Goal: Task Accomplishment & Management: Complete application form

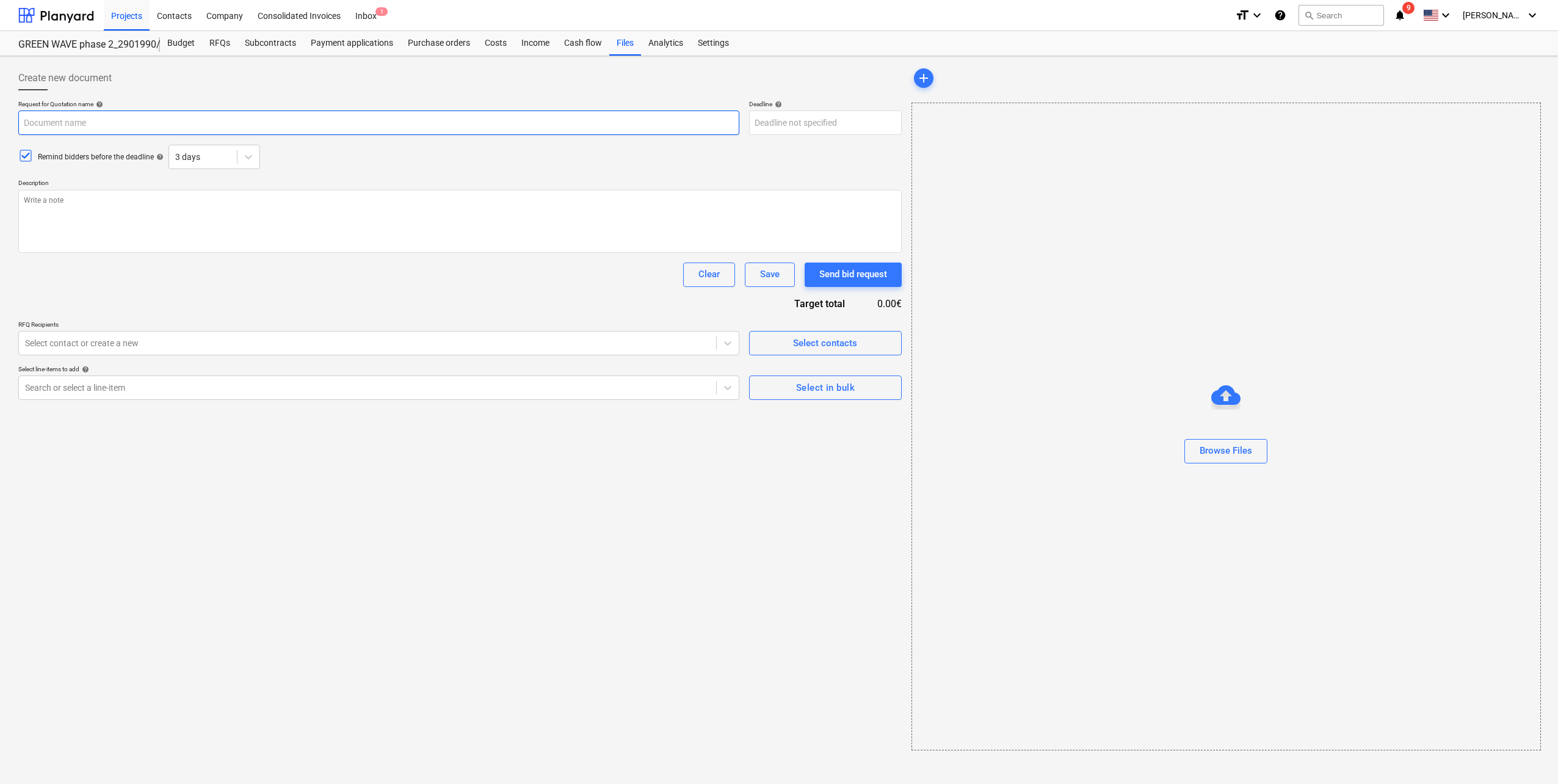
type textarea "x"
click at [230, 125] on input "text" at bounding box center [378, 123] width 721 height 24
paste input "Pumpėnų g. 2, [GEOGRAPHIC_DATA] [Green wave projekto] Lifto gamybos ir montavim…"
type input "Pumpėnų g. 2, [GEOGRAPHIC_DATA] [Green wave projekto] Lifto gamybos ir montavim…"
type textarea "x"
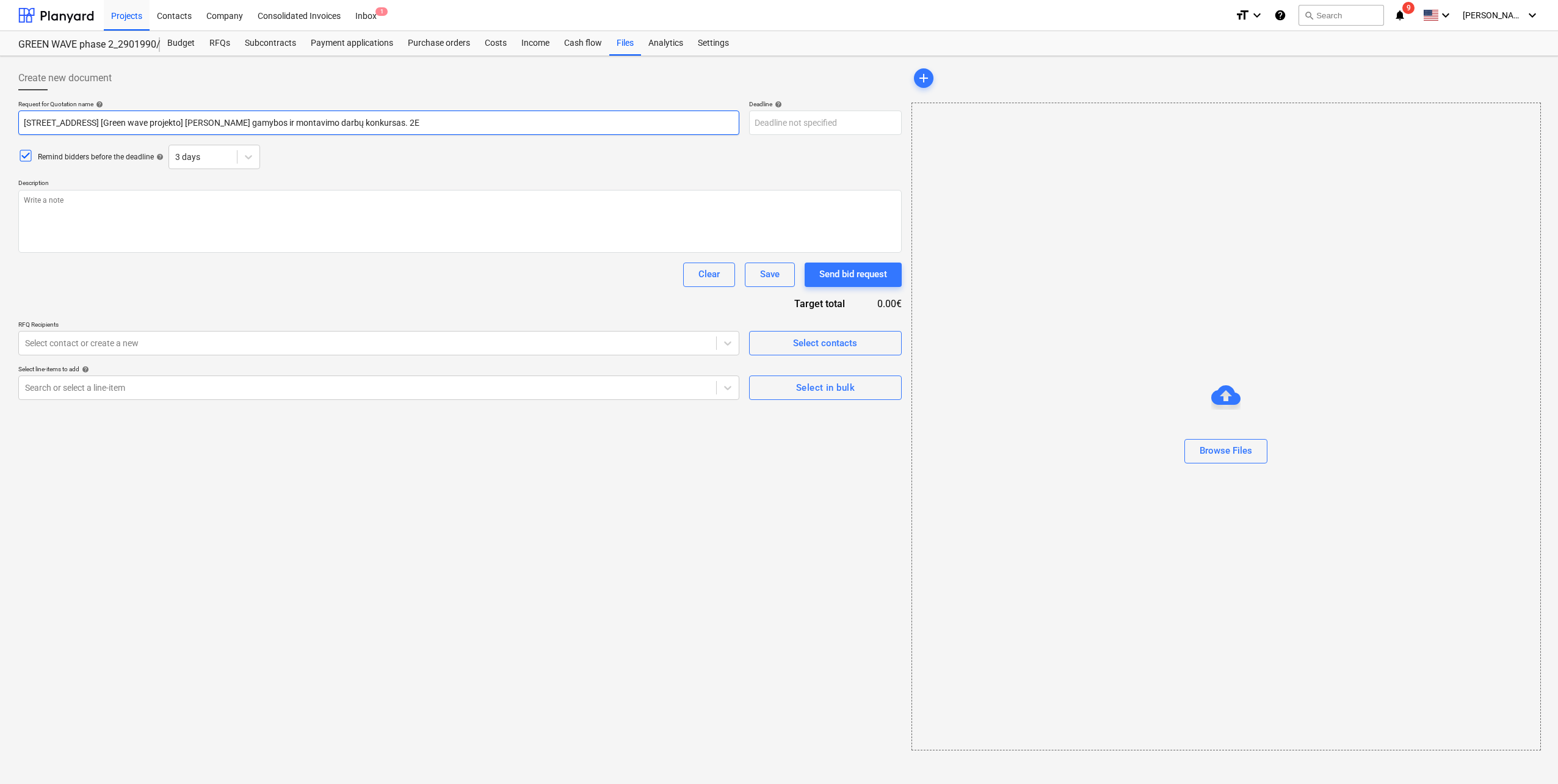
type input "Pumpėnų g. 2, Vilnius [Green wave projekto] Lifto gamybos ir montavimo darbų ko…"
type textarea "x"
type input "Pumpėnų g. 2, [GEOGRAPHIC_DATA] [Green wave projekto] Lifto gamybos ir montavim…"
type textarea "x"
type input "Pumpėnų g. 2, [GEOGRAPHIC_DATA] [Green wave projekto] Lifto gamybos ir montavim…"
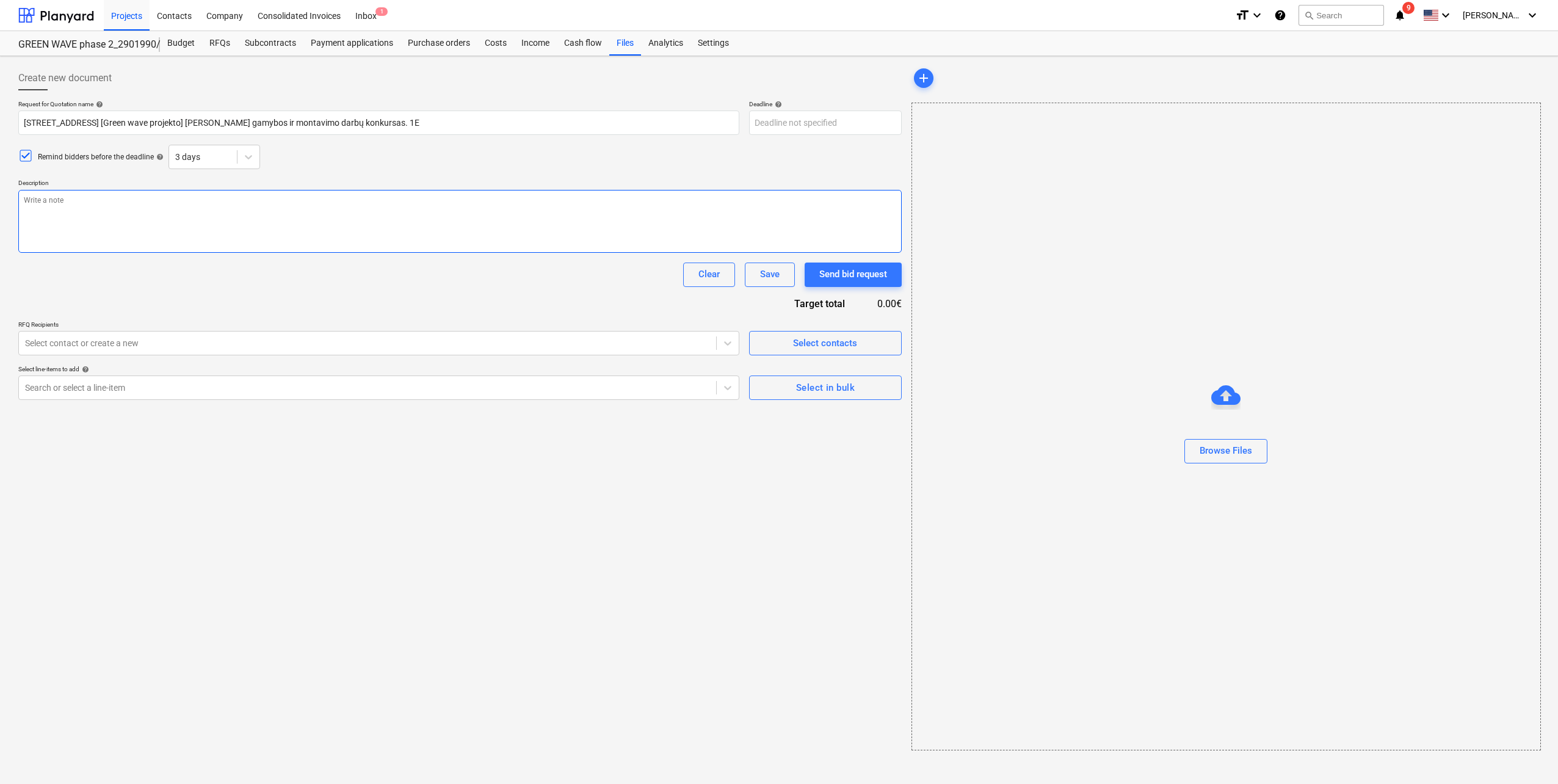
type textarea "x"
click at [53, 213] on textarea at bounding box center [460, 221] width 884 height 63
paste textarea "Sveiki, Kviečiame Jus dalyvauti rangos darbų konkurse bei pateikti komercinį pa…"
type textarea "Sveiki, Kviečiame Jus dalyvauti rangos darbų konkurse bei pateikti komercinį pa…"
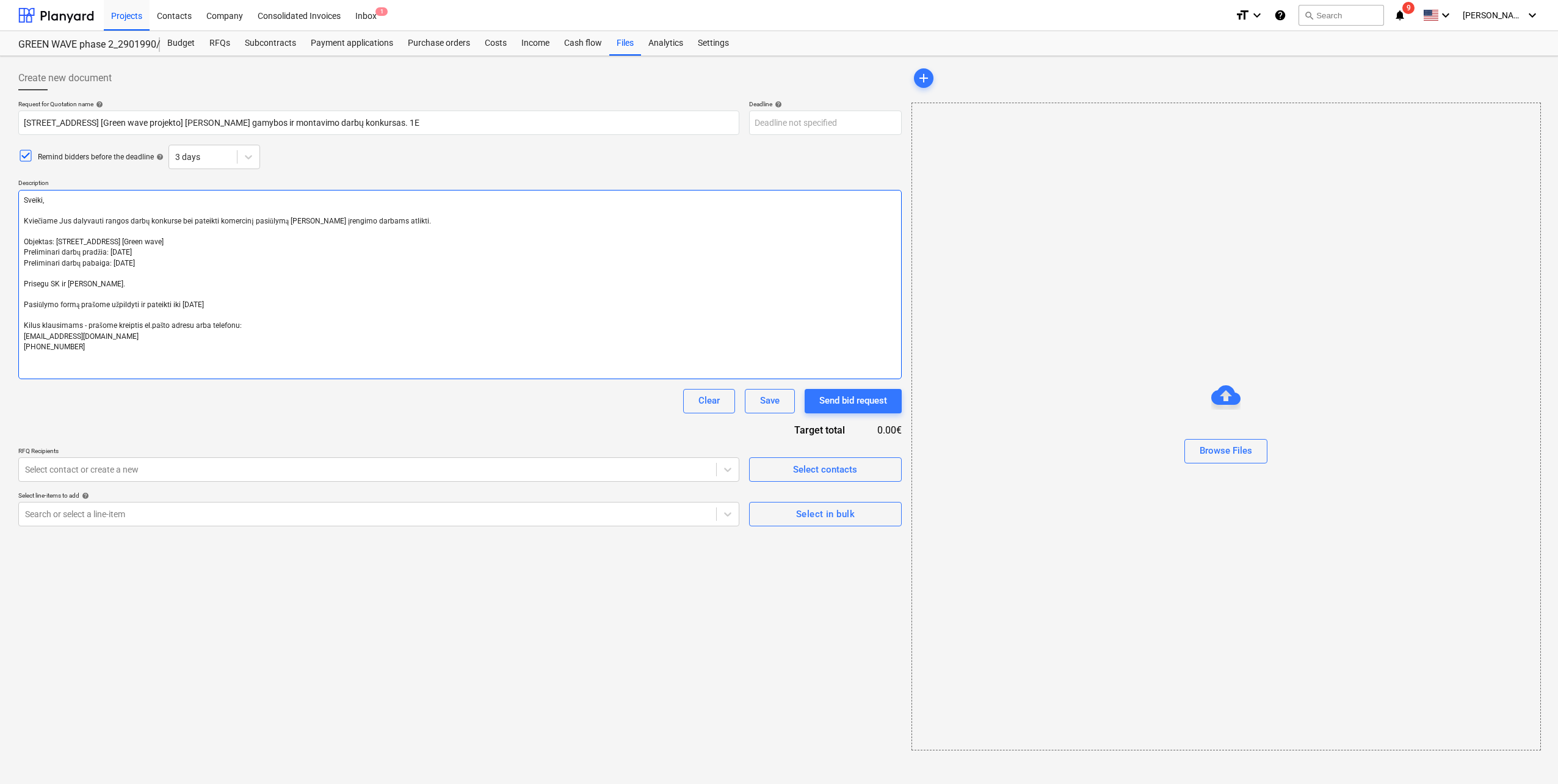
click at [22, 210] on textarea "Sveiki, Kviečiame Jus dalyvauti rangos darbų konkurse bei pateikti komercinį pa…" at bounding box center [460, 284] width 884 height 189
type textarea "x"
type textarea "Sveiki, Kviečiame Jus dalyvauti rangos darbų konkurse bei pateikti komercinį pa…"
type textarea "x"
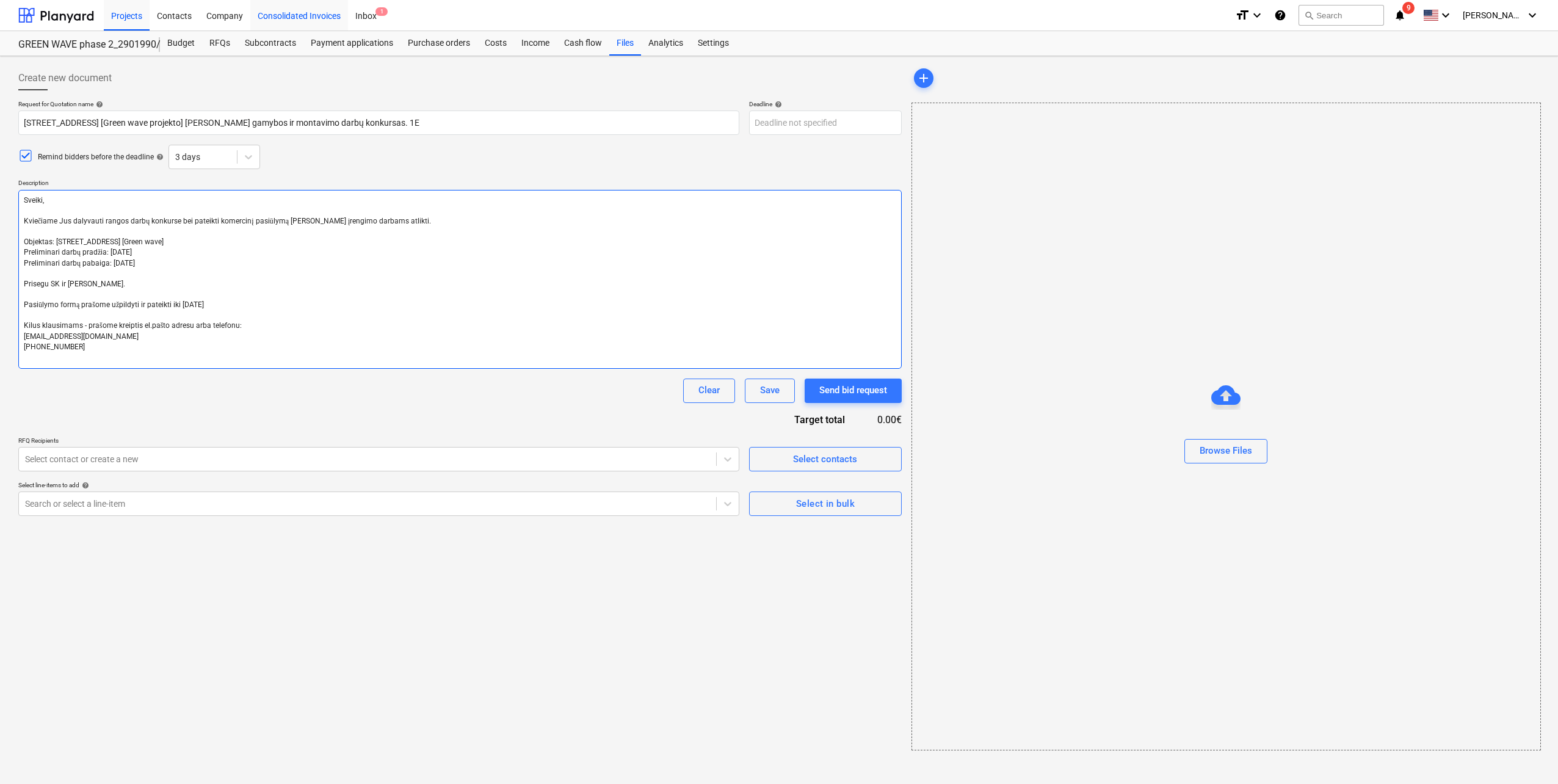
type textarea "Sveiki, Kviečiame Jus dalyvauti rangos darbų konkurse bei pateikti komercinį pa…"
drag, startPoint x: 185, startPoint y: 121, endPoint x: 197, endPoint y: 127, distance: 13.4
click at [185, 123] on input "Pumpėnų g. 2, [GEOGRAPHIC_DATA] [Green wave projekto] Lifto gamybos ir montavim…" at bounding box center [378, 123] width 721 height 24
type textarea "x"
type input "Pumpėnų g. 2, Vilnius [Green wave projekto ] Lifto gamybos ir montavimo darbų k…"
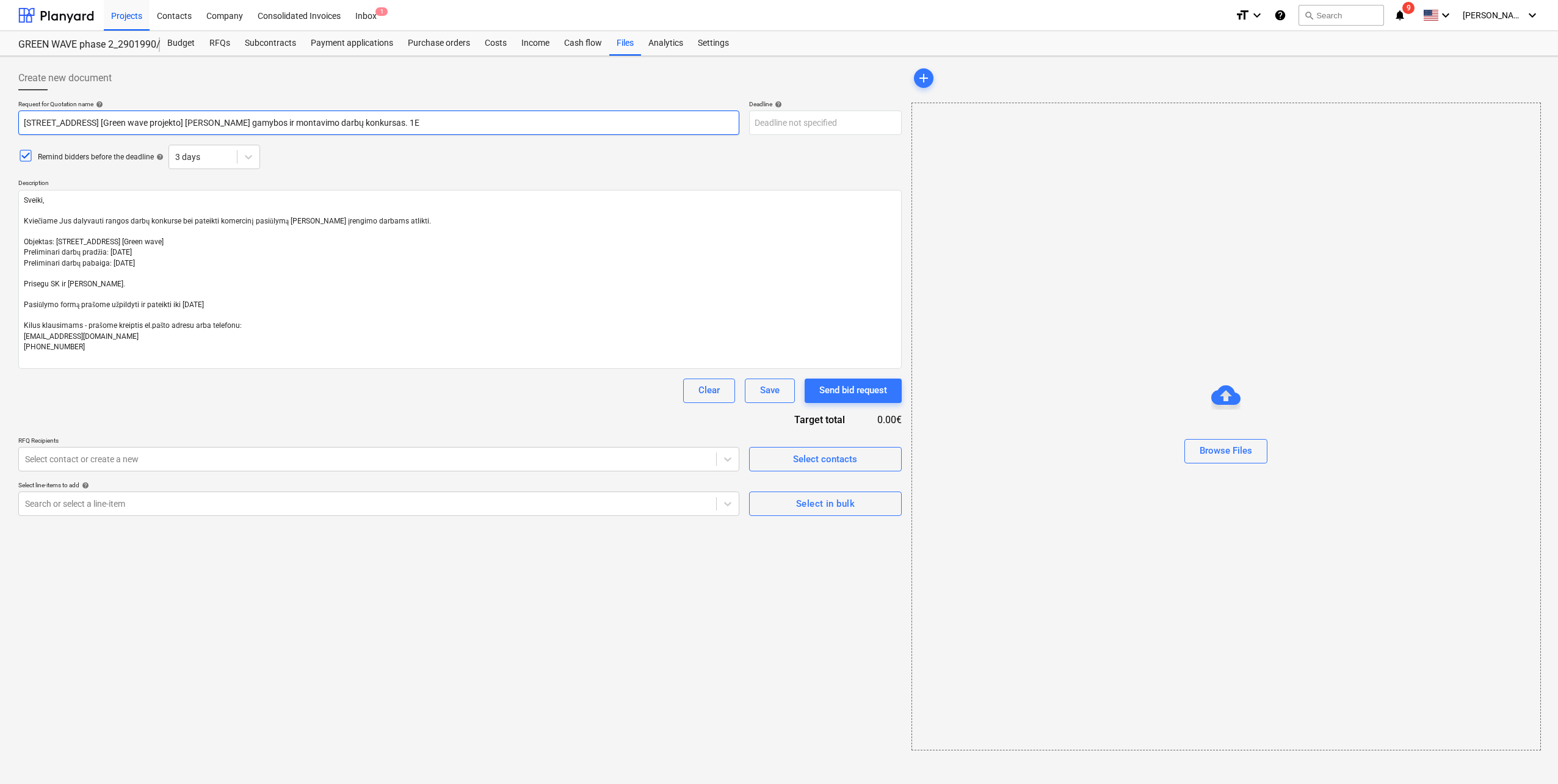
type textarea "x"
type input "Pumpėnų g. 2, Vilnius [Green wave projekto C] Lifto gamybos ir montavimo darbų …"
type textarea "x"
type input "Pumpėnų g. 2, Vilnius [Green wave projekto C ] Lifto gamybos ir montavimo darbų…"
type textarea "x"
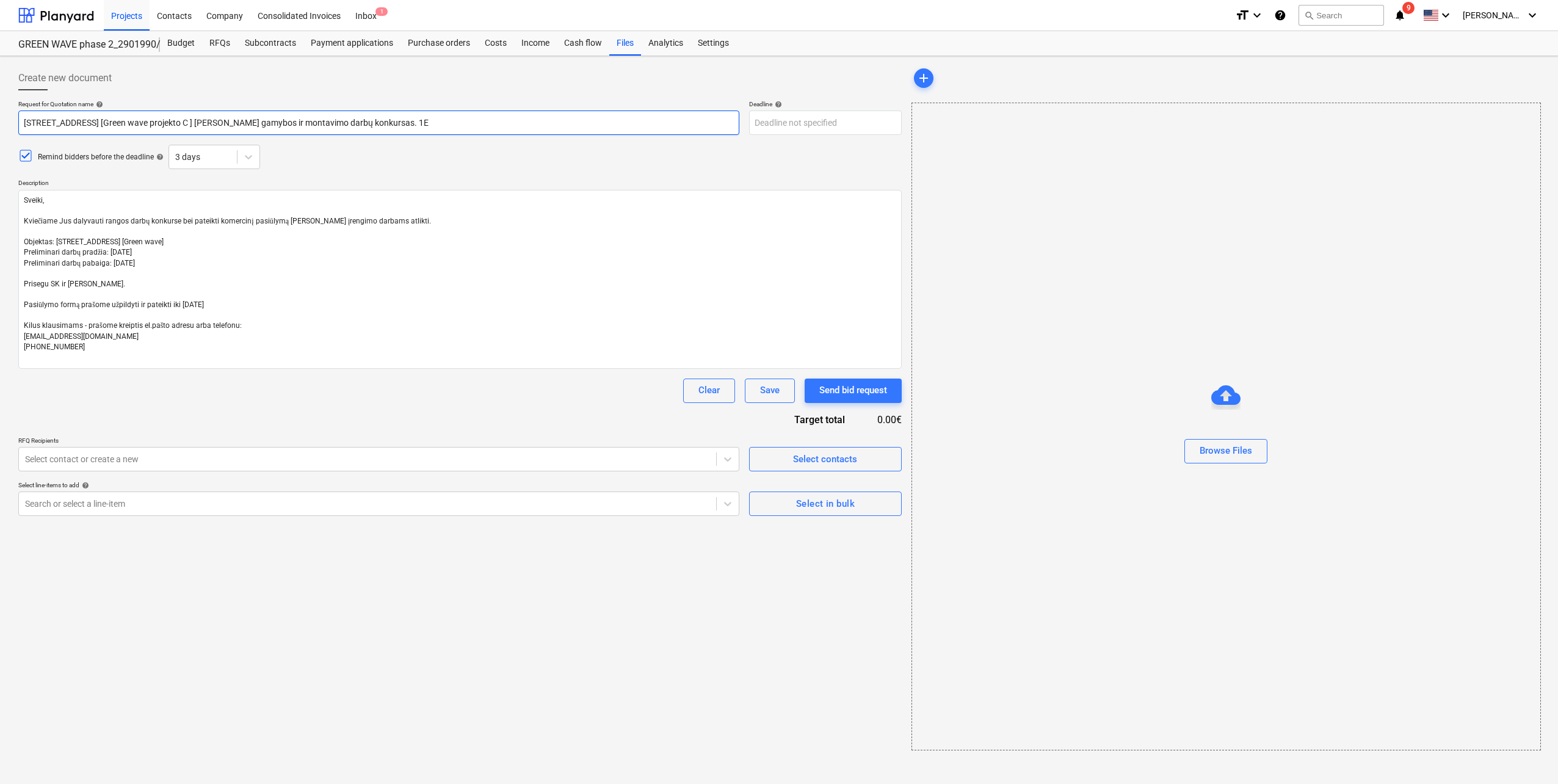
type input "Pumpėnų g. 2, Vilnius [Green wave projekto C k] Lifto gamybos ir montavimo darb…"
type textarea "x"
type input "Pumpėnų g. 2, Vilnius [Green wave projekto C ko] Lifto gamybos ir montavimo dar…"
type textarea "x"
type input "Pumpėnų g. 2, Vilnius [Green wave projekto C kor] Lifto gamybos ir montavimo da…"
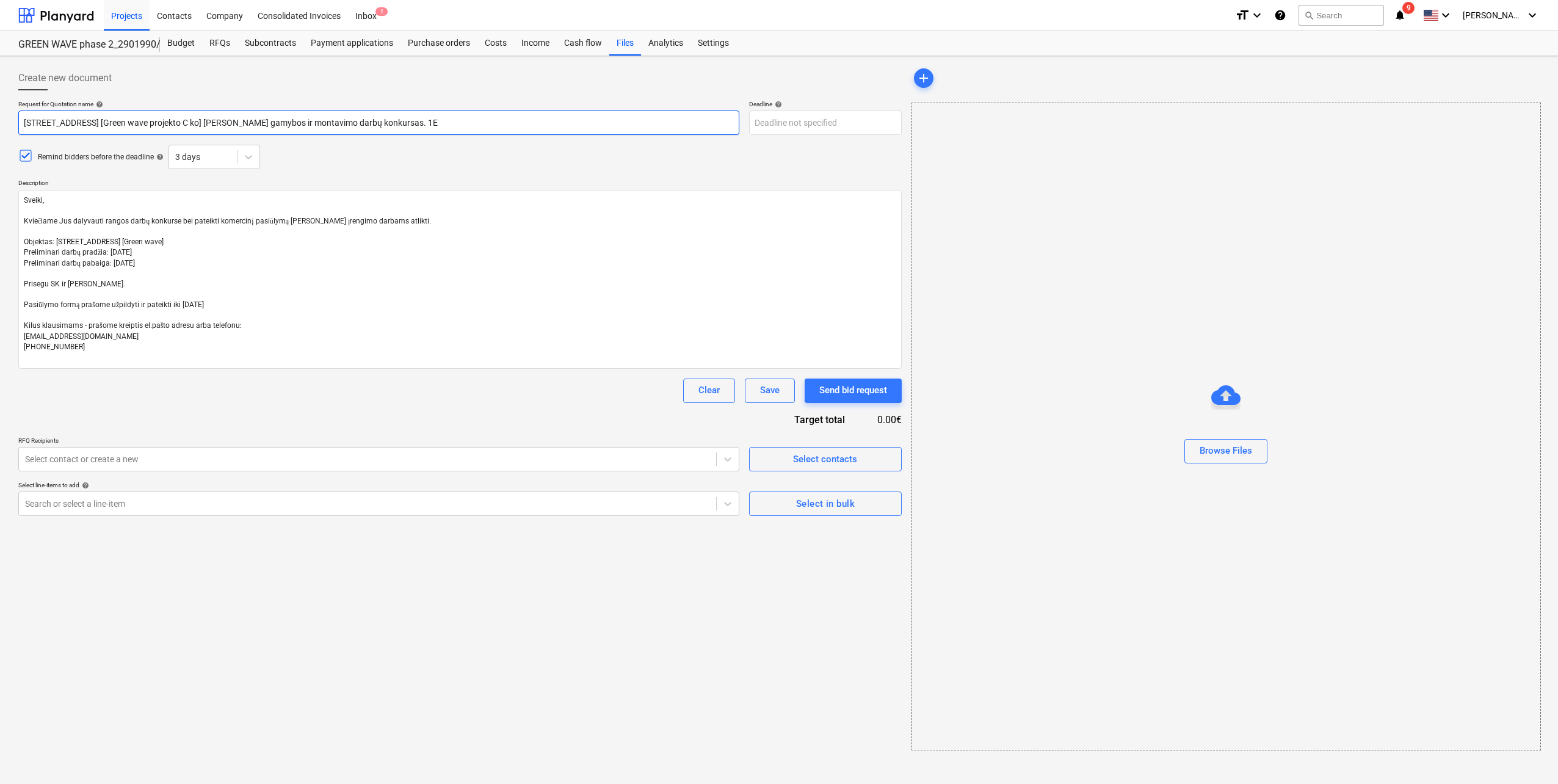
type textarea "x"
type input "Pumpėnų g. 2, Vilnius [Green wave projekto C korp] Lifto gamybos ir montavimo d…"
type textarea "x"
type input "Pumpėnų g. 2, Vilnius [Green wave projekto C korpu] Lifto gamybos ir montavimo …"
type textarea "x"
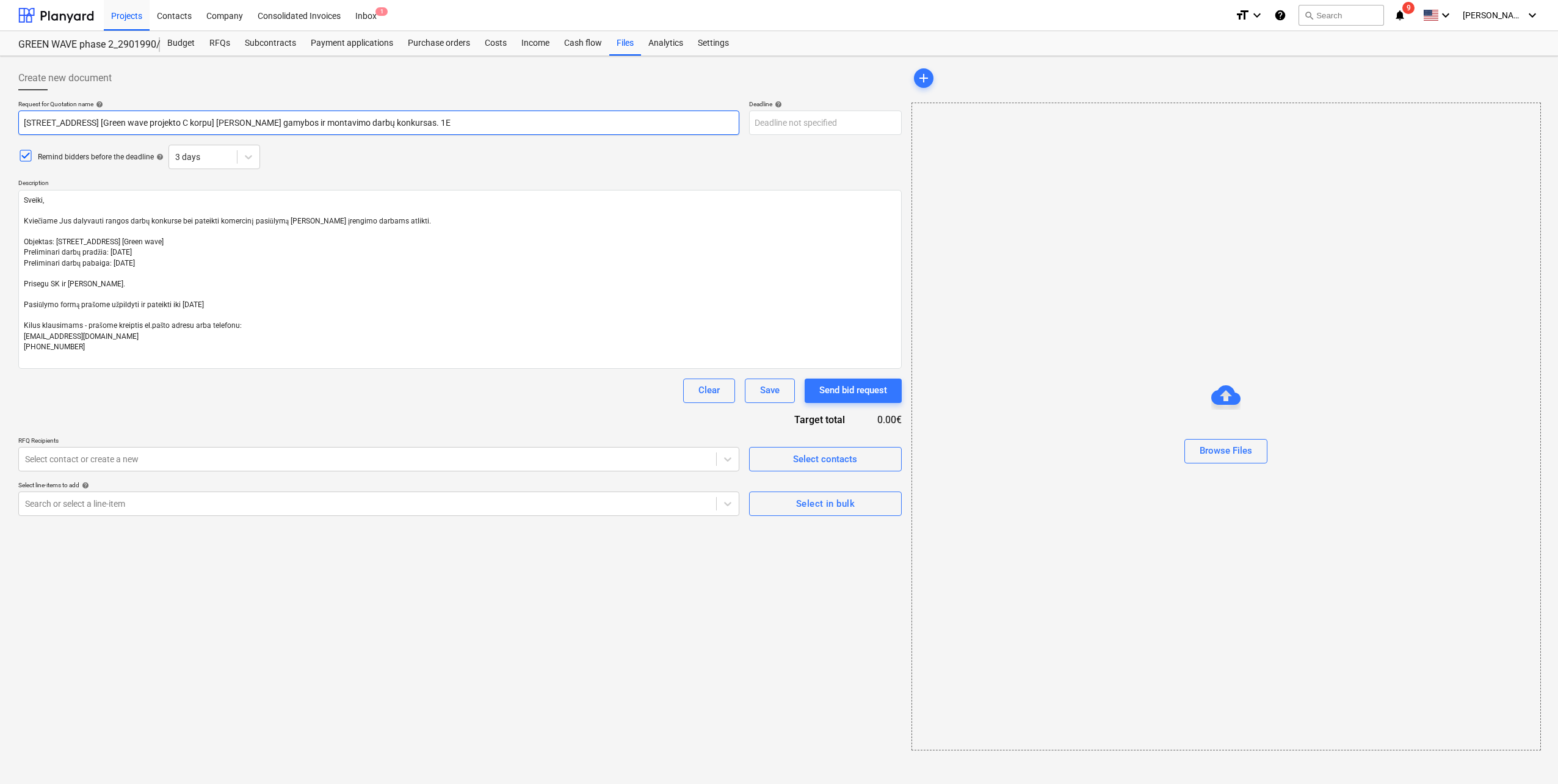
type input "Pumpėnų g. 2, Vilnius [Green wave projekto C korpus] Lifto gamybos ir montavimo…"
type textarea "x"
type input "Pumpėnų g. 2, Vilnius [Green wave projekto C korpusa] Lifto gamybos ir montavim…"
type textarea "x"
type input "Pumpėnų g. 2, Vilnius [Green wave projekto C korpusas] Lifto gamybos ir montavi…"
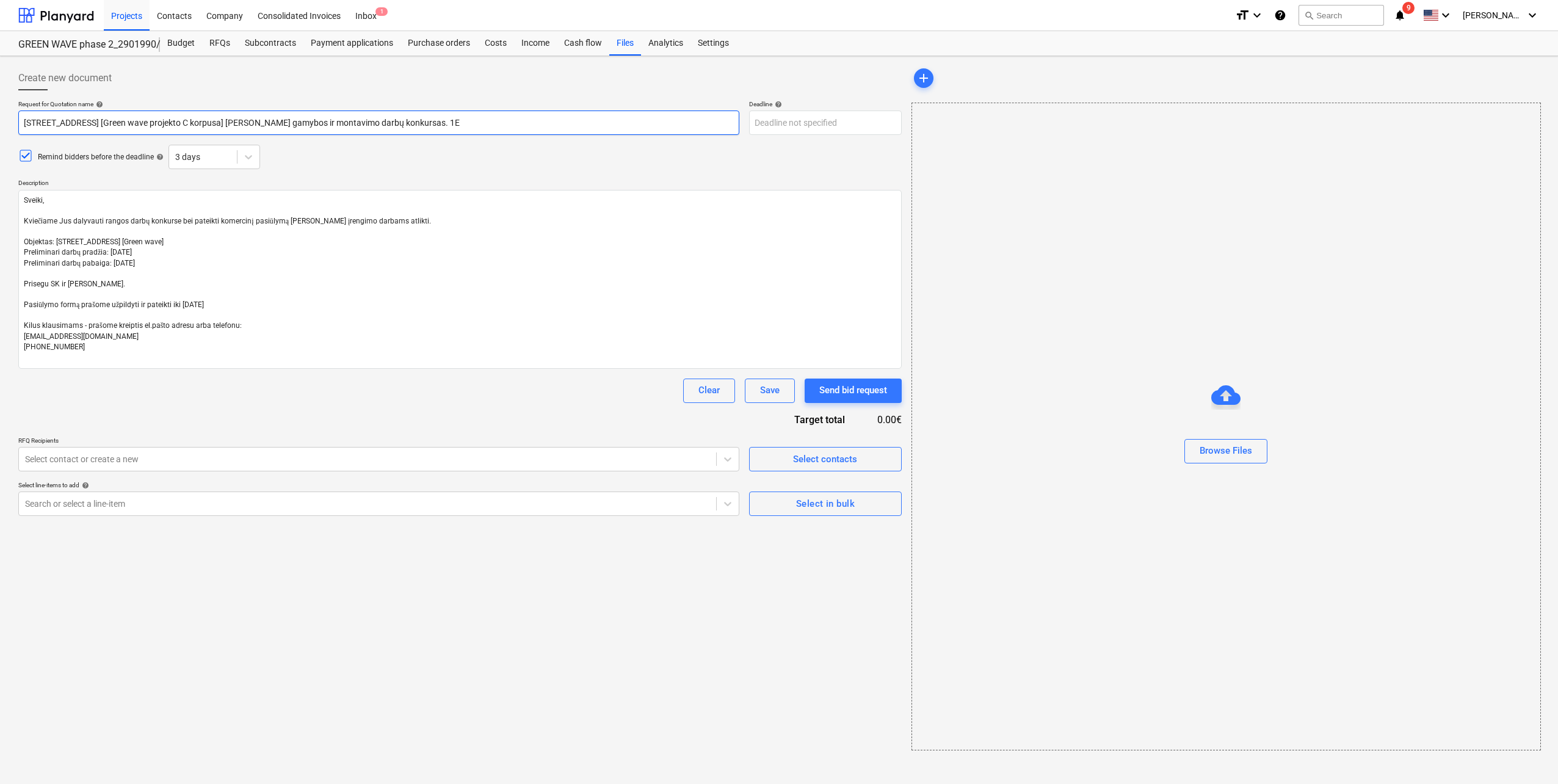
type textarea "x"
type input "Pumpėnų g. 2, Vilnius [Green wave projekto C korpusas] Lifto gamybos ir montavi…"
type textarea "x"
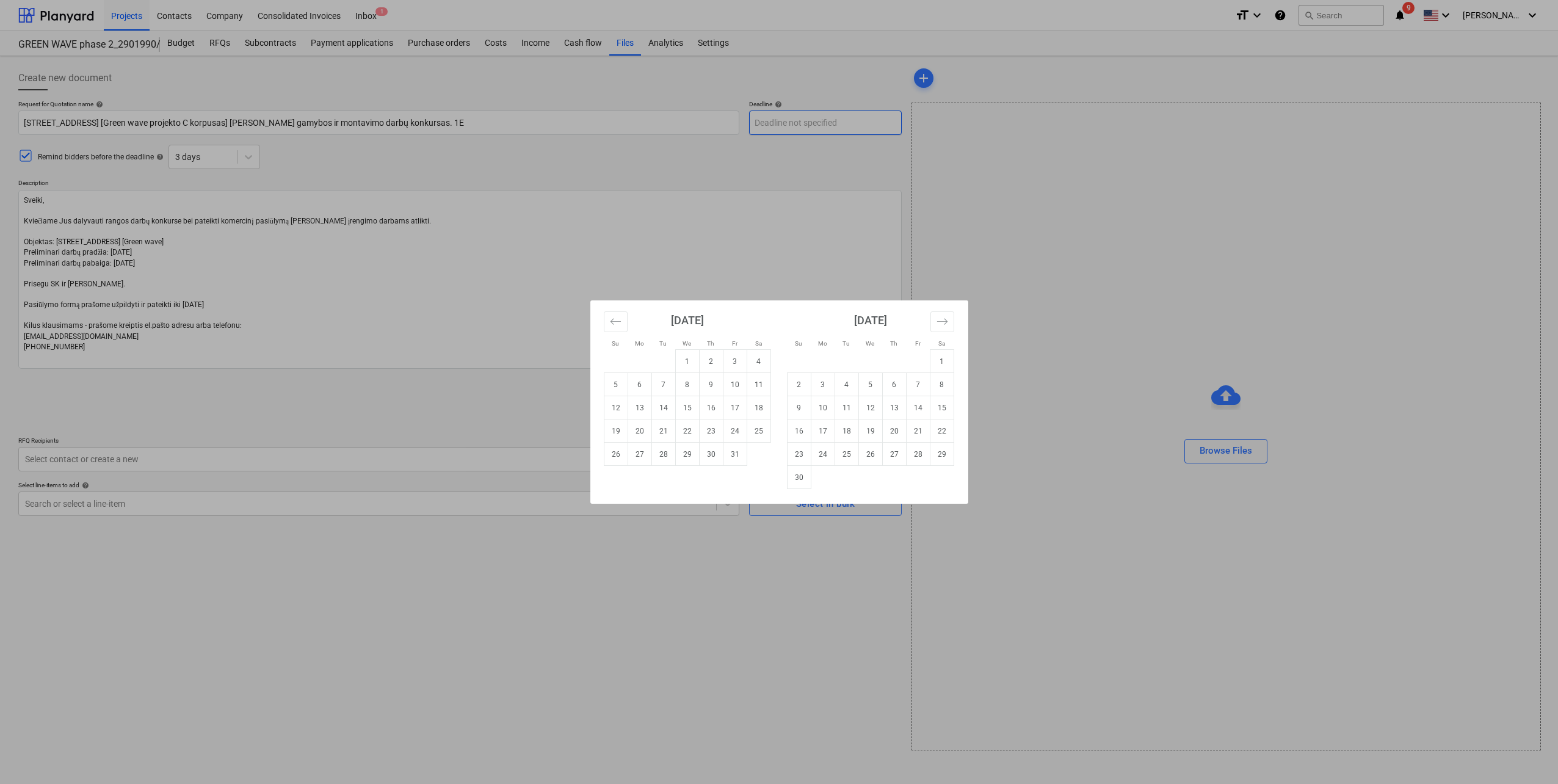
click at [799, 124] on body "Projects Contacts Company Consolidated Invoices Inbox 1 format_size keyboard_ar…" at bounding box center [779, 392] width 1558 height 784
click at [737, 412] on td "17" at bounding box center [734, 408] width 24 height 23
type input "17 Oct 2025"
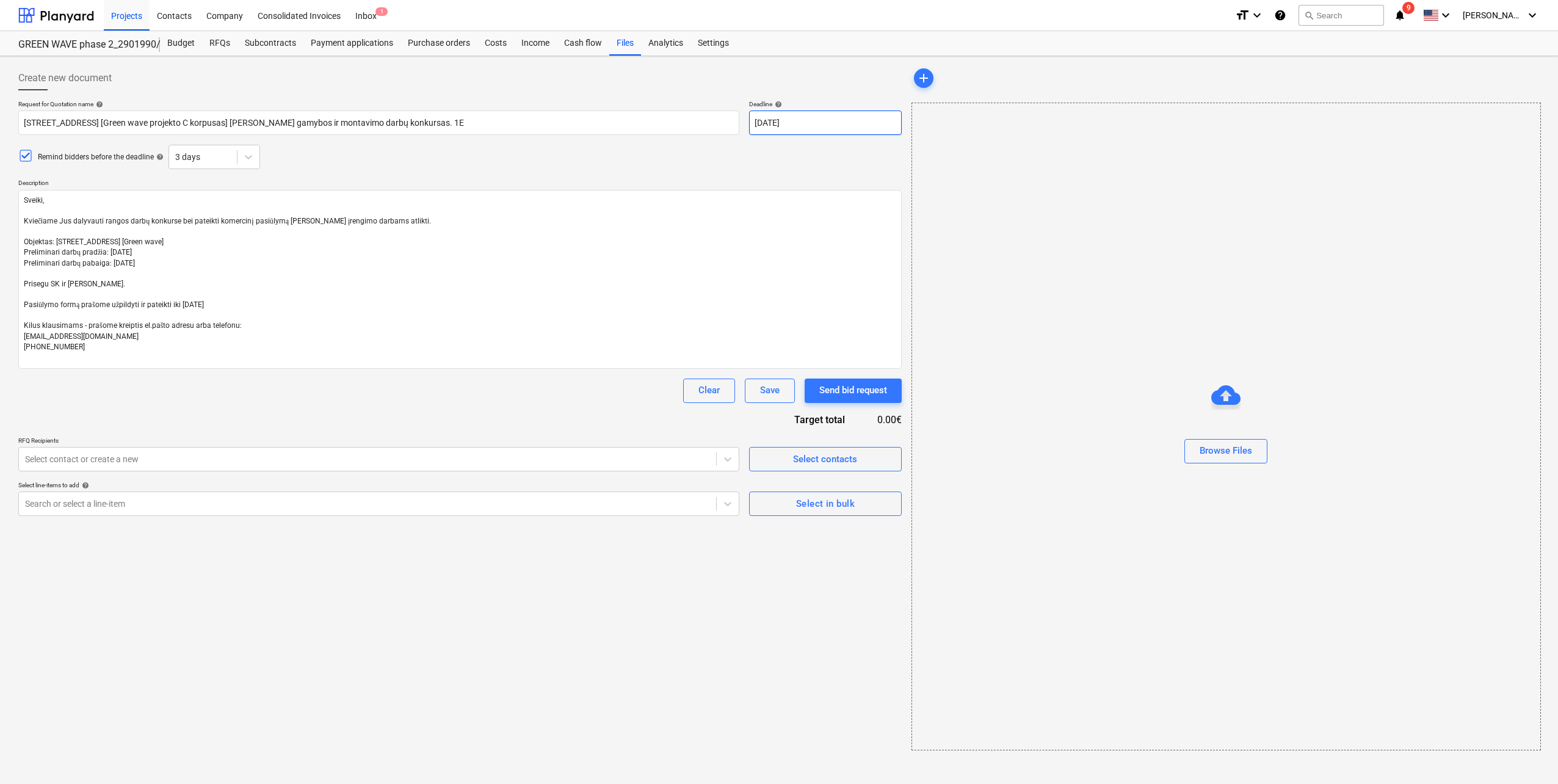
click at [798, 132] on body "Projects Contacts Company Consolidated Invoices Inbox 1 format_size keyboard_ar…" at bounding box center [779, 392] width 1558 height 784
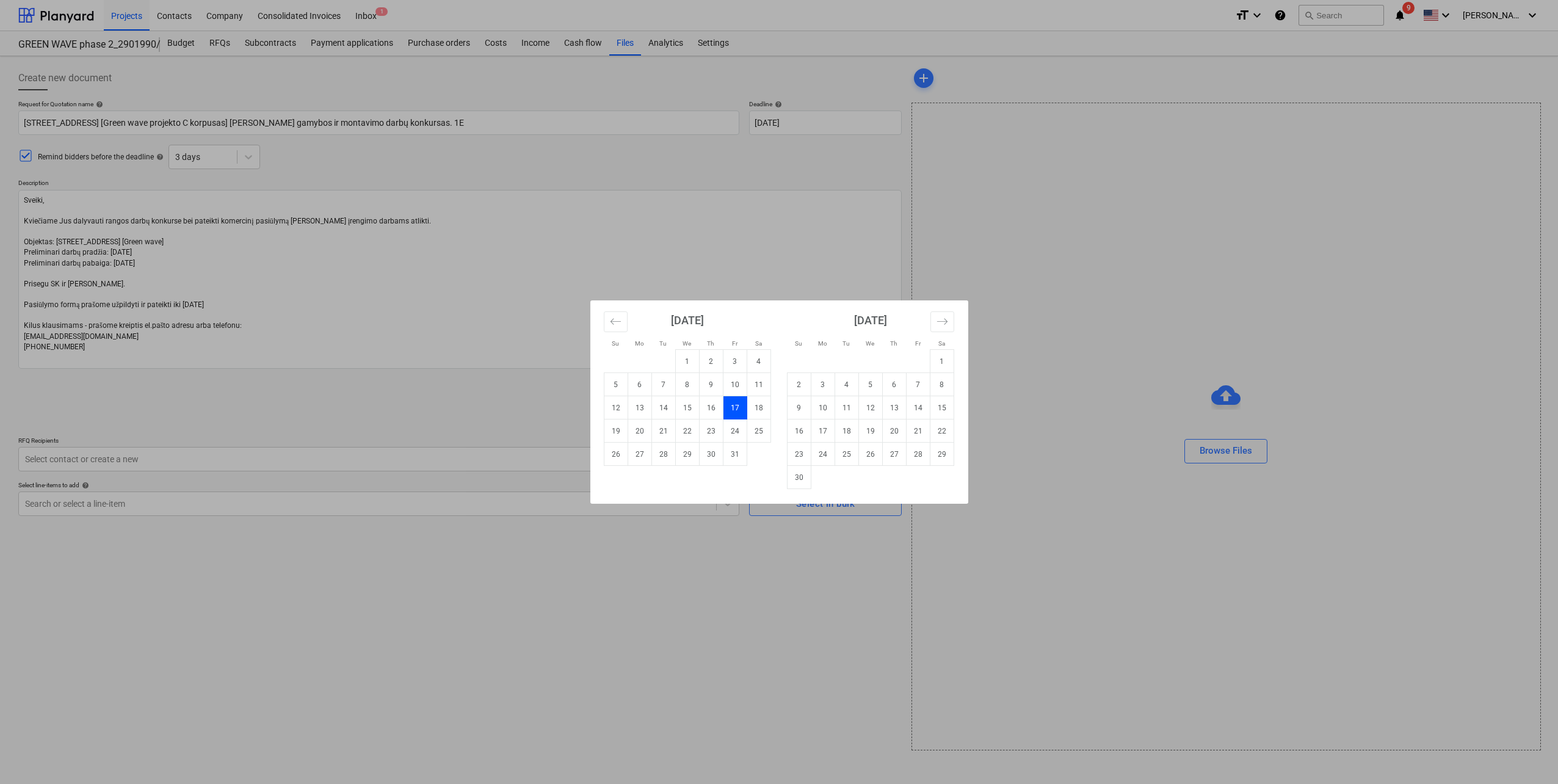
click at [735, 412] on td "17" at bounding box center [734, 408] width 24 height 23
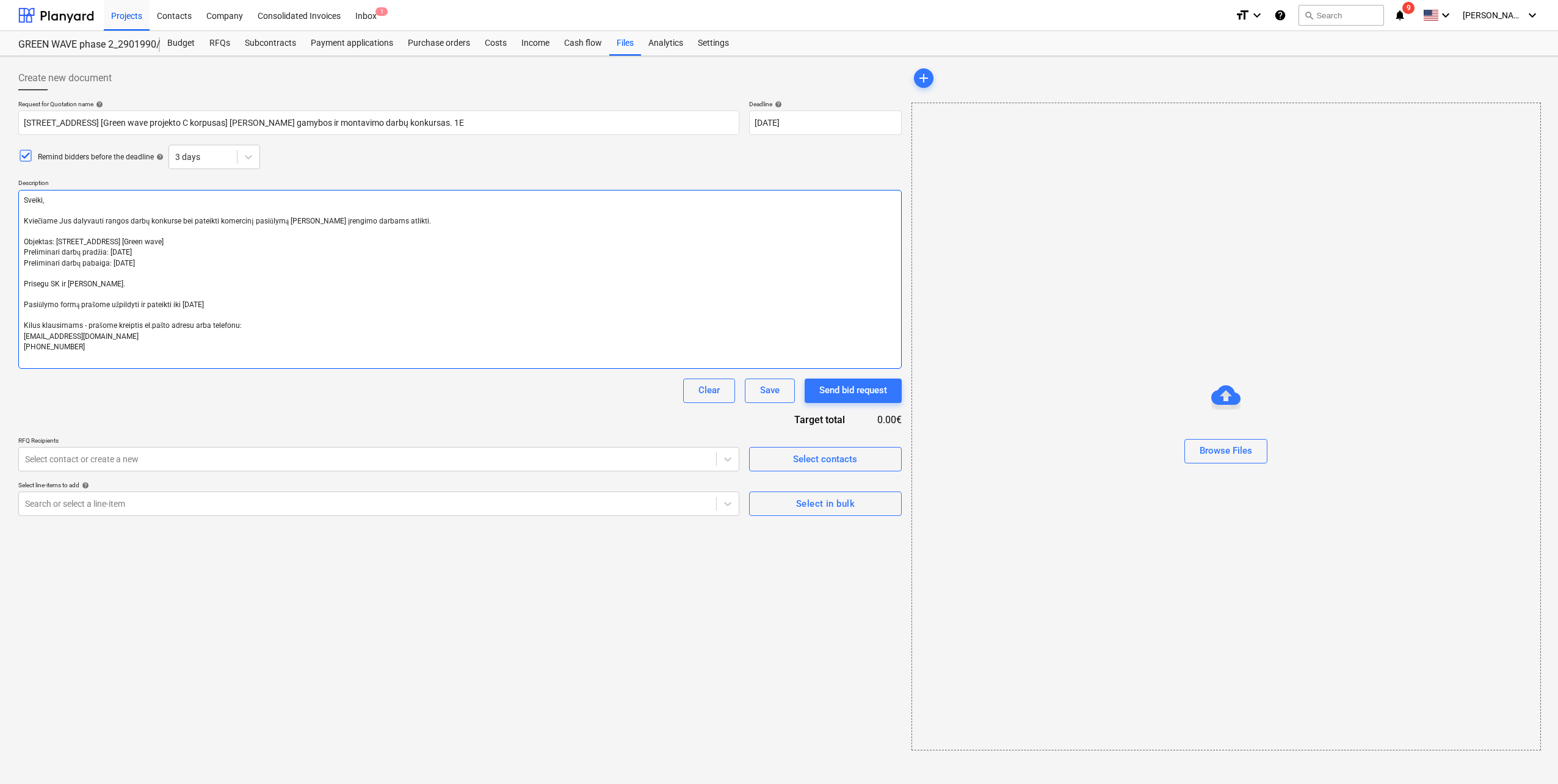
click at [233, 300] on textarea "Sveiki, Kviečiame Jus dalyvauti rangos darbų konkurse bei pateikti komercinį pa…" at bounding box center [460, 279] width 884 height 179
click at [208, 304] on textarea "Sveiki, Kviečiame Jus dalyvauti rangos darbų konkurse bei pateikti komercinį pa…" at bounding box center [460, 279] width 884 height 179
type textarea "x"
type textarea "Sveiki, Kviečiame Jus dalyvauti rangos darbų konkurse bei pateikti komercinį pa…"
type textarea "x"
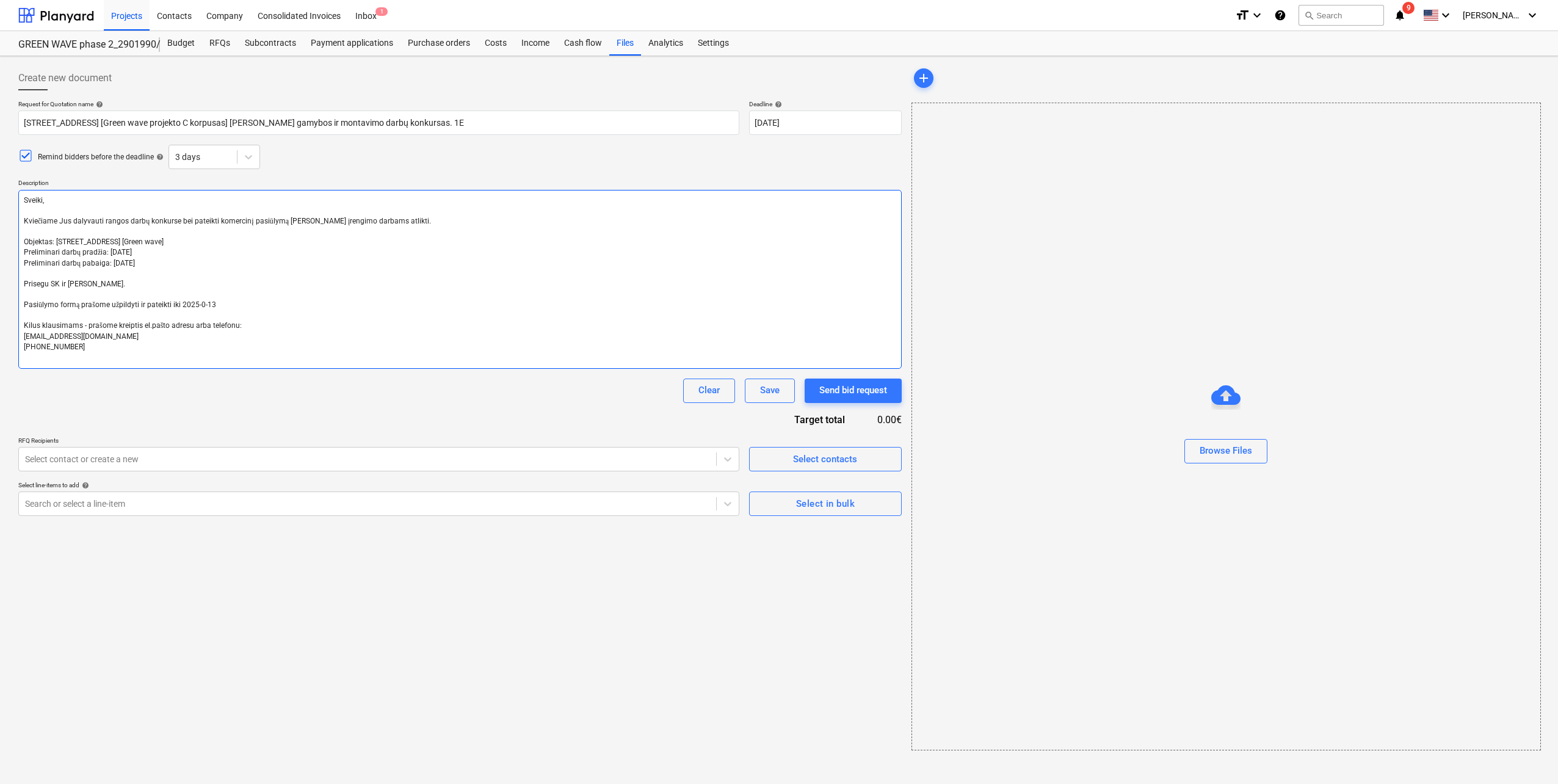
type textarea "Sveiki, Kviečiame Jus dalyvauti rangos darbų konkurse bei pateikti komercinį pa…"
type textarea "x"
type textarea "Sveiki, Kviečiame Jus dalyvauti rangos darbų konkurse bei pateikti komercinį pa…"
type textarea "x"
type textarea "Sveiki, Kviečiame Jus dalyvauti rangos darbų konkurse bei pateikti komercinį pa…"
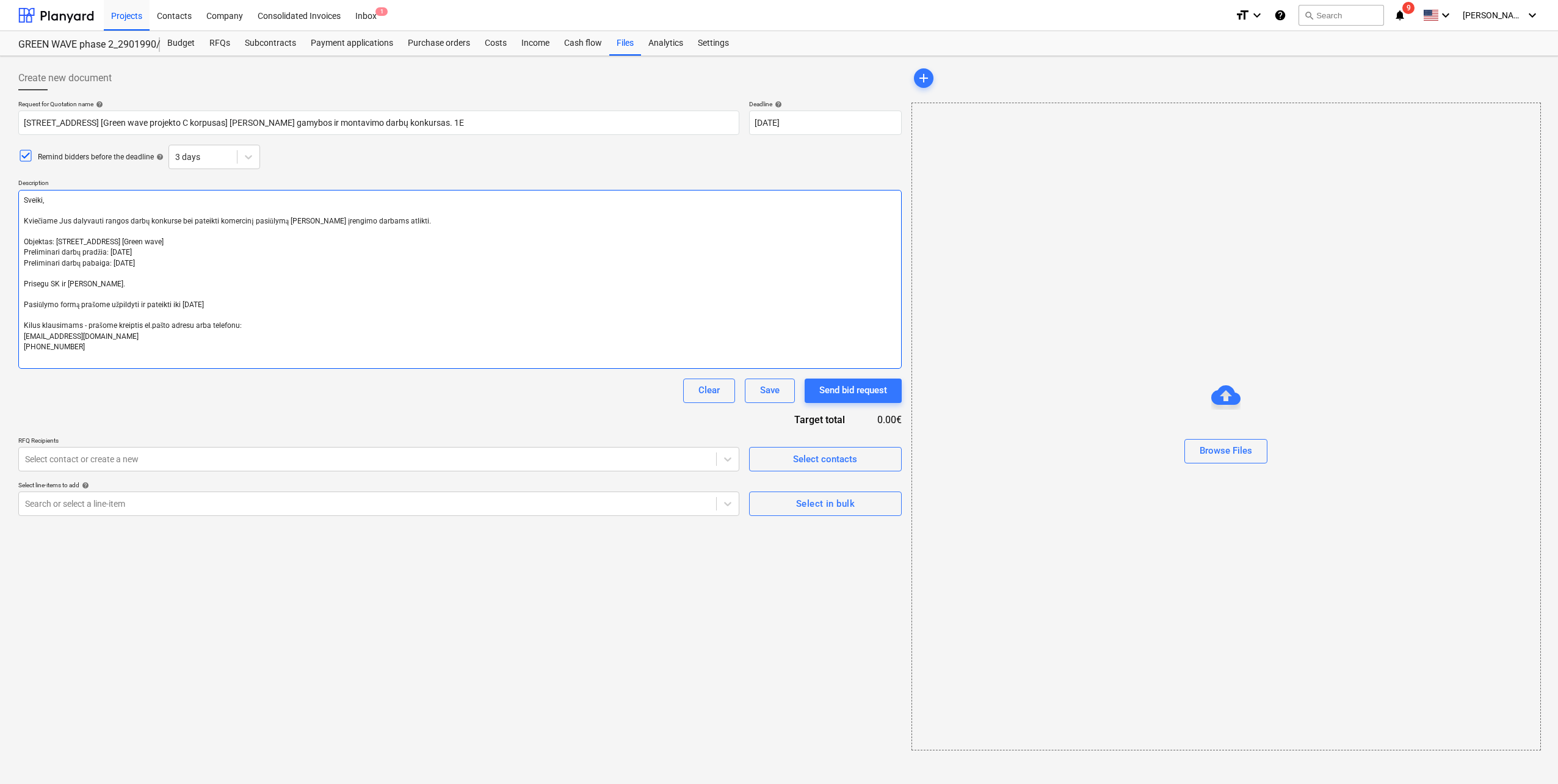
type textarea "x"
type textarea "Sveiki, Kviečiame Jus dalyvauti rangos darbų konkurse bei pateikti komercinį pa…"
type textarea "x"
type textarea "Sveiki, Kviečiame Jus dalyvauti rangos darbų konkurse bei pateikti komercinį pa…"
type textarea "x"
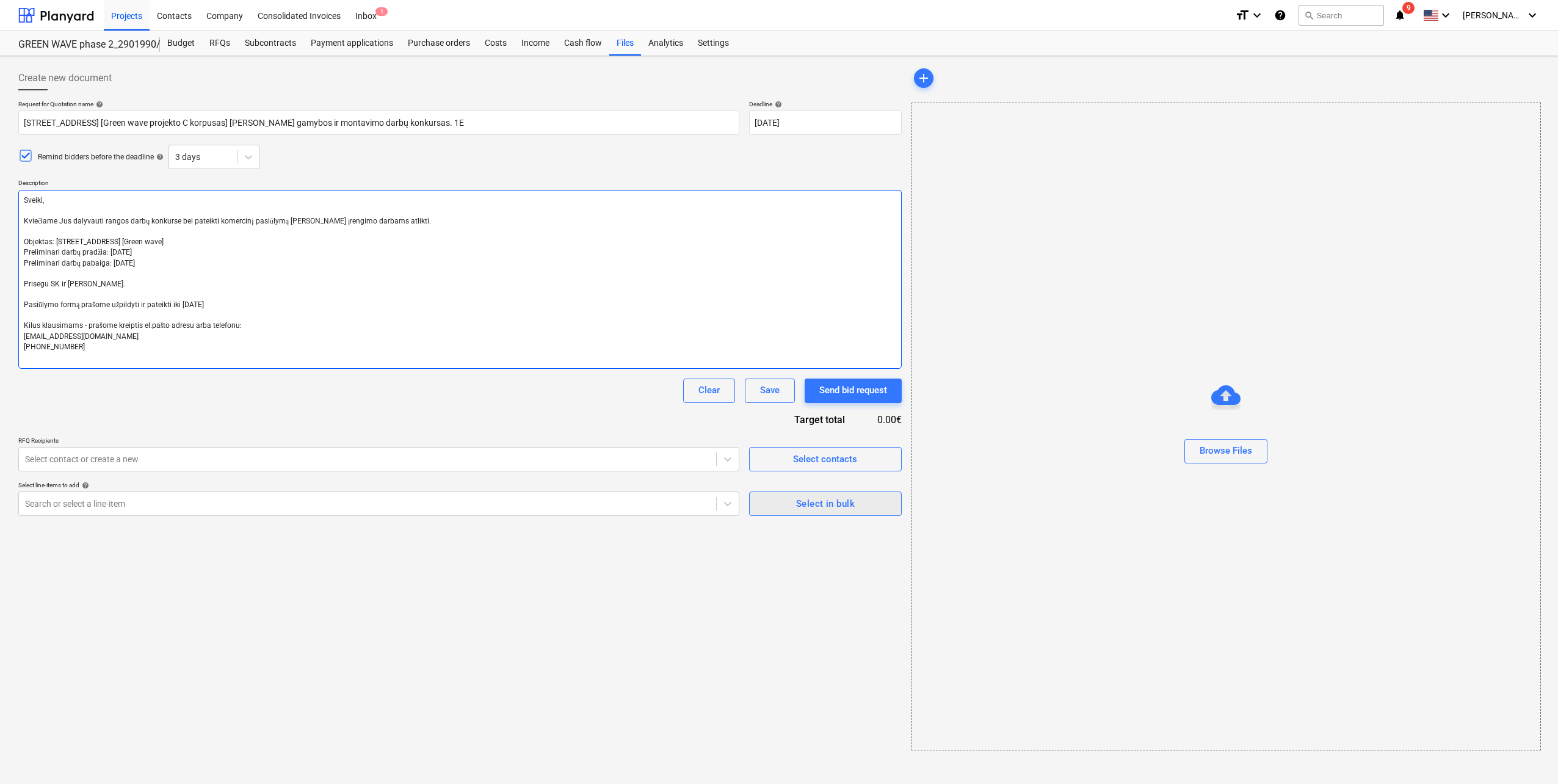
type textarea "Sveiki, Kviečiame Jus dalyvauti rangos darbų konkurse bei pateikti komercinį pa…"
click at [850, 511] on div "Select in bulk" at bounding box center [825, 503] width 59 height 16
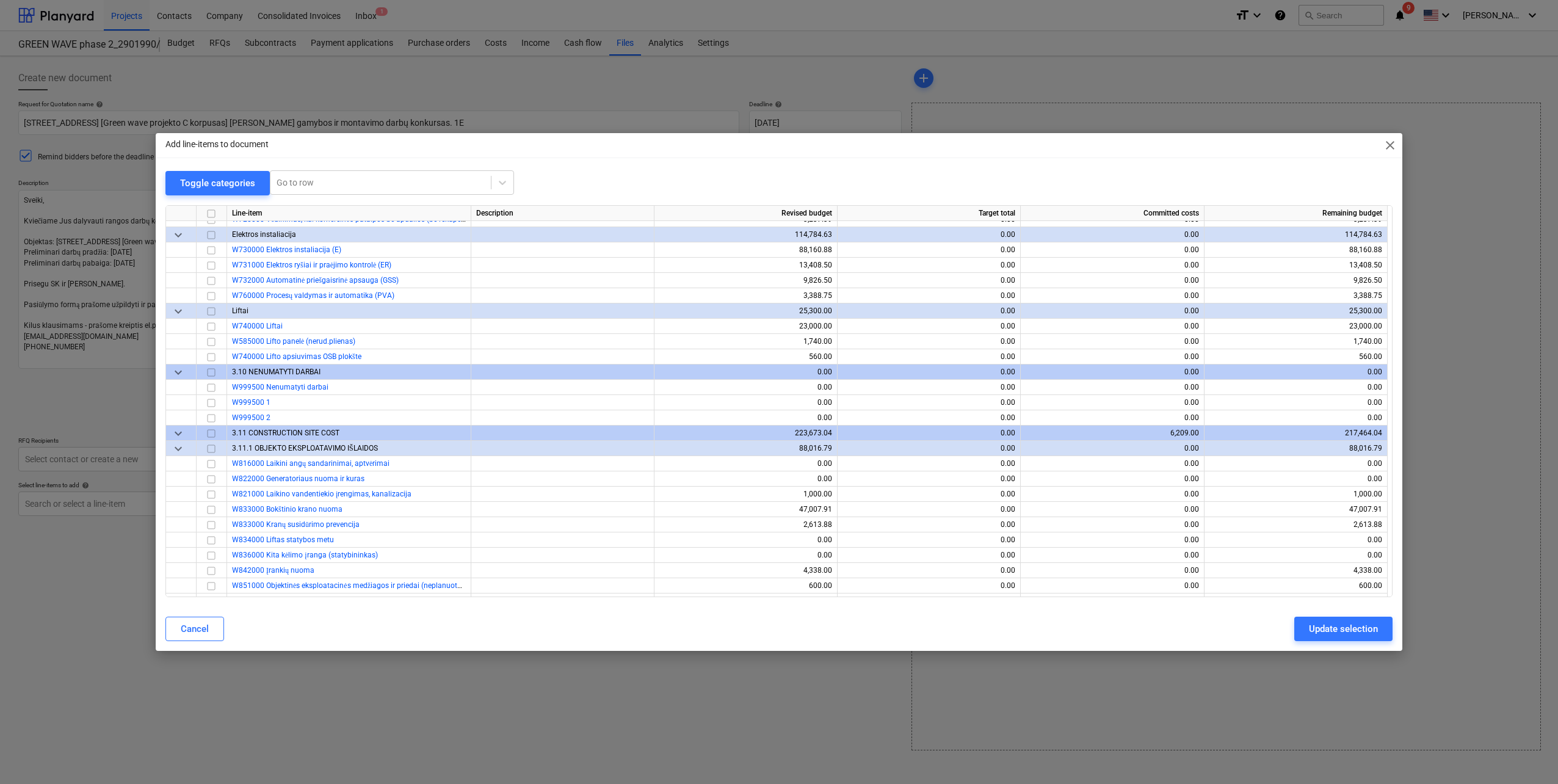
scroll to position [6103, 0]
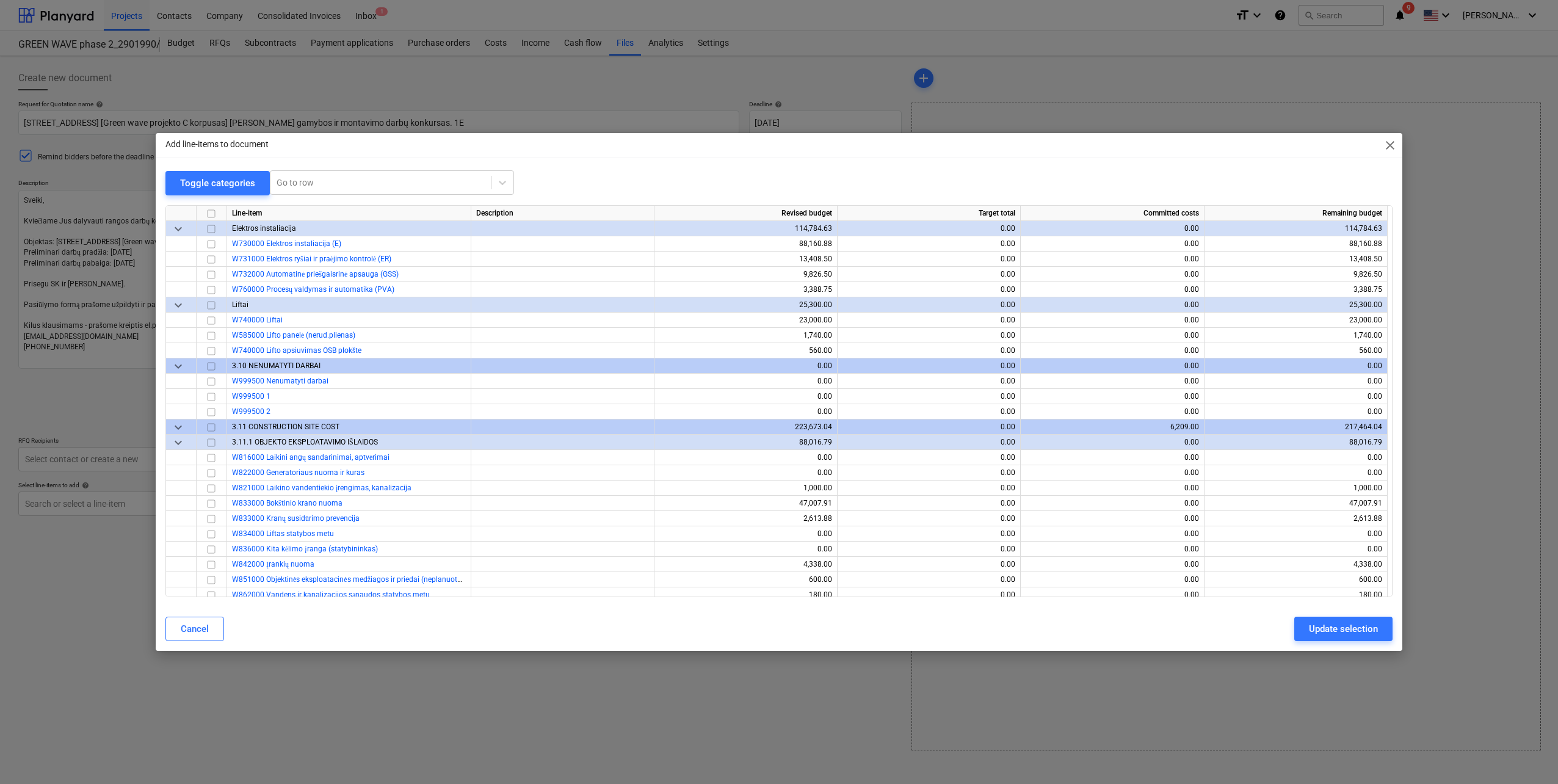
click at [210, 304] on input "checkbox" at bounding box center [211, 305] width 15 height 15
click at [1350, 622] on div "Update selection" at bounding box center [1343, 628] width 69 height 16
type textarea "x"
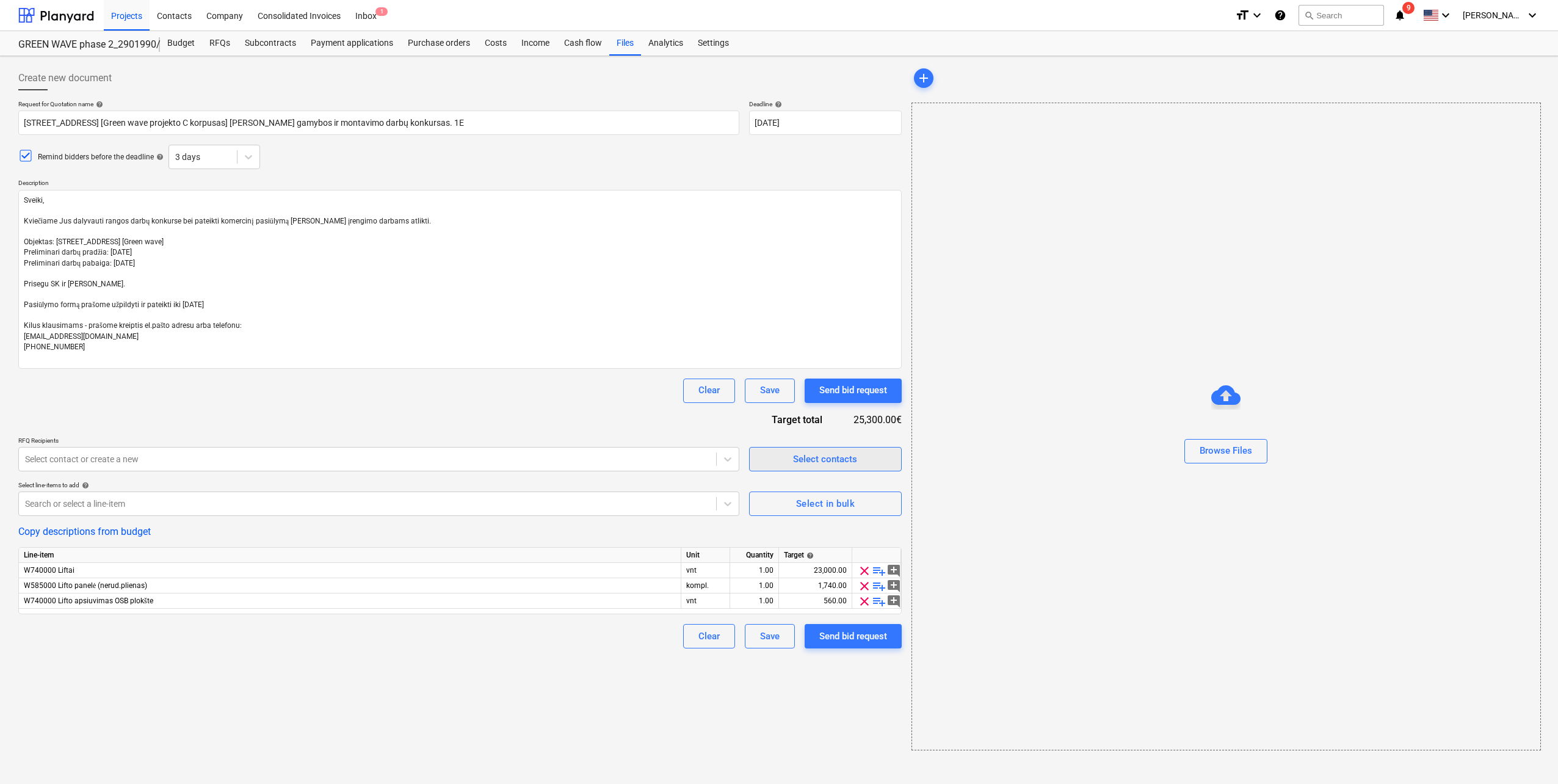
click at [821, 457] on div "Select contacts" at bounding box center [825, 458] width 64 height 16
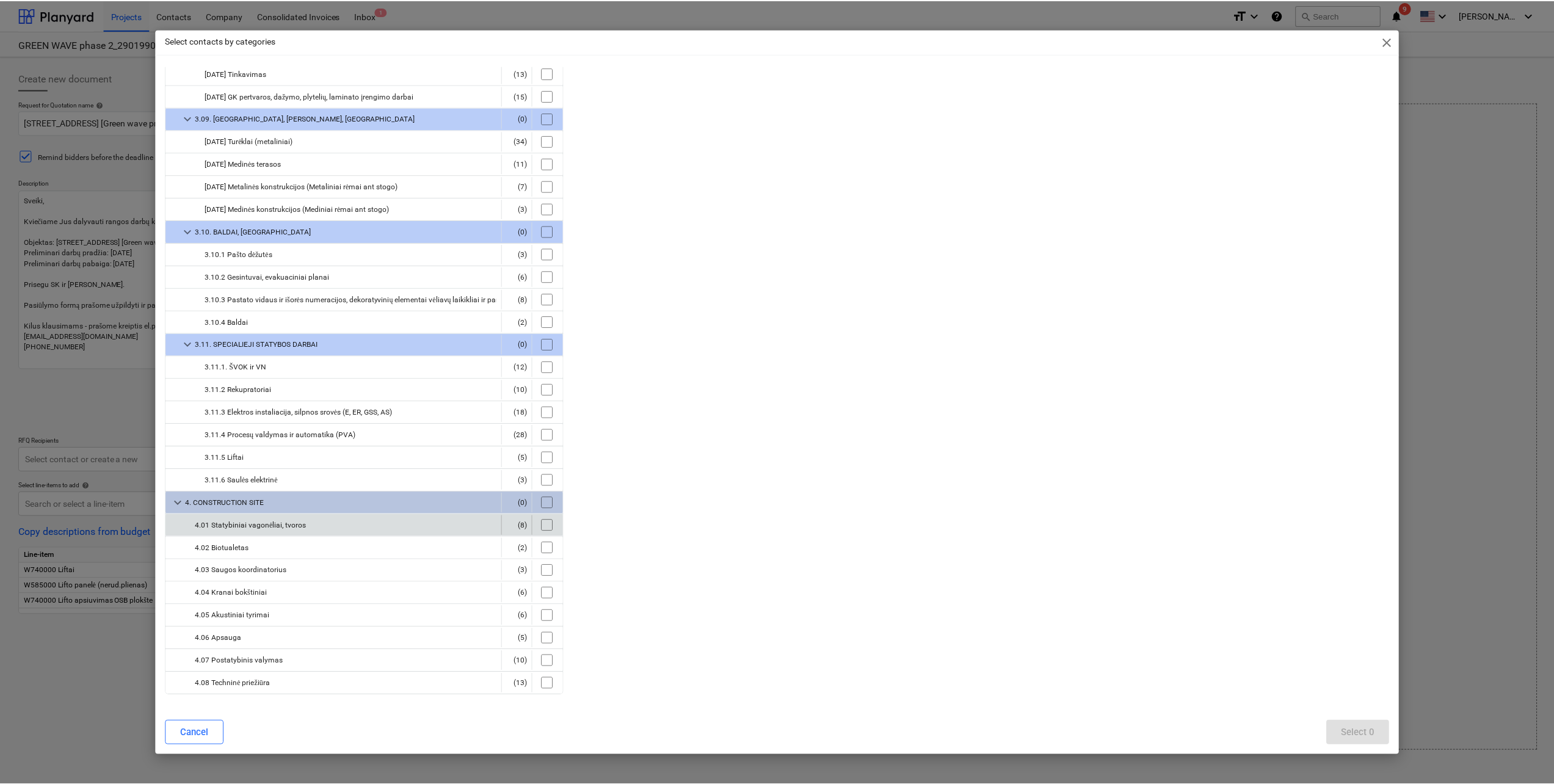
scroll to position [818, 0]
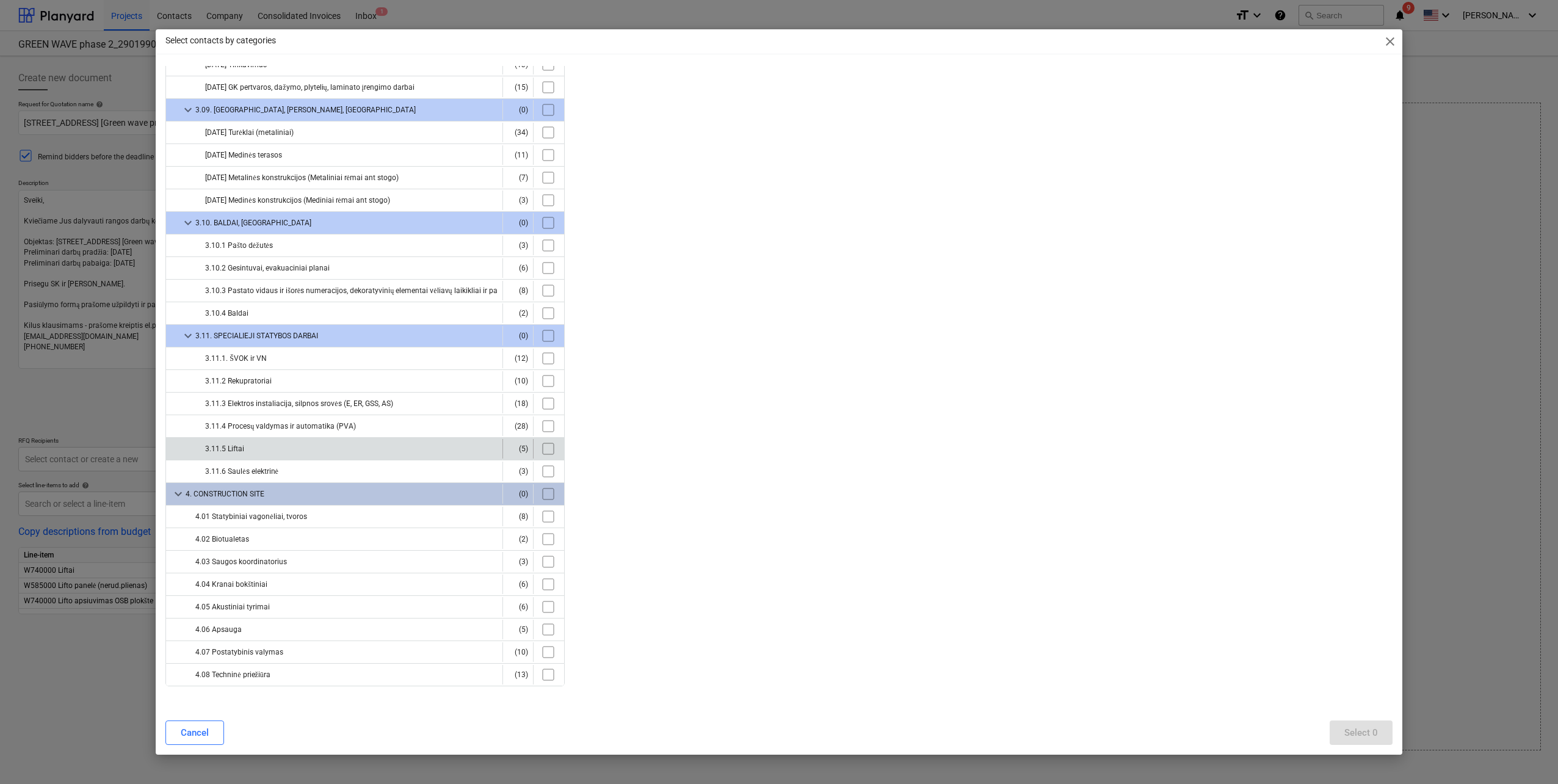
click at [542, 450] on input "checkbox" at bounding box center [548, 448] width 20 height 20
checkbox input "true"
click at [1385, 737] on button "Select 5" at bounding box center [1361, 733] width 63 height 24
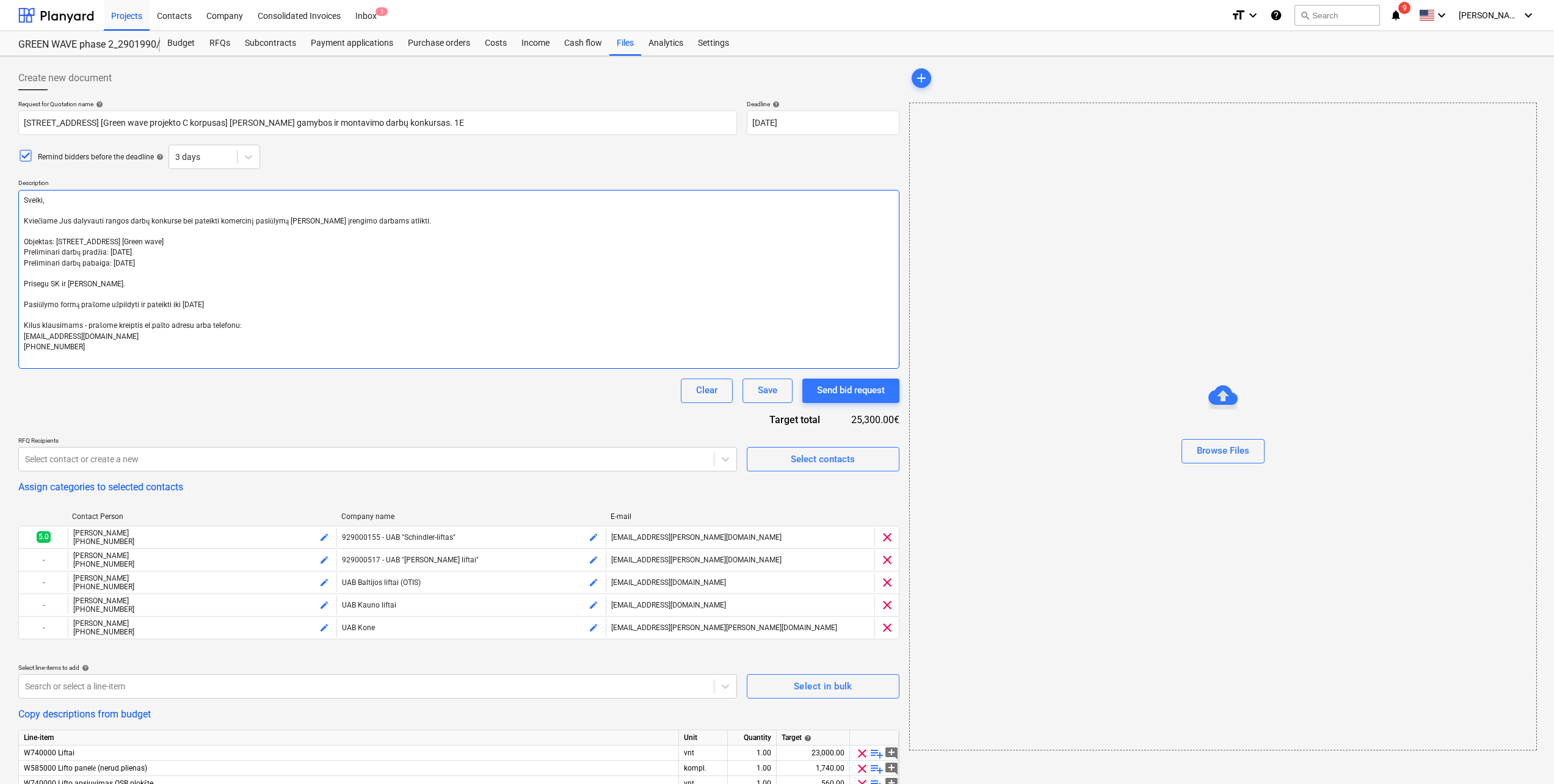
click at [162, 253] on textarea "Sveiki, Kviečiame Jus dalyvauti rangos darbų konkurse bei pateikti komercinį pa…" at bounding box center [459, 279] width 881 height 179
type textarea "x"
type textarea "Sveiki, Kviečiame Jus dalyvauti rangos darbų konkurse bei pateikti komercinį pa…"
type textarea "x"
type textarea "Sveiki, Kviečiame Jus dalyvauti rangos darbų konkurse bei pateikti komercinį pa…"
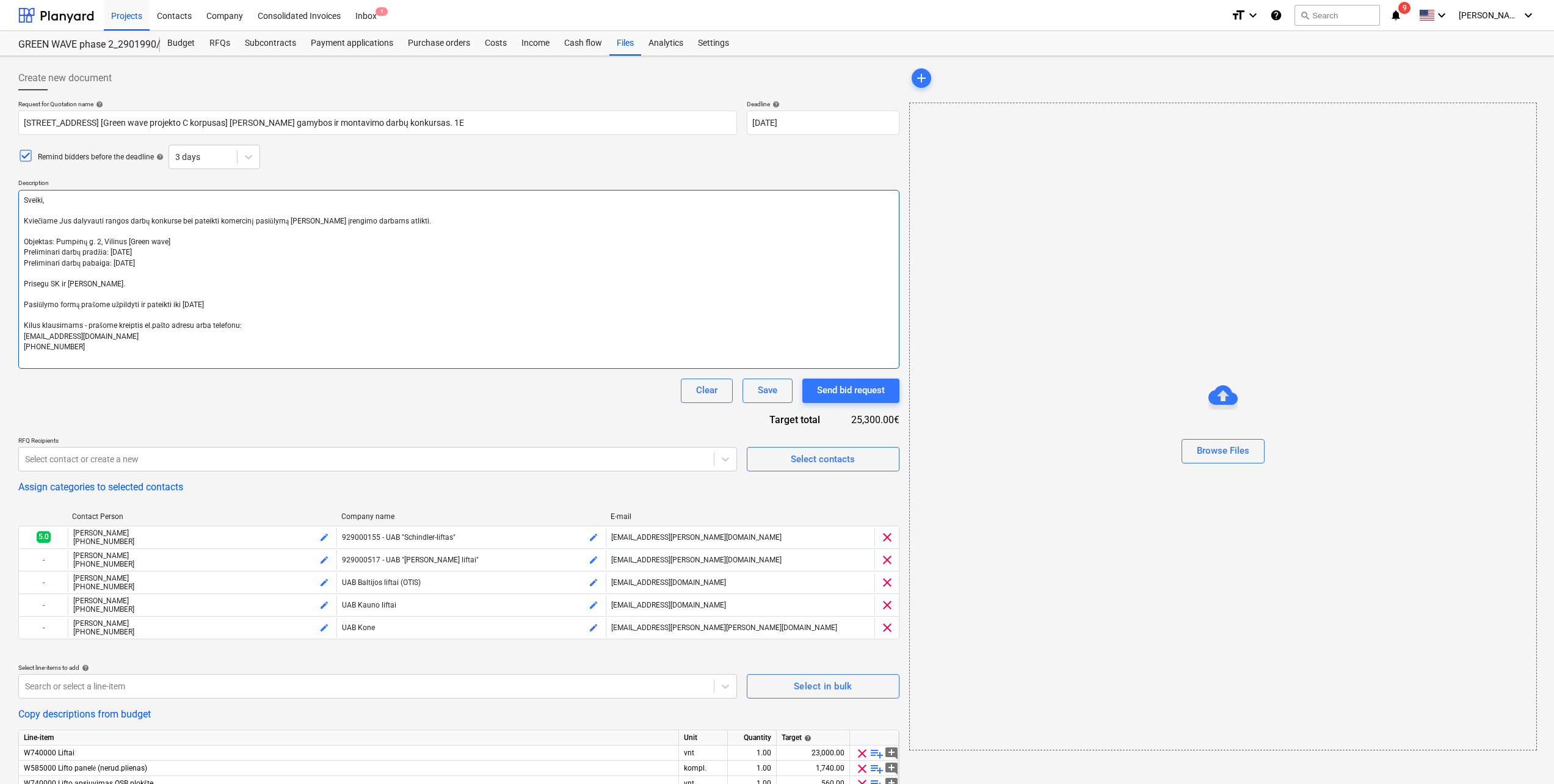
type textarea "x"
type textarea "Sveiki, Kviečiame Jus dalyvauti rangos darbų konkurse bei pateikti komercinį pa…"
type textarea "x"
type textarea "Sveiki, Kviečiame Jus dalyvauti rangos darbų konkurse bei pateikti komercinį pa…"
type textarea "x"
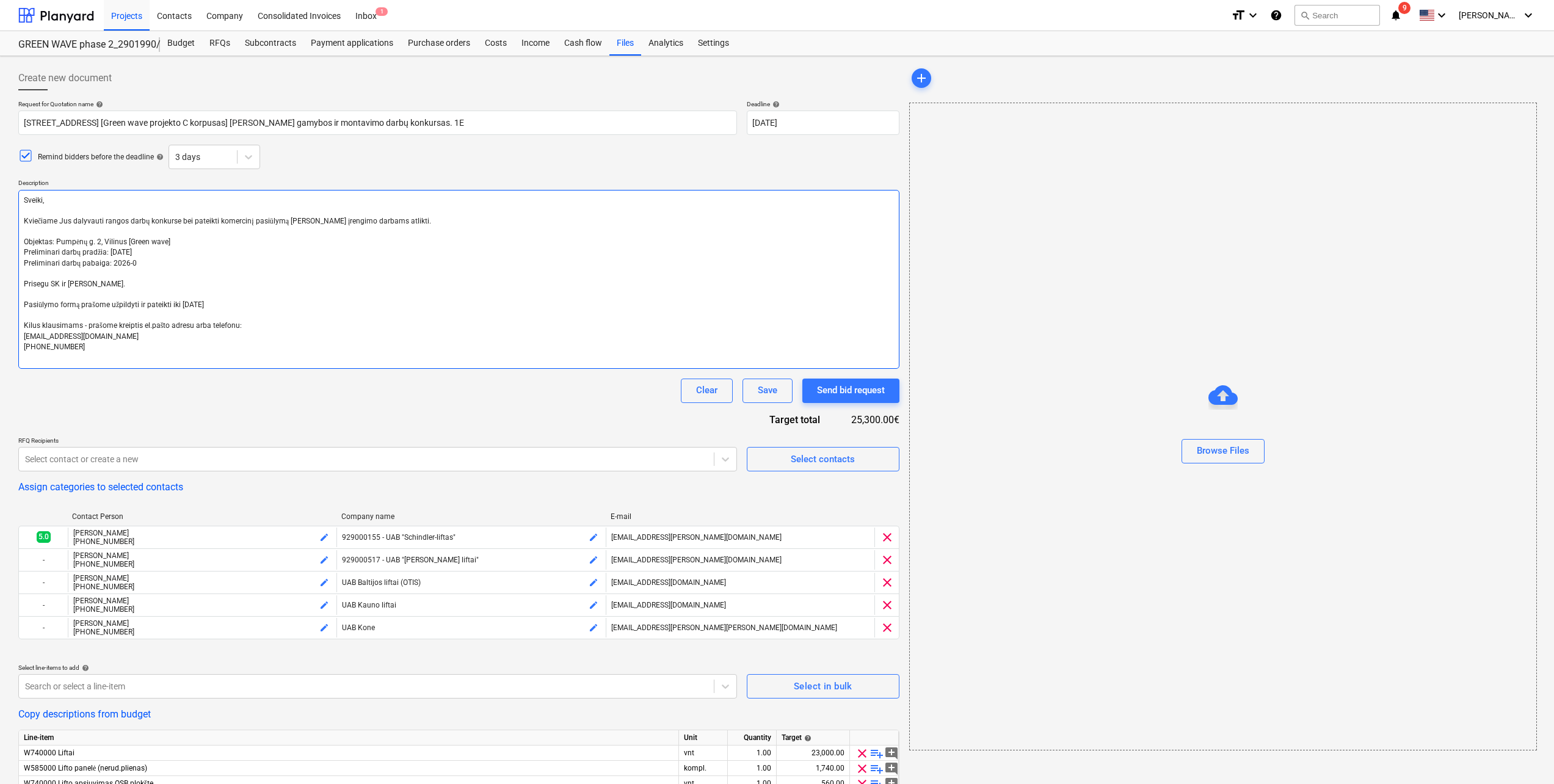
type textarea "Sveiki, Kviečiame Jus dalyvauti rangos darbų konkurse bei pateikti komercinį pa…"
type textarea "x"
type textarea "Sveiki, Kviečiame Jus dalyvauti rangos darbų konkurse bei pateikti komercinį pa…"
type textarea "x"
type textarea "Sveiki, Kviečiame Jus dalyvauti rangos darbų konkurse bei pateikti komercinį pa…"
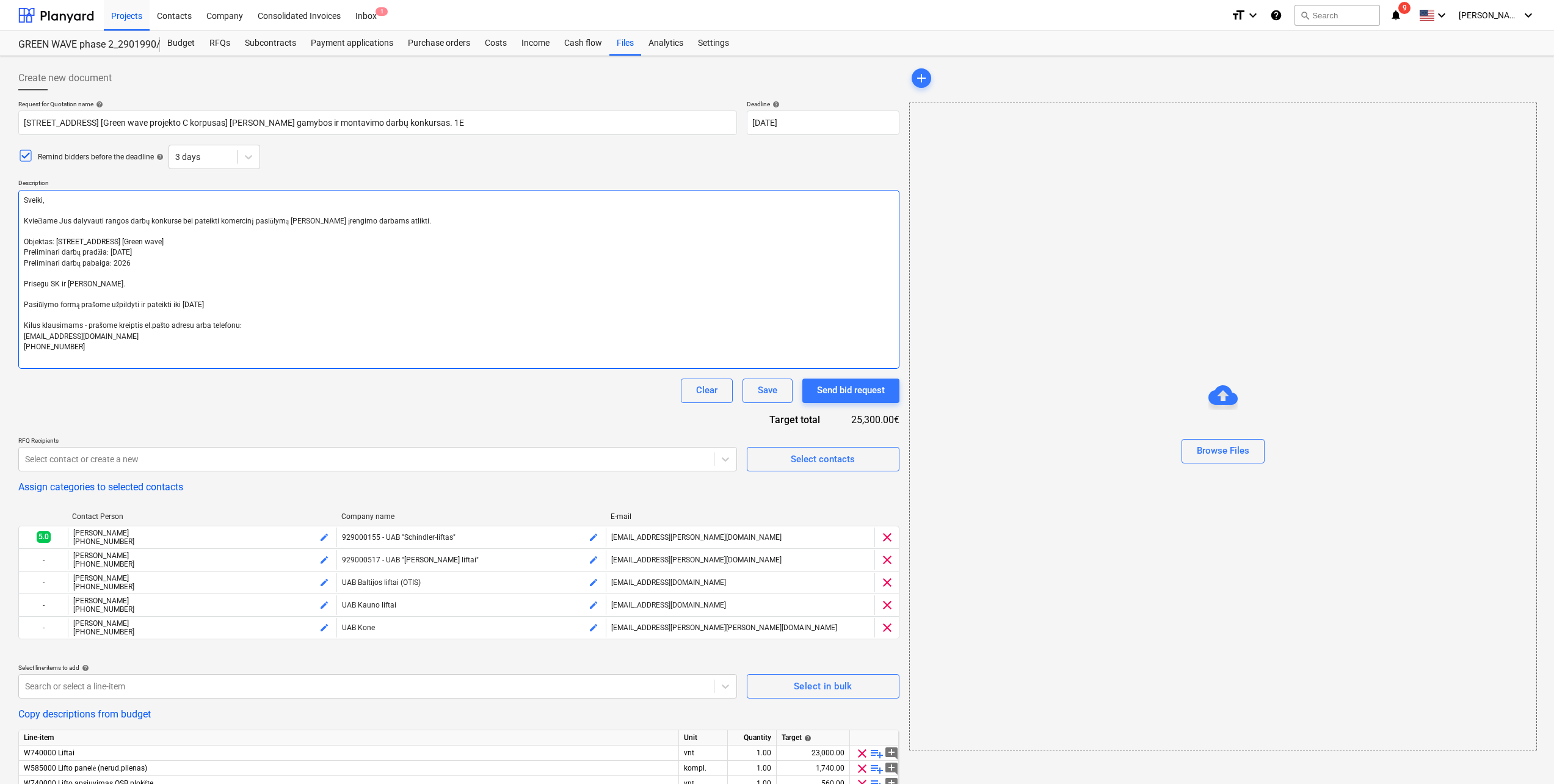
type textarea "x"
type textarea "Sveiki, Kviečiame Jus dalyvauti rangos darbų konkurse bei pateikti komercinį pa…"
type textarea "x"
type textarea "Sveiki, Kviečiame Jus dalyvauti rangos darbų konkurse bei pateikti komercinį pa…"
type textarea "x"
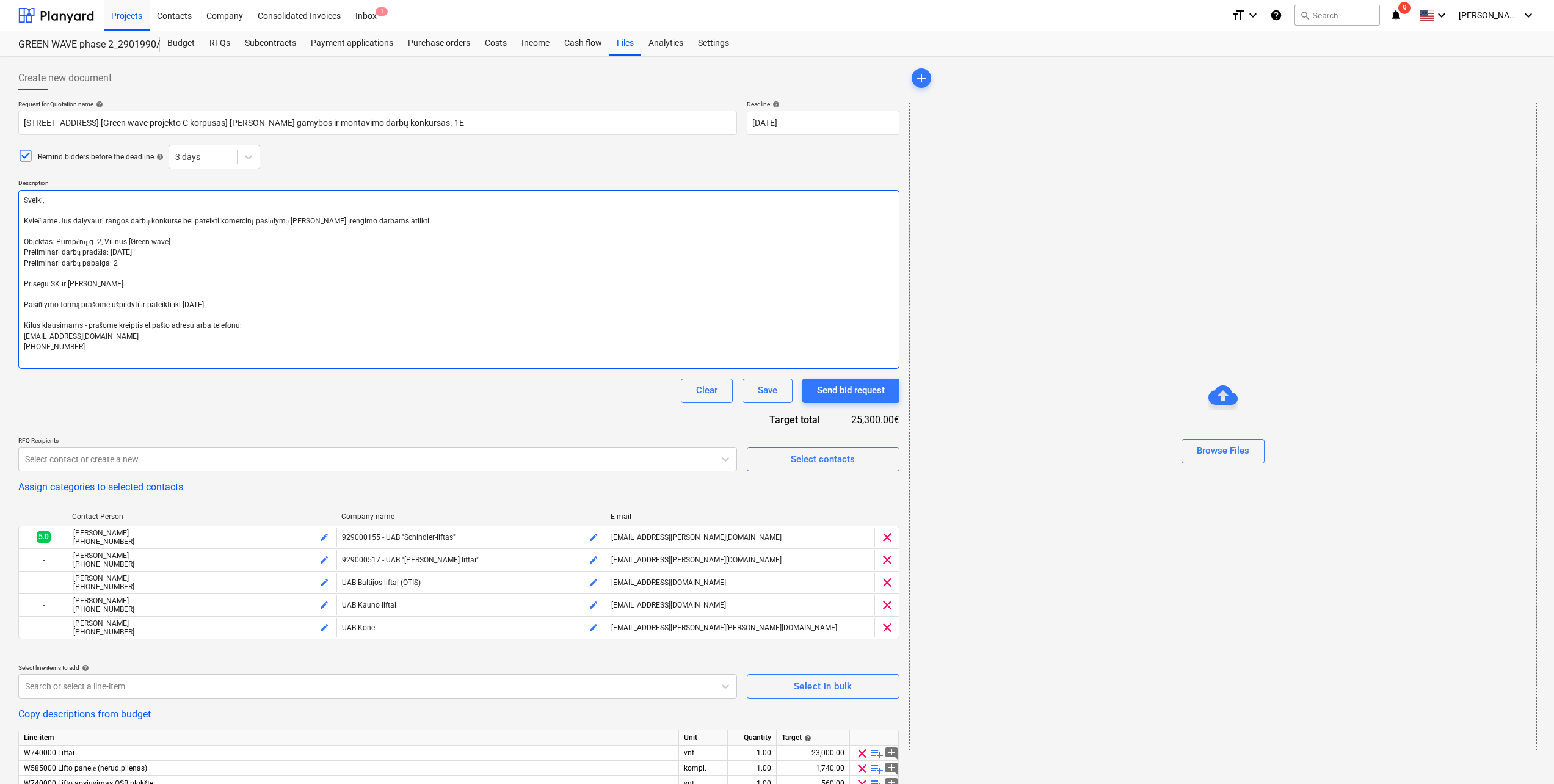
type textarea "Sveiki, Kviečiame Jus dalyvauti rangos darbų konkurse bei pateikti komercinį pa…"
type textarea "x"
type textarea "Sveiki, Kviečiame Jus dalyvauti rangos darbų konkurse bei pateikti komercinį pa…"
type textarea "x"
type textarea "Sveiki, Kviečiame Jus dalyvauti rangos darbų konkurse bei pateikti komercinį pa…"
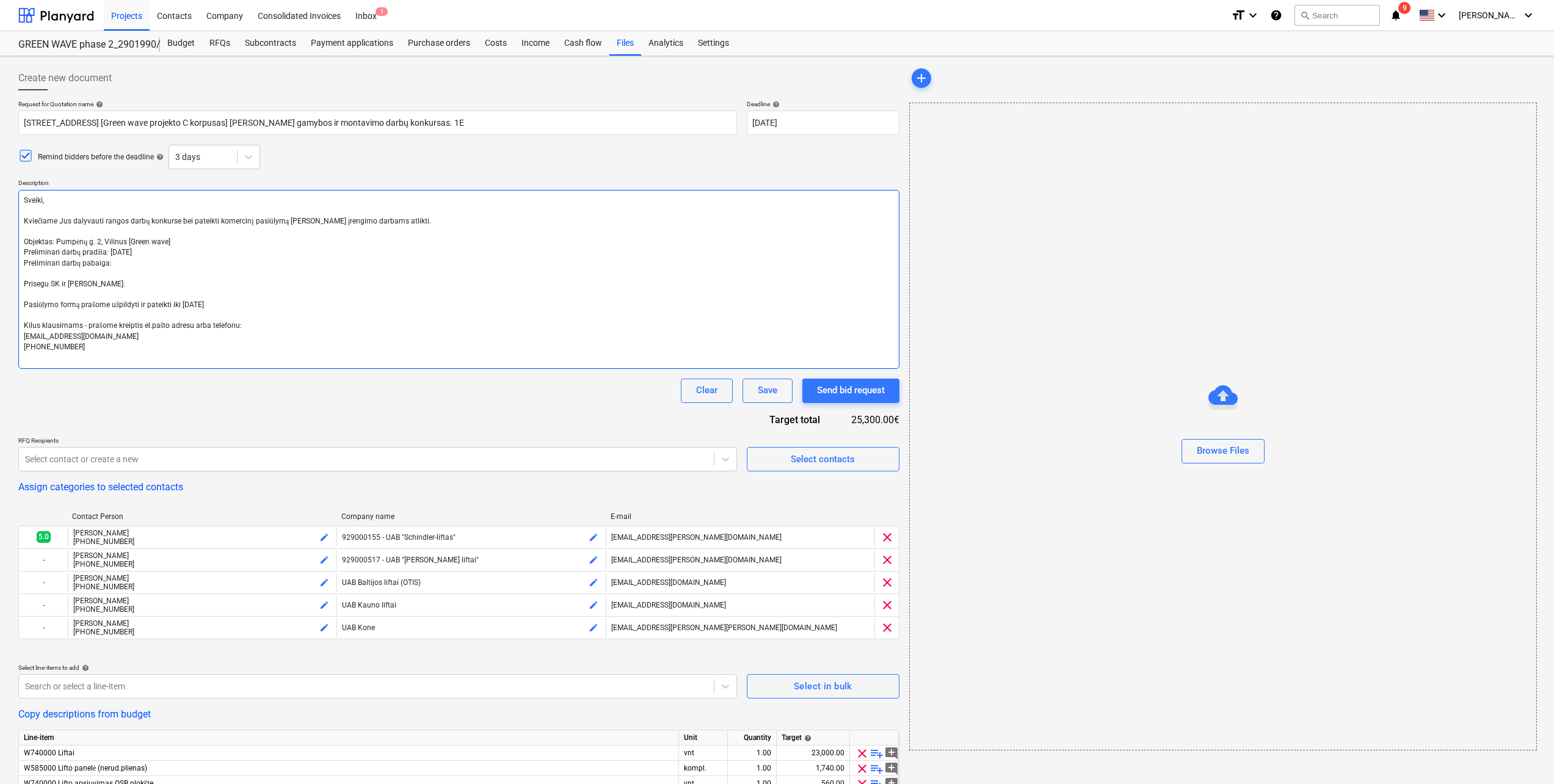
type textarea "x"
type textarea "Sveiki, Kviečiame Jus dalyvauti rangos darbų konkurse bei pateikti komercinį pa…"
type textarea "x"
type textarea "Sveiki, Kviečiame Jus dalyvauti rangos darbų konkurse bei pateikti komercinį pa…"
type textarea "x"
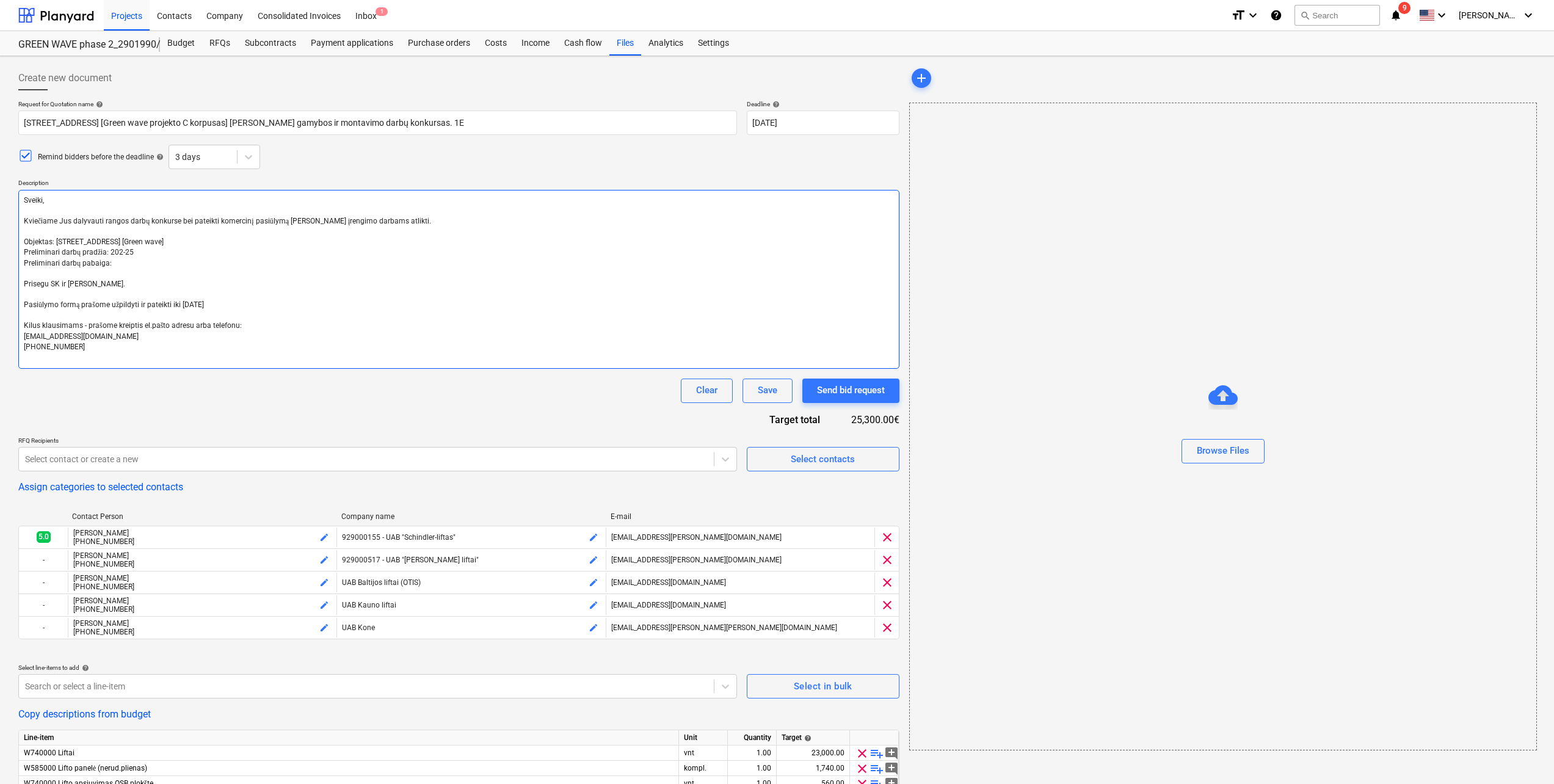
type textarea "Sveiki, Kviečiame Jus dalyvauti rangos darbų konkurse bei pateikti komercinį pa…"
type textarea "x"
type textarea "Sveiki, Kviečiame Jus dalyvauti rangos darbų konkurse bei pateikti komercinį pa…"
type textarea "x"
type textarea "Sveiki, Kviečiame Jus dalyvauti rangos darbų konkurse bei pateikti komercinį pa…"
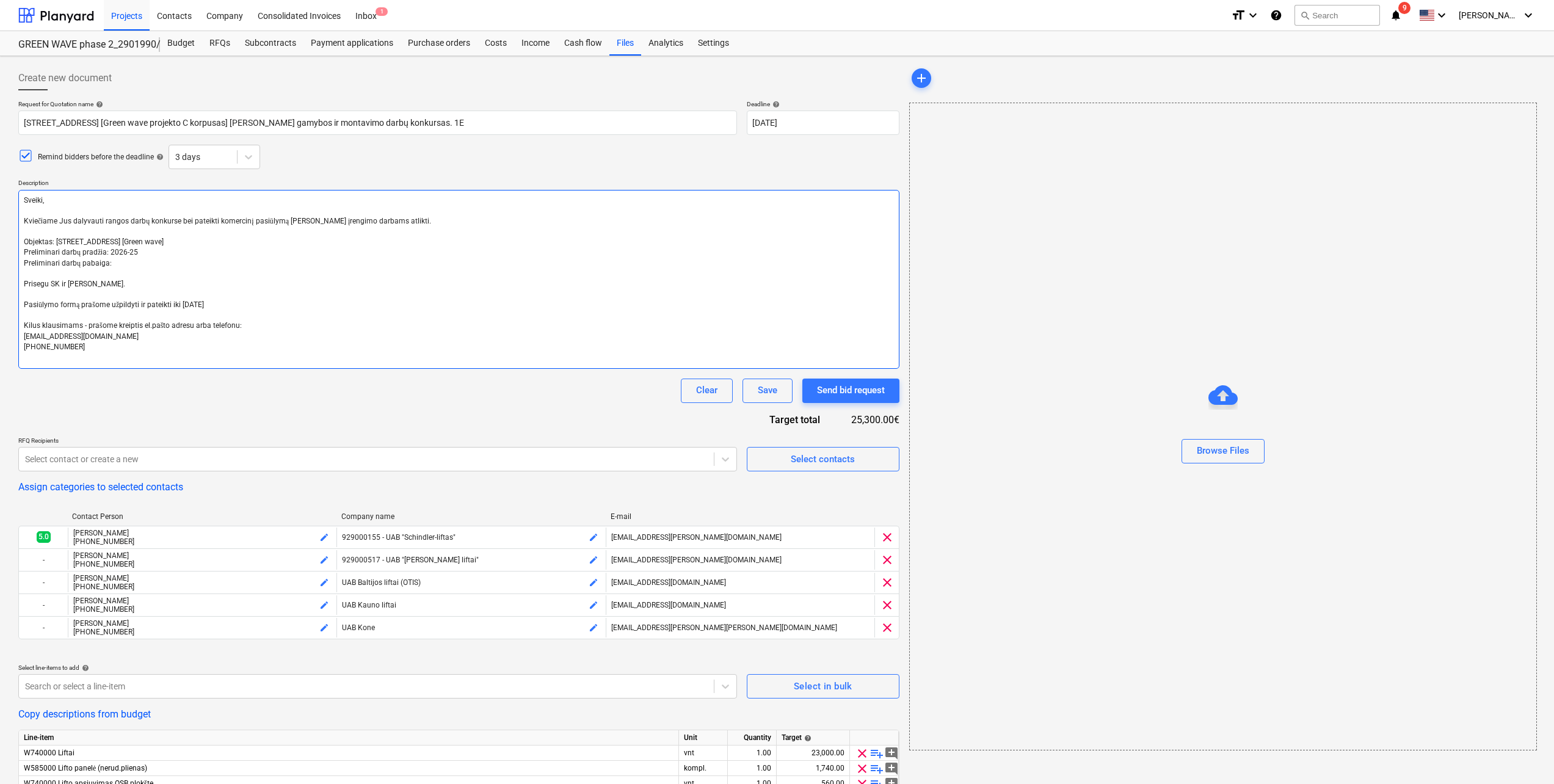
type textarea "x"
type textarea "Sveiki, Kviečiame Jus dalyvauti rangos darbų konkurse bei pateikti komercinį pa…"
type textarea "x"
type textarea "Sveiki, Kviečiame Jus dalyvauti rangos darbų konkurse bei pateikti komercinį pa…"
type textarea "x"
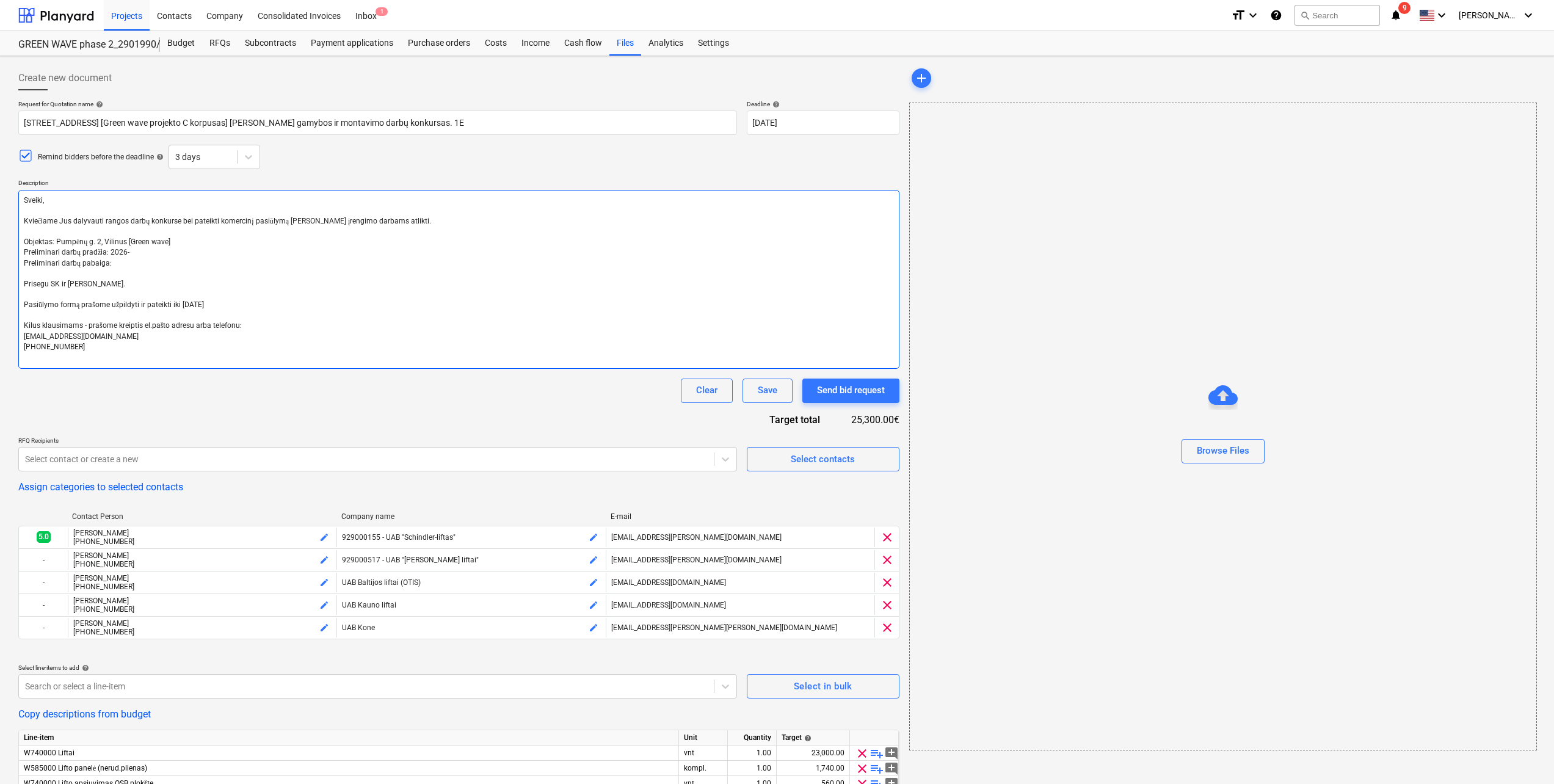
type textarea "Sveiki, Kviečiame Jus dalyvauti rangos darbų konkurse bei pateikti komercinį pa…"
type textarea "x"
type textarea "Sveiki, Kviečiame Jus dalyvauti rangos darbų konkurse bei pateikti komercinį pa…"
type textarea "x"
type textarea "Sveiki, Kviečiame Jus dalyvauti rangos darbų konkurse bei pateikti komercinį pa…"
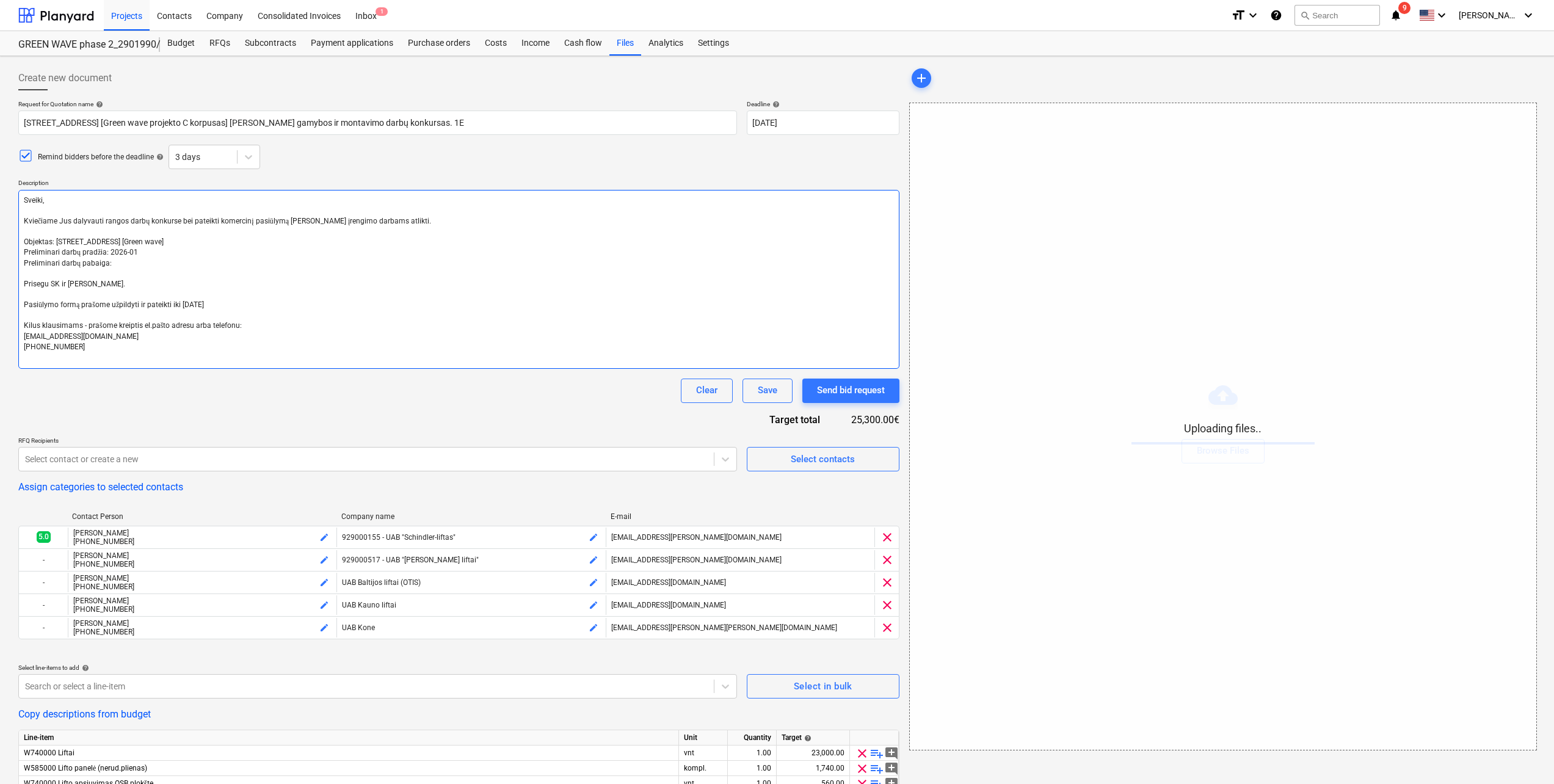
type textarea "x"
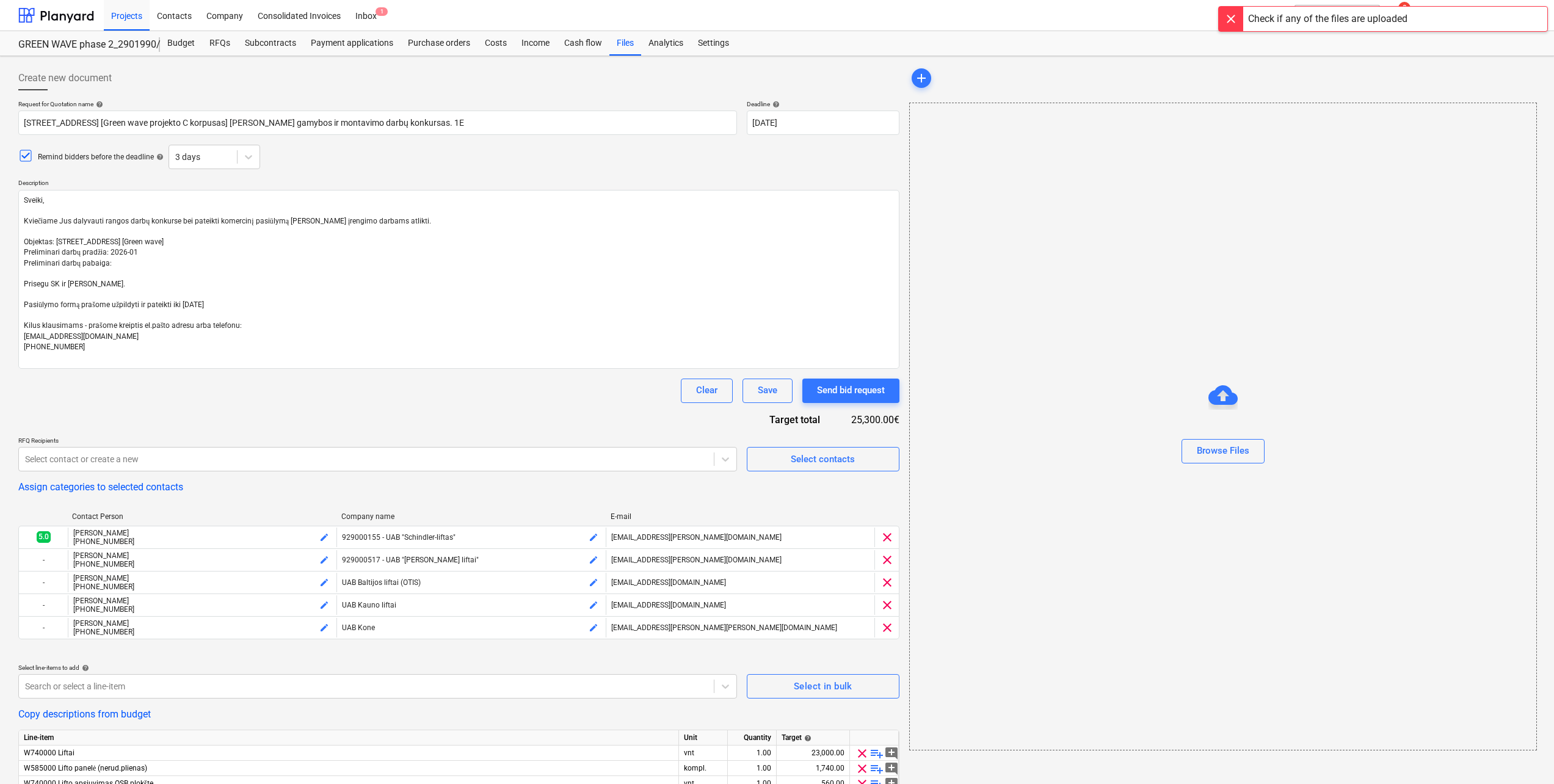
click at [1236, 12] on div at bounding box center [1231, 19] width 24 height 24
click at [1233, 450] on div "Browse Files" at bounding box center [1223, 450] width 53 height 16
click at [982, 75] on span "add" at bounding box center [978, 79] width 15 height 15
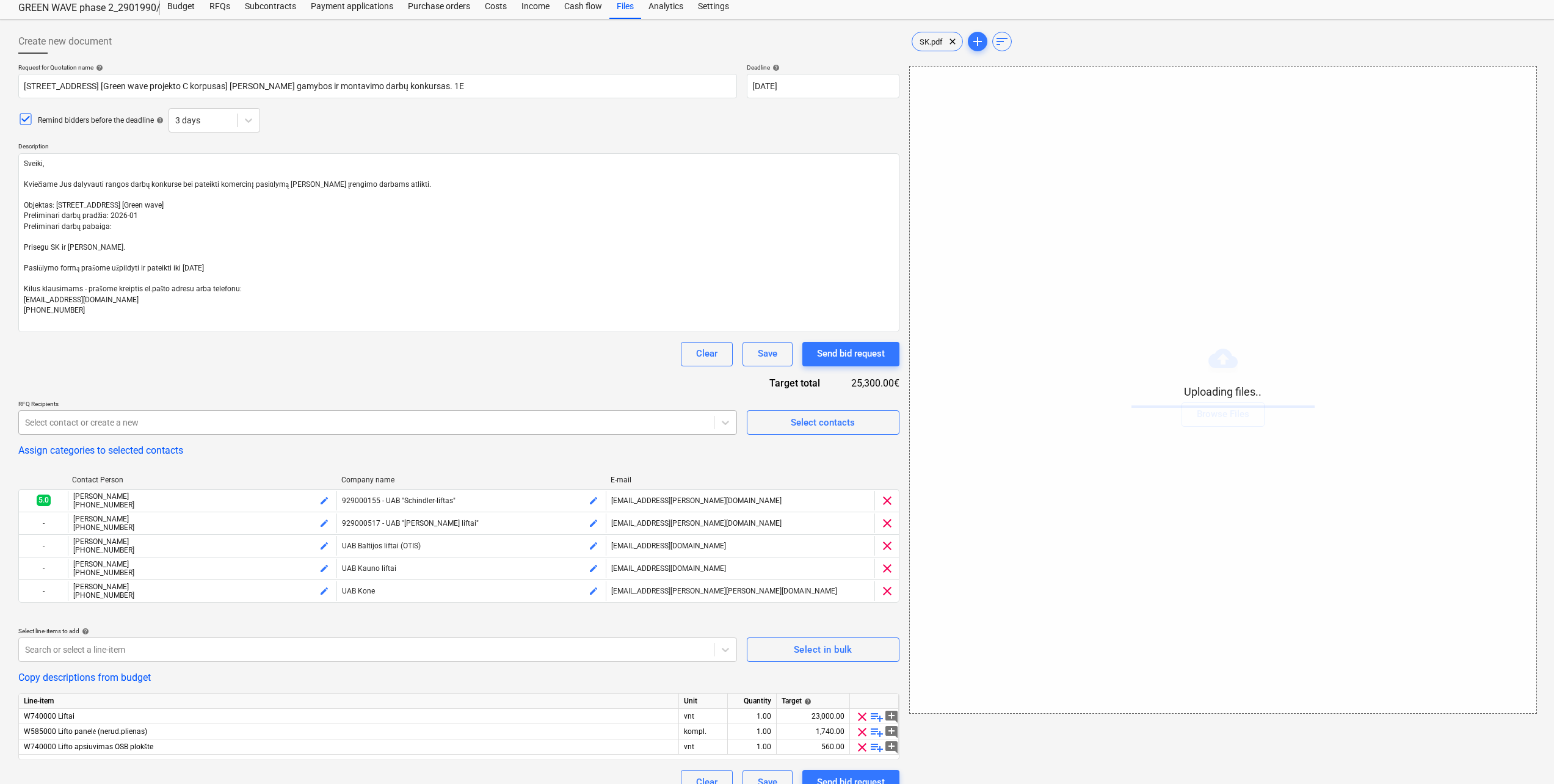
scroll to position [57, 0]
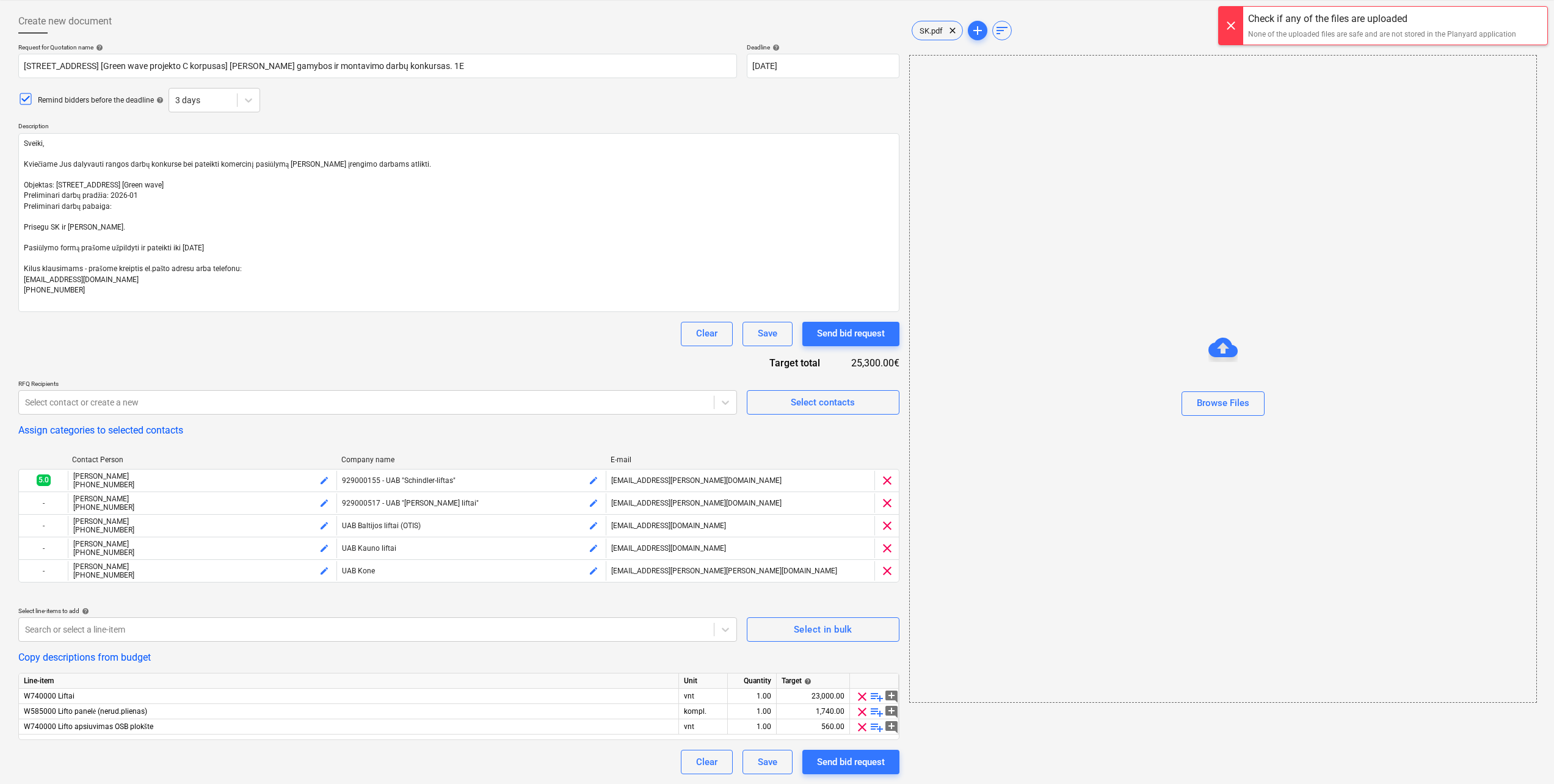
click at [1235, 32] on div at bounding box center [1231, 26] width 24 height 38
click at [982, 29] on span "add" at bounding box center [978, 30] width 15 height 15
click at [982, 35] on span "add" at bounding box center [978, 30] width 15 height 15
click at [1233, 25] on div at bounding box center [1231, 26] width 24 height 38
click at [780, 756] on button "Save" at bounding box center [768, 762] width 50 height 24
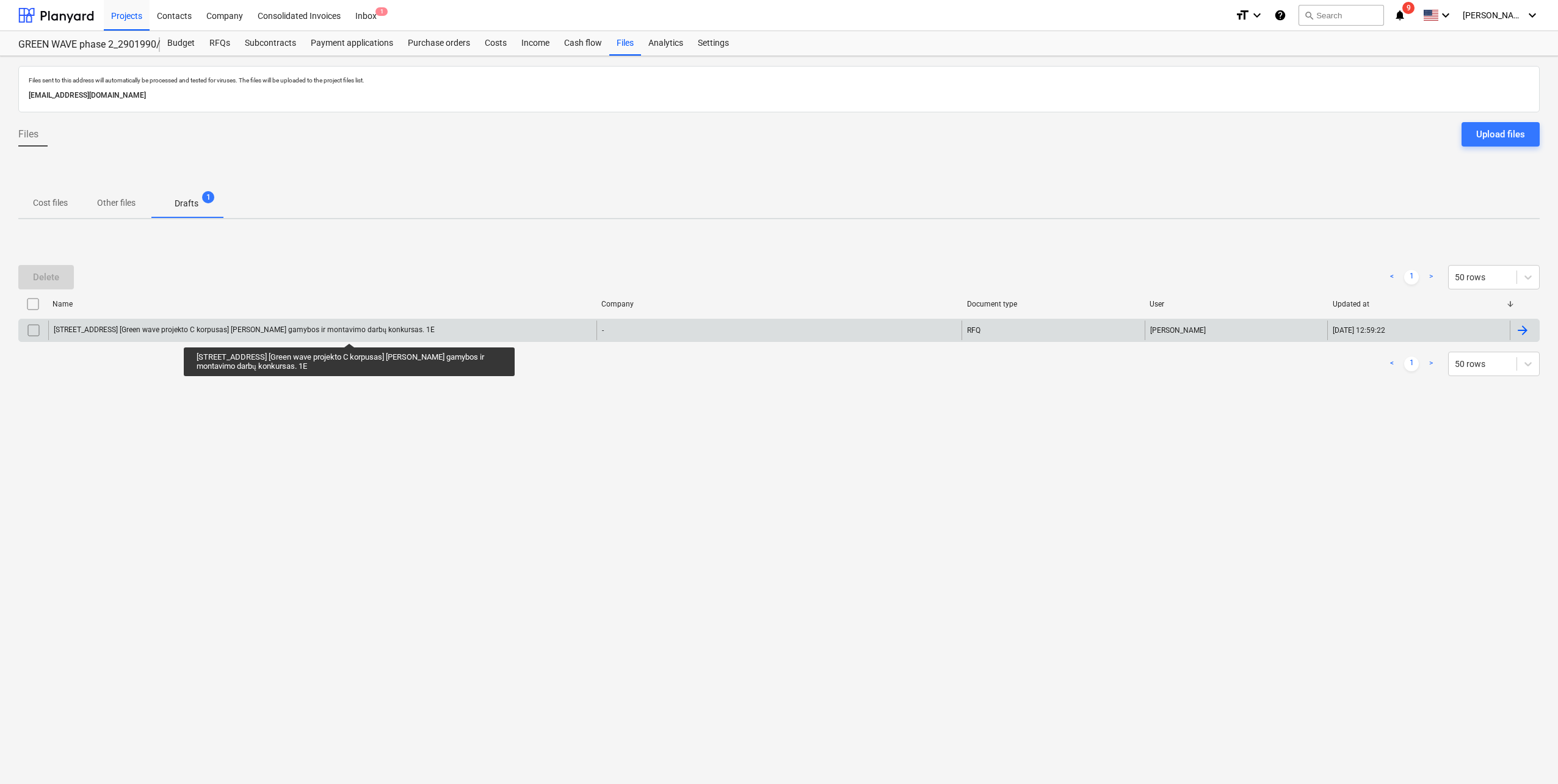
click at [349, 332] on div "Pumpėnų g. 2, Vilnius [Green wave projekto C korpusas] Lifto gamybos ir montavi…" at bounding box center [244, 330] width 381 height 9
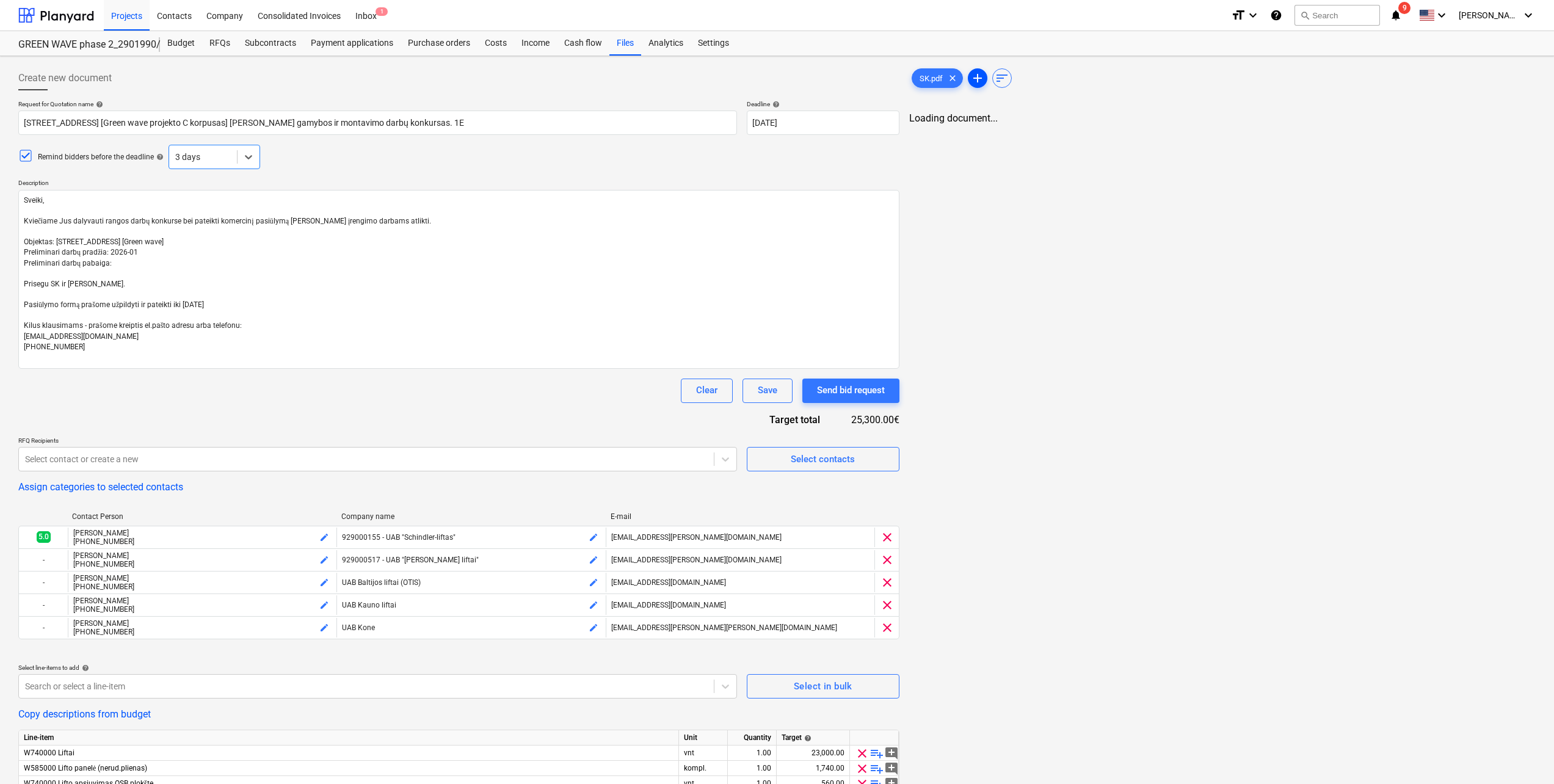
click at [977, 75] on span "add" at bounding box center [978, 79] width 15 height 15
click at [1220, 454] on div "Browse Files" at bounding box center [1223, 450] width 53 height 16
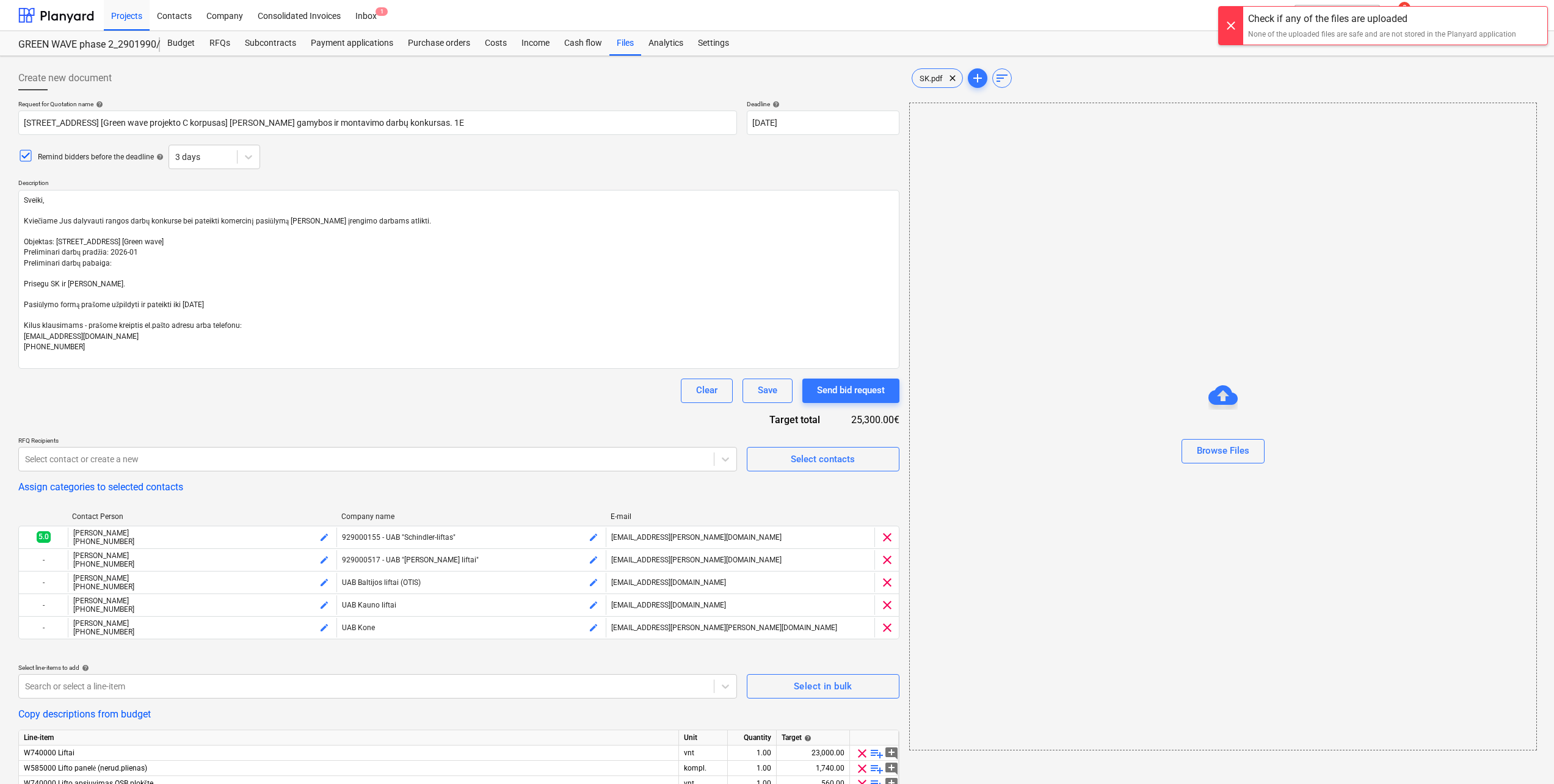
click at [1233, 29] on div at bounding box center [1231, 26] width 24 height 38
click at [1160, 212] on div "Browse Files" at bounding box center [1223, 426] width 628 height 648
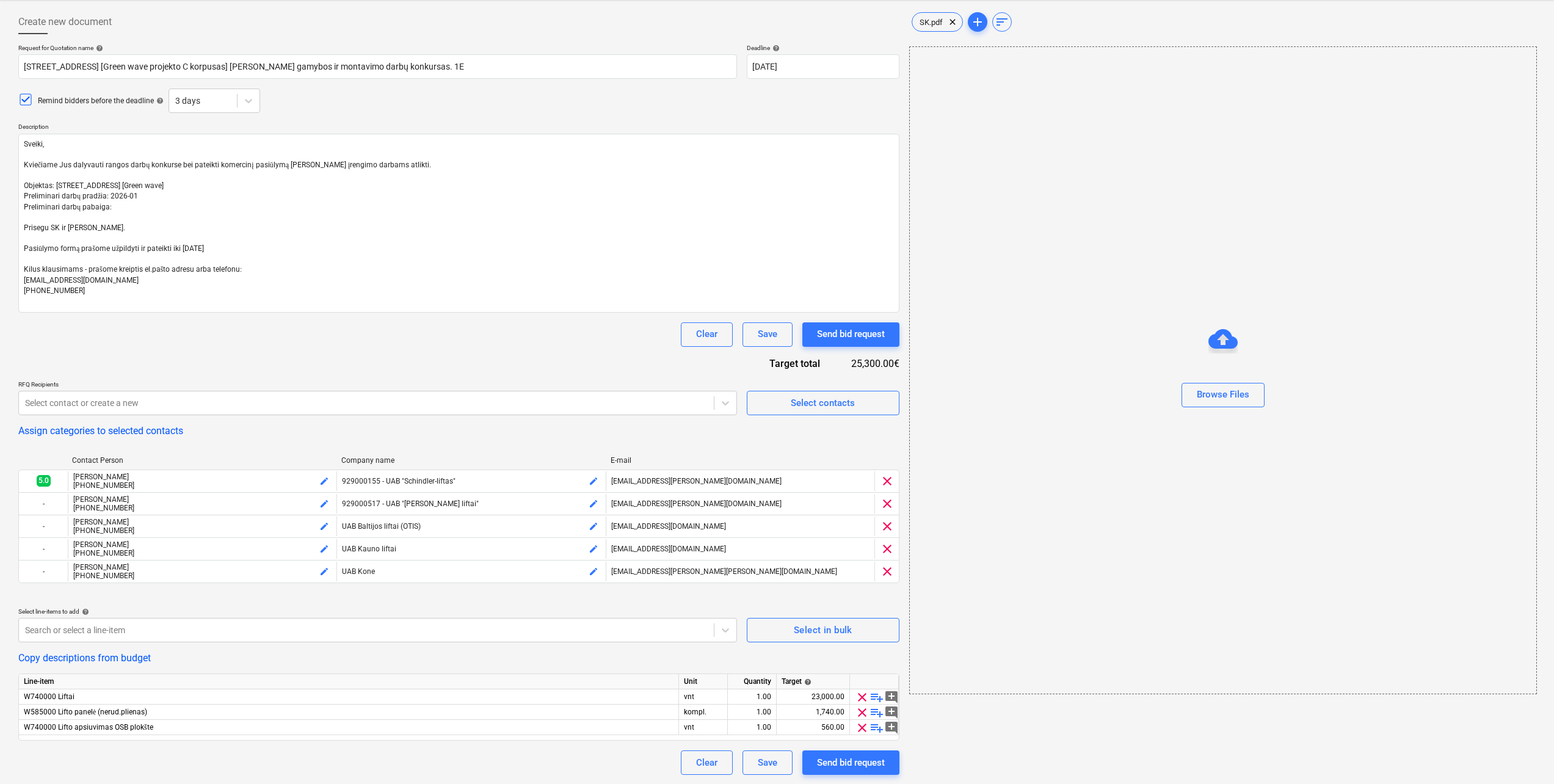
scroll to position [57, 0]
click at [777, 756] on button "Save" at bounding box center [768, 762] width 50 height 24
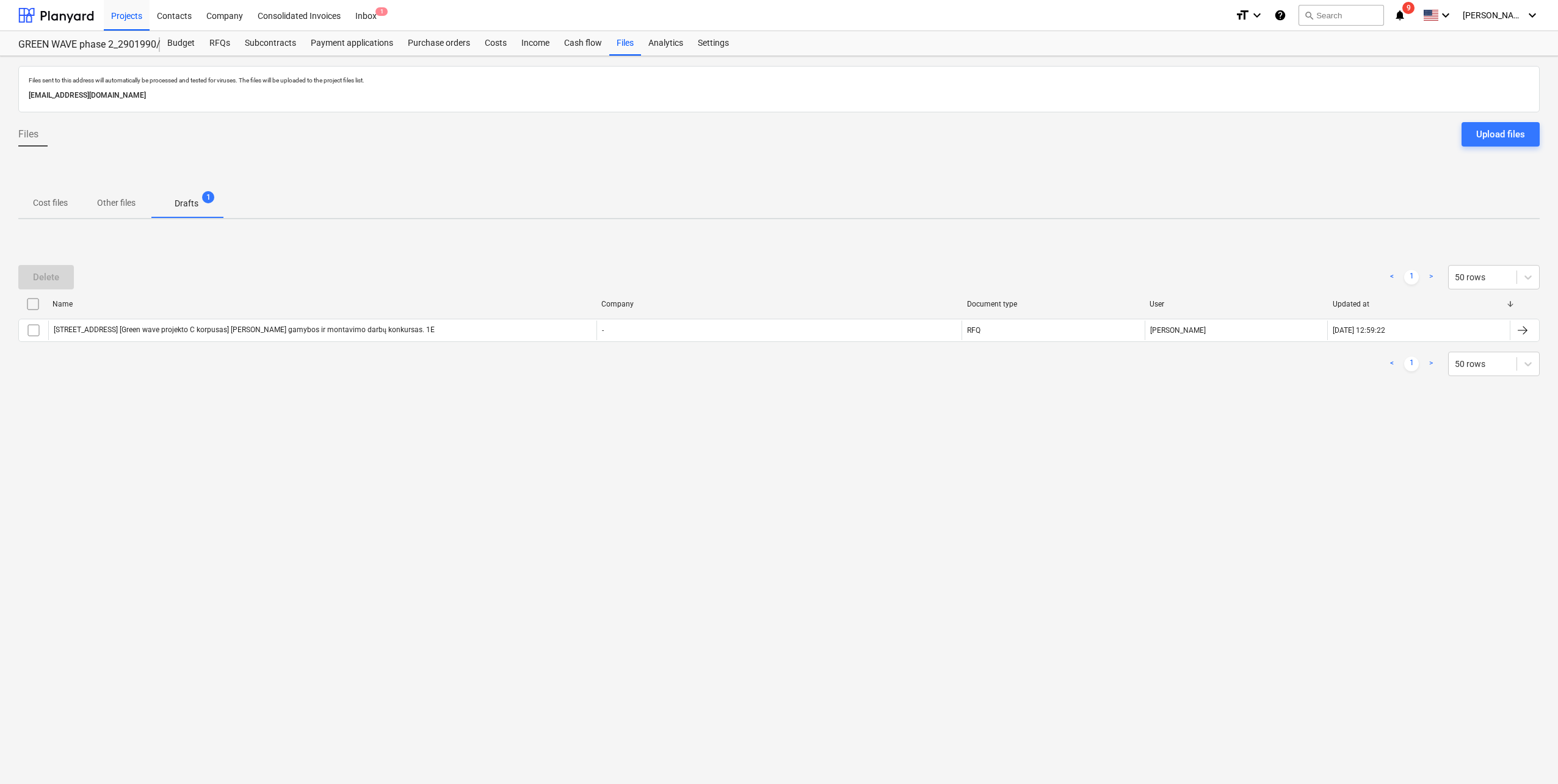
click at [279, 446] on div "Files sent to this address will automatically be processed and tested for virus…" at bounding box center [779, 420] width 1558 height 728
drag, startPoint x: 587, startPoint y: 486, endPoint x: 585, endPoint y: 480, distance: 6.3
click at [586, 484] on div "Files sent to this address will automatically be processed and tested for virus…" at bounding box center [779, 420] width 1558 height 728
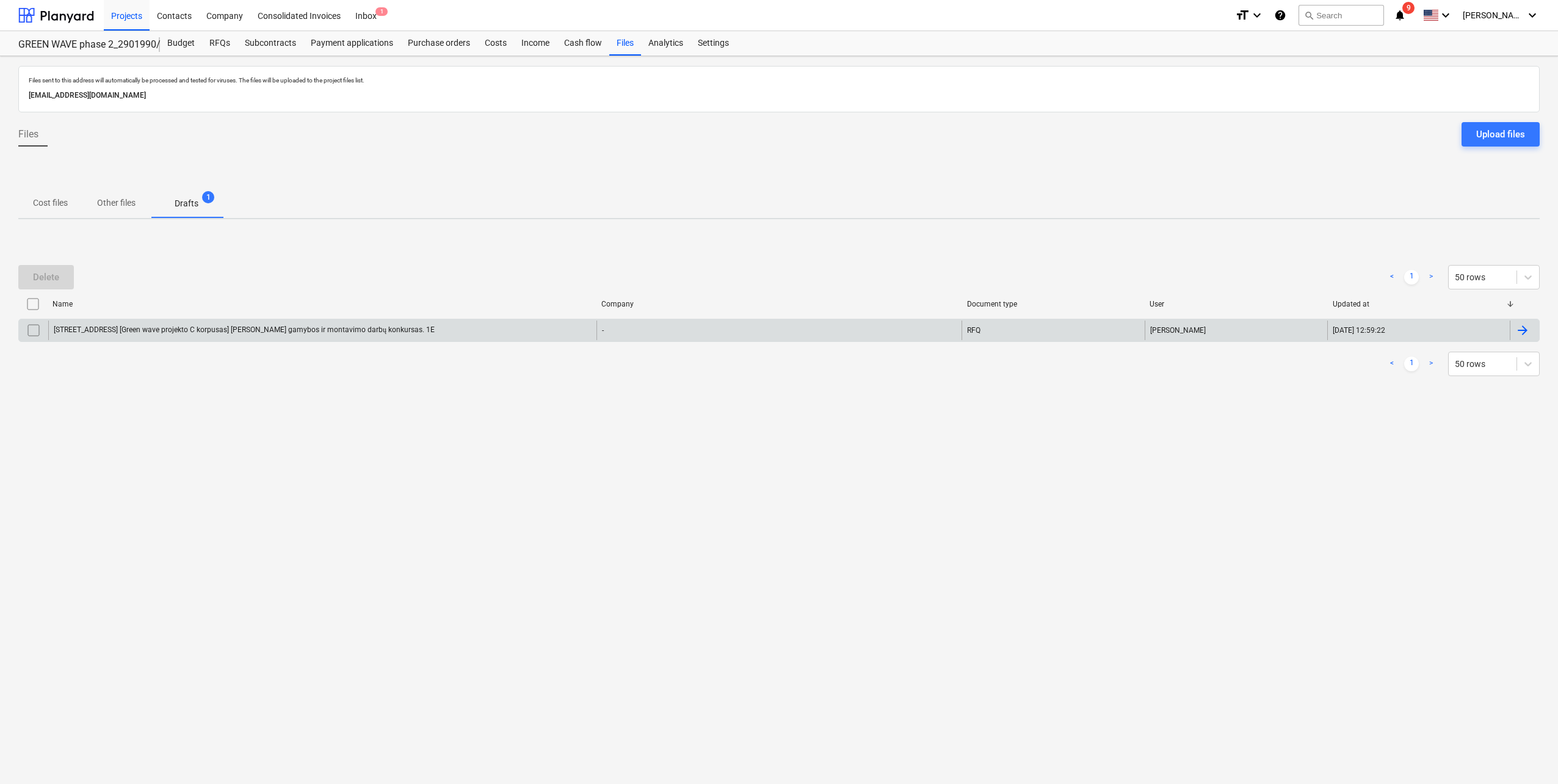
click at [417, 332] on div "Pumpėnų g. 2, Vilnius [Green wave projekto C korpusas] Lifto gamybos ir montavi…" at bounding box center [322, 330] width 548 height 20
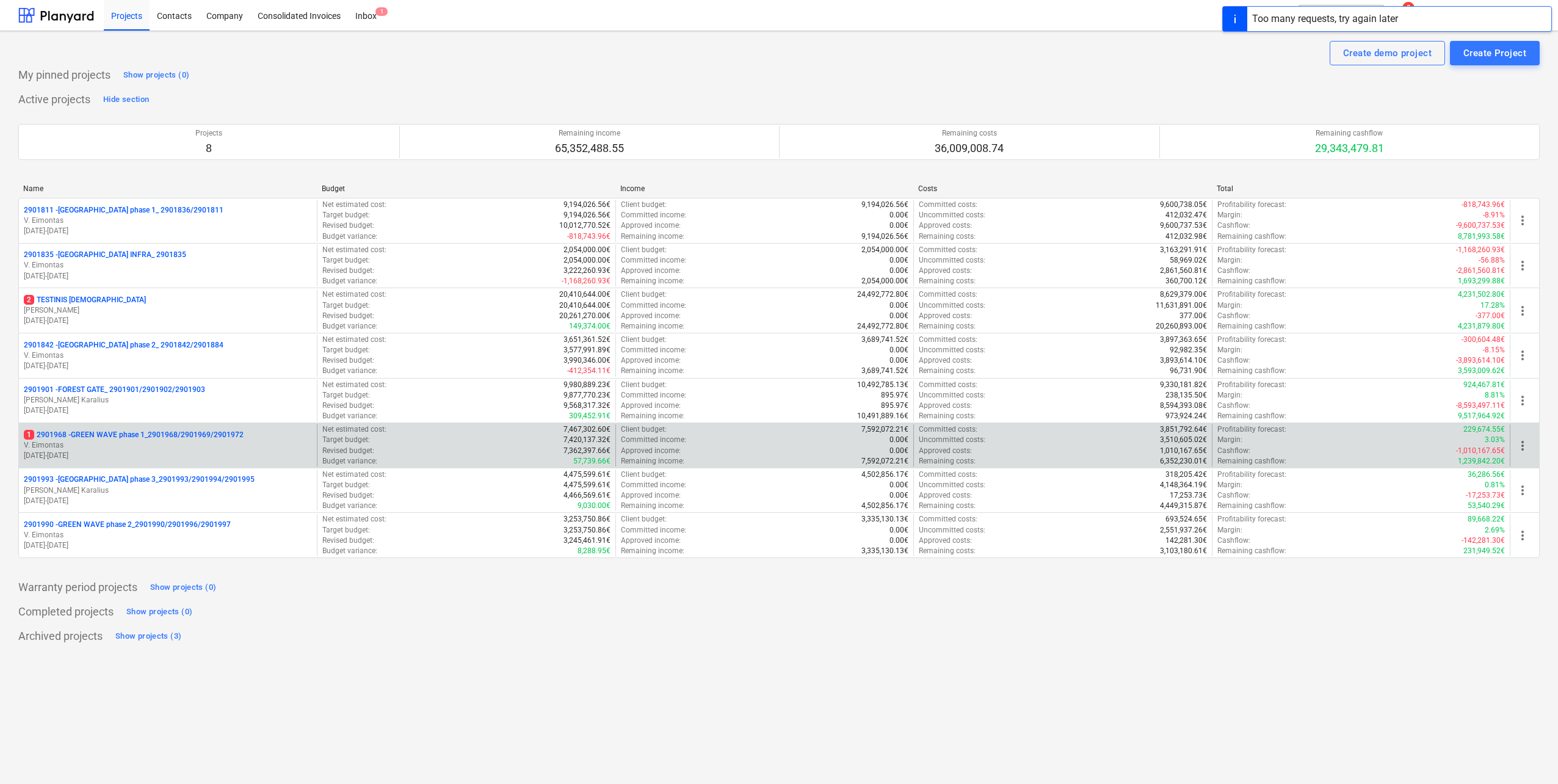
click at [178, 448] on p "V. Eimontas" at bounding box center [168, 445] width 288 height 10
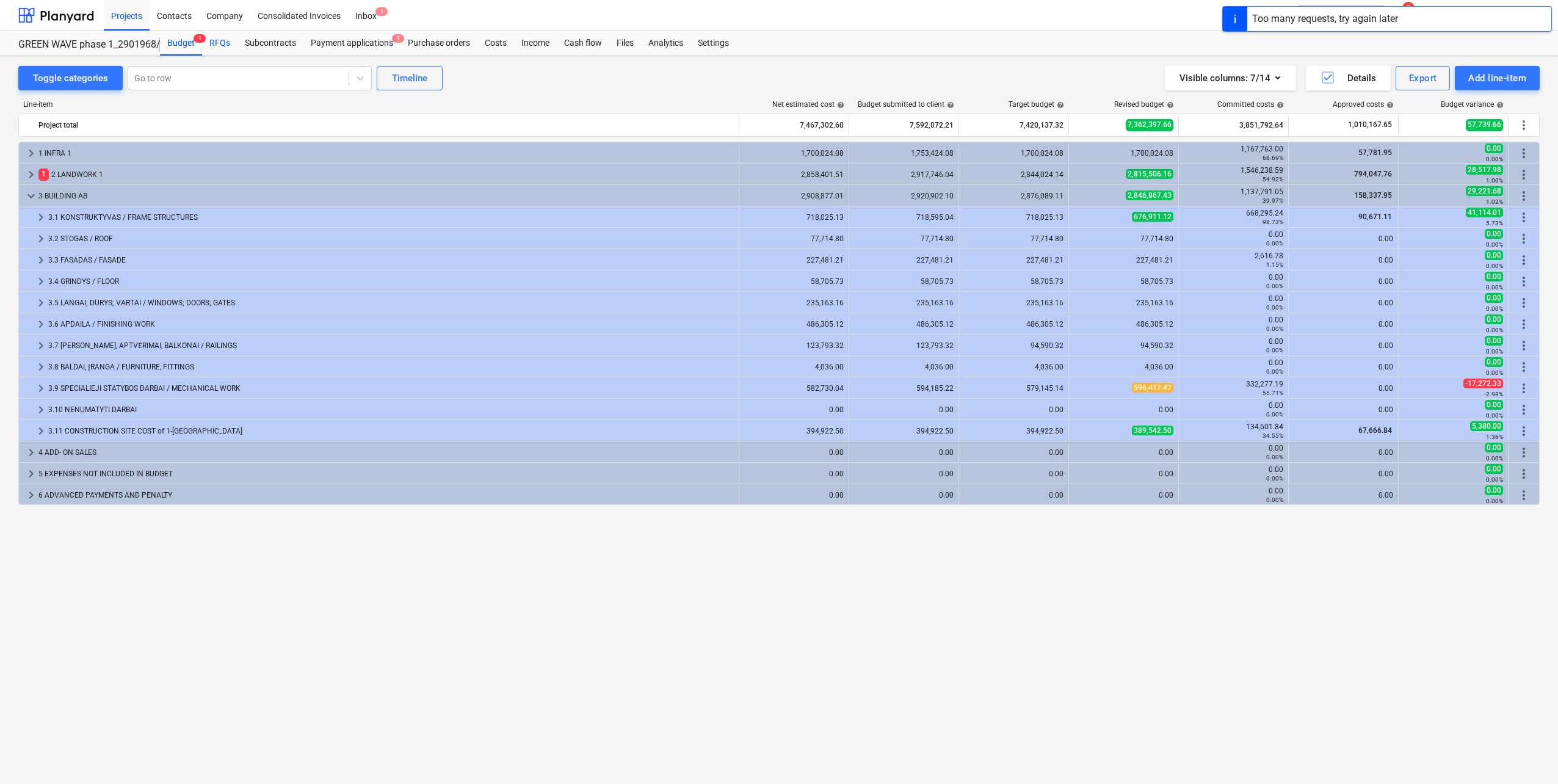
click at [220, 53] on div "RFQs" at bounding box center [219, 43] width 35 height 24
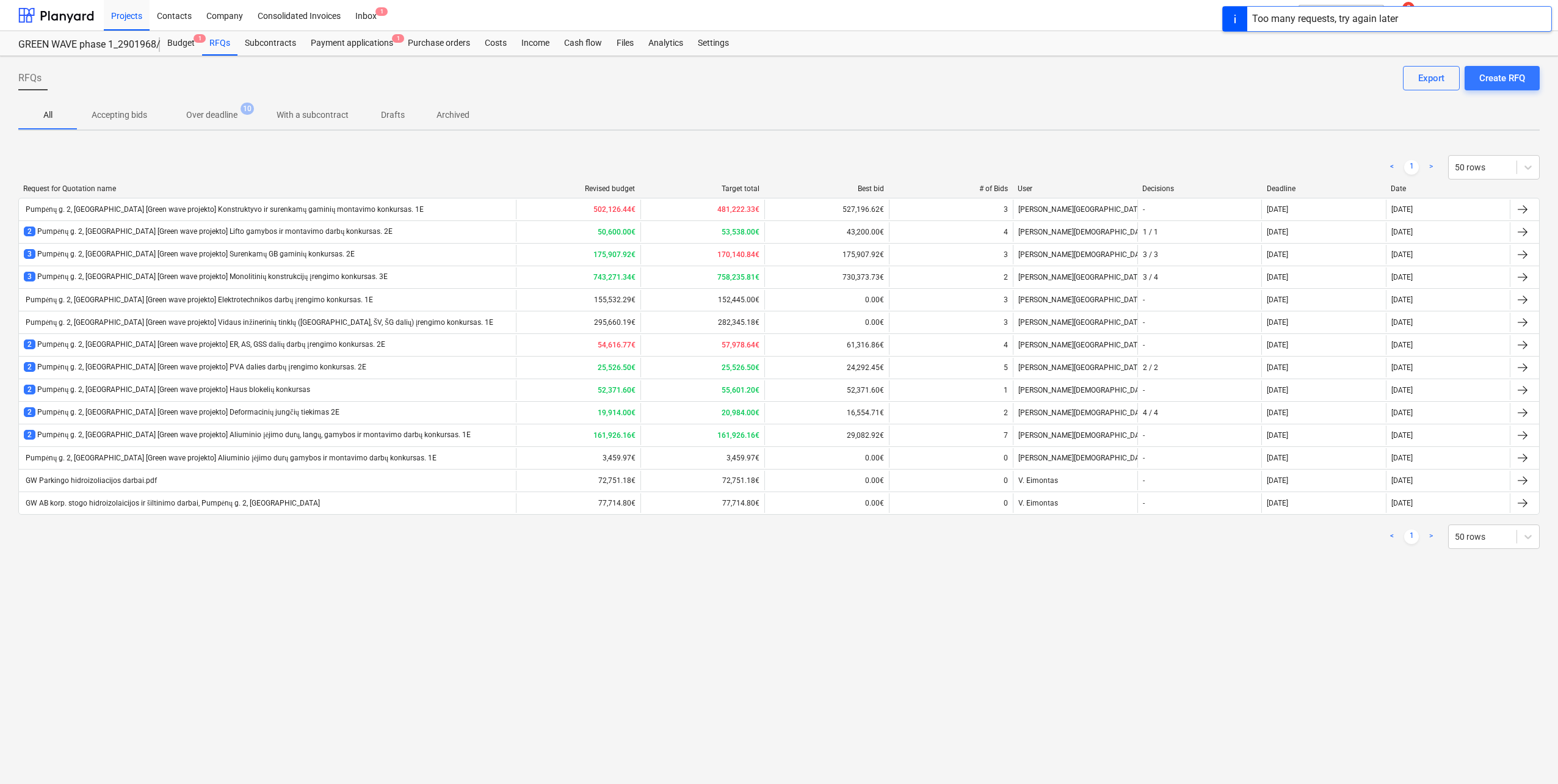
click at [1240, 22] on div at bounding box center [1235, 19] width 24 height 24
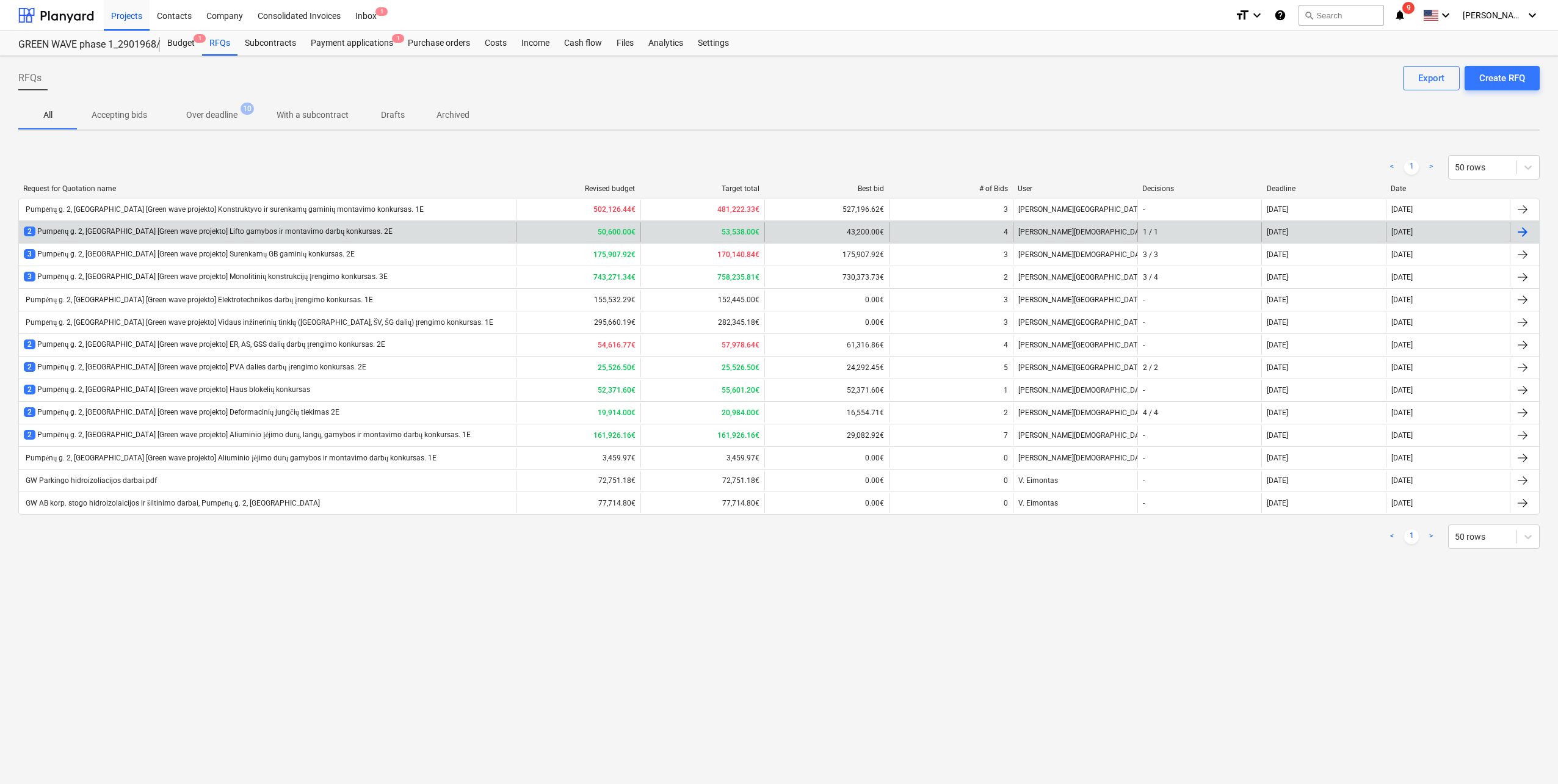
click at [362, 227] on div "2 Pumpėnų g. 2, [GEOGRAPHIC_DATA] [Green wave projekto] Lifto gamybos ir montav…" at bounding box center [267, 232] width 497 height 20
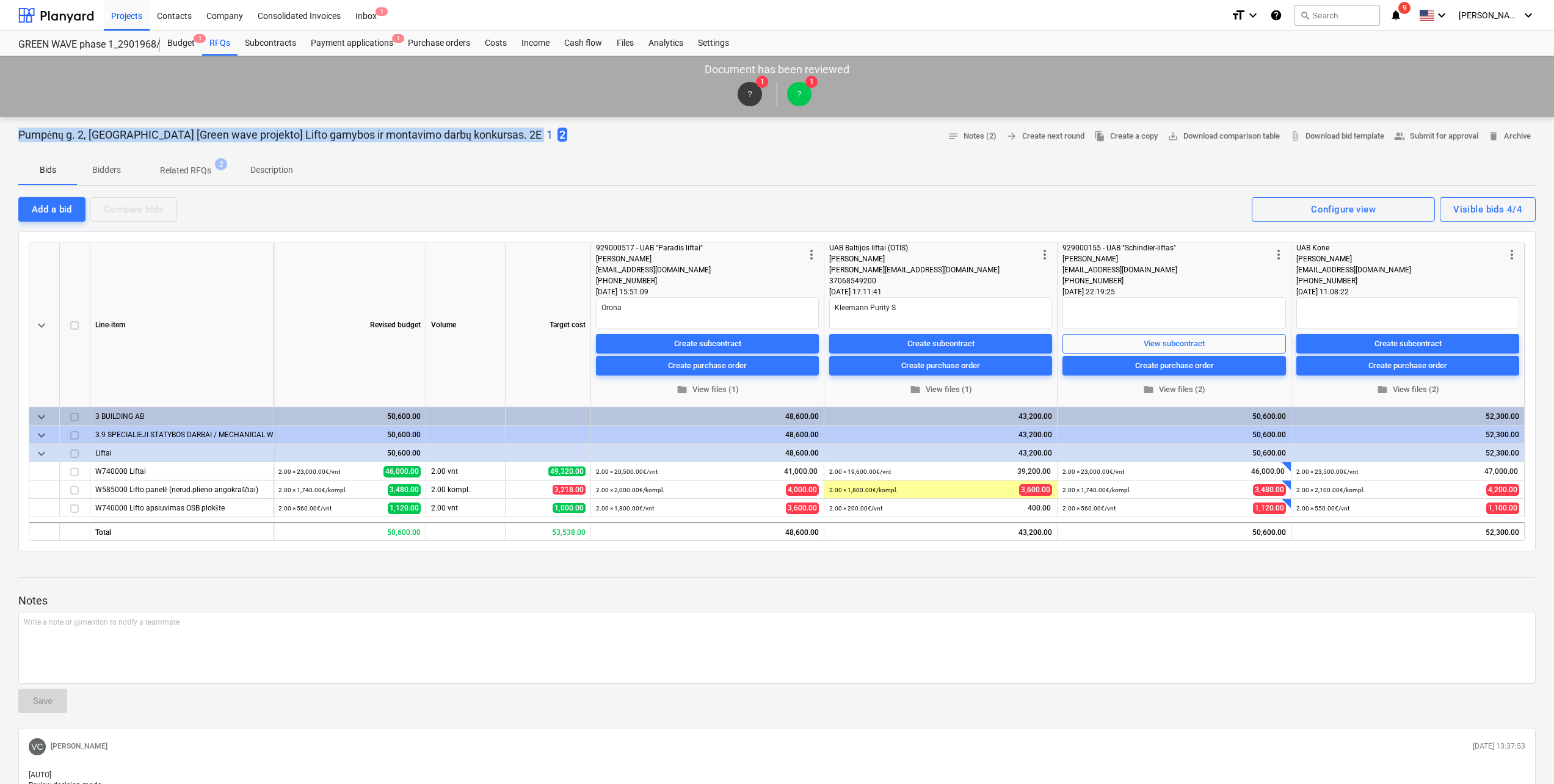
drag, startPoint x: 16, startPoint y: 136, endPoint x: 476, endPoint y: 145, distance: 460.1
click at [476, 145] on div "Pumpėnų g. 2, [GEOGRAPHIC_DATA] [Green wave projekto] Lifto gamybos ir montavim…" at bounding box center [777, 545] width 1554 height 856
copy p "Pumpėnų g. 2, [GEOGRAPHIC_DATA] [Green wave projekto] Lifto gamybos ir montavim…"
click at [266, 168] on p "Description" at bounding box center [272, 170] width 43 height 13
type textarea "x"
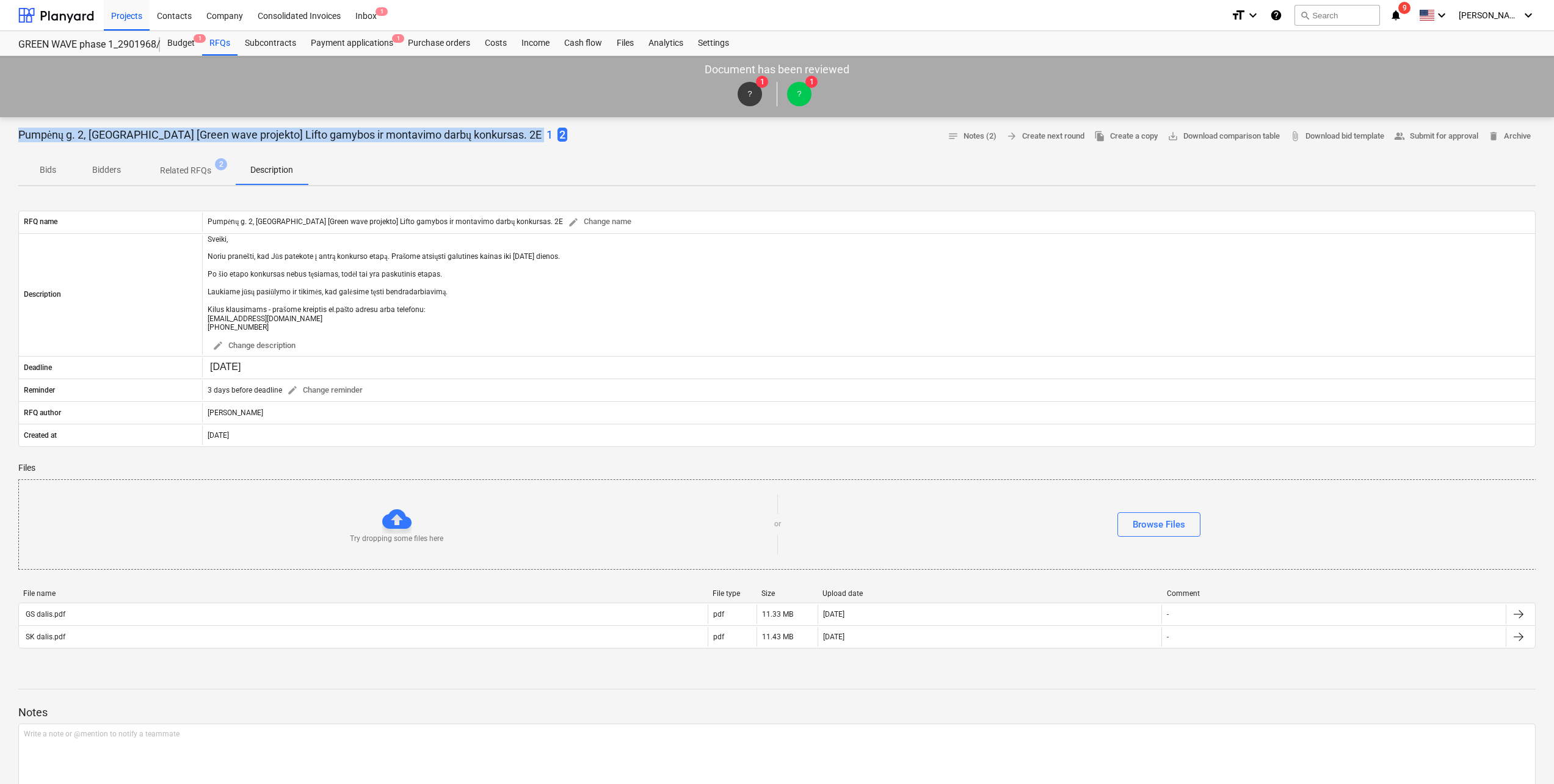
click at [547, 132] on p "1" at bounding box center [549, 135] width 6 height 15
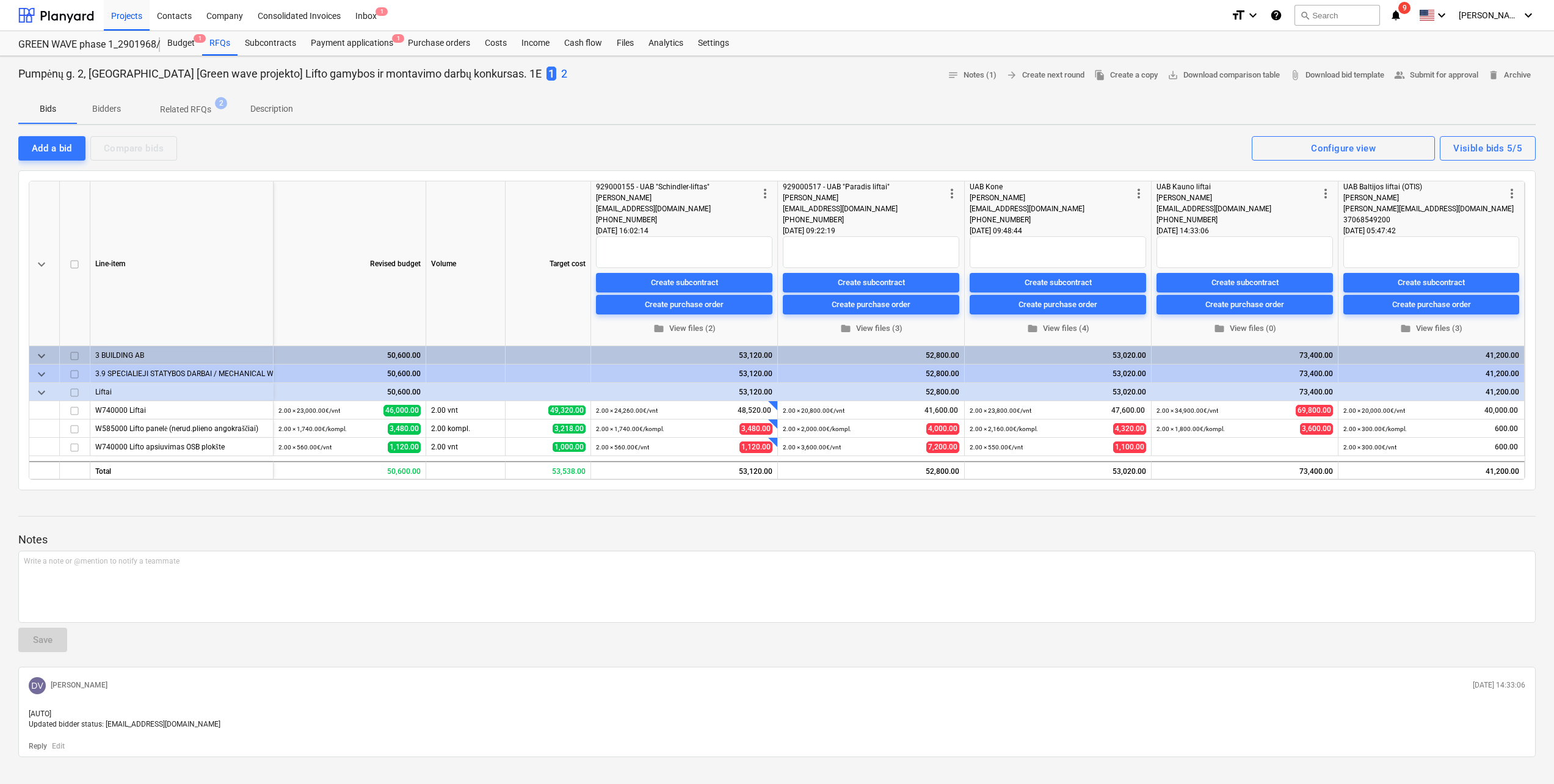
click at [257, 112] on p "Description" at bounding box center [272, 108] width 43 height 13
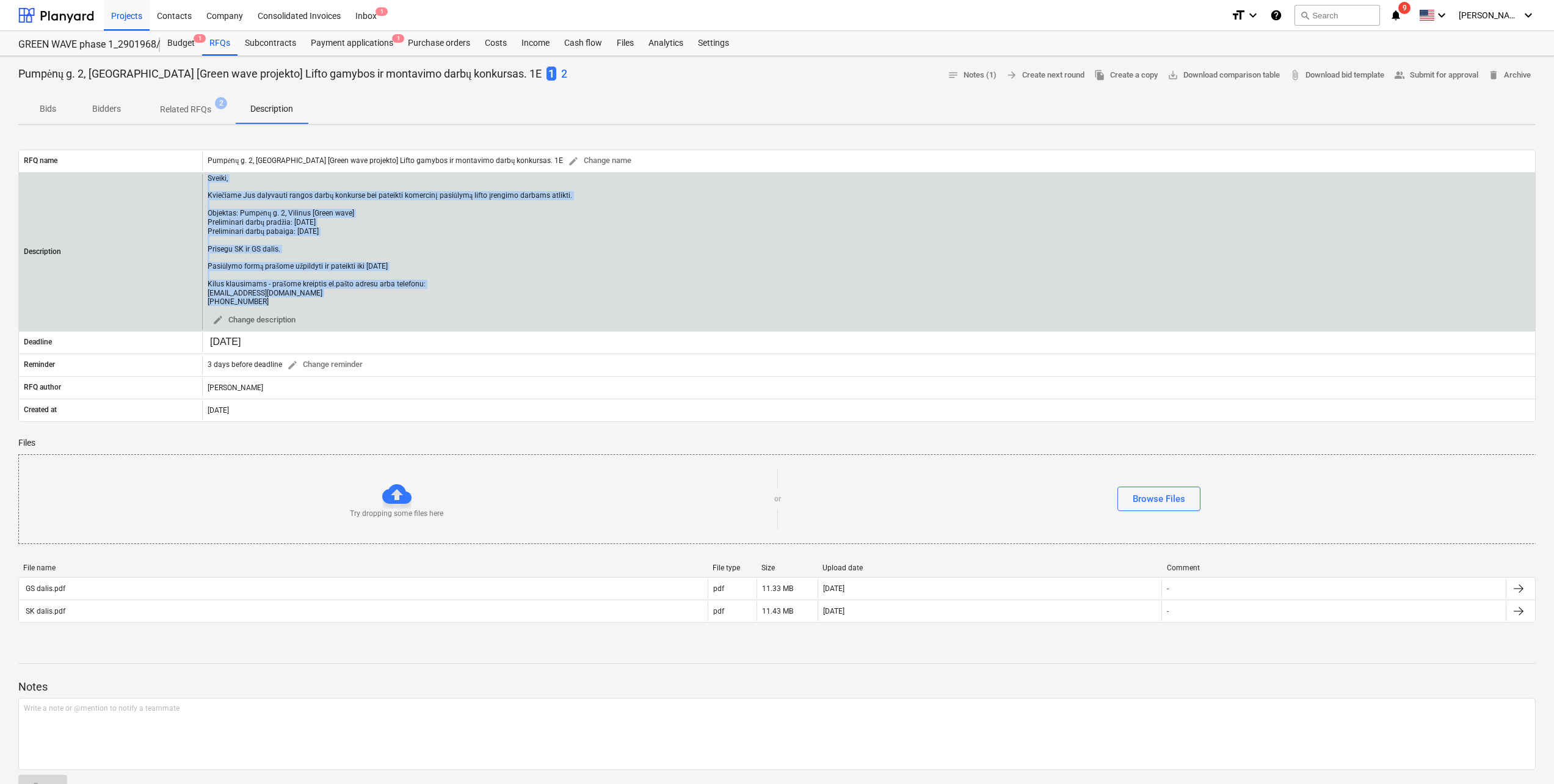
drag, startPoint x: 348, startPoint y: 301, endPoint x: 165, endPoint y: 190, distance: 214.0
click at [165, 190] on div "Description Sveiki, Kviečiame Jus dalyvauti rangos darbų konkurse bei pateikti …" at bounding box center [777, 252] width 1516 height 156
copy div "Sveiki, Kviečiame Jus dalyvauti rangos darbų konkurse bei pateikti komercinį pa…"
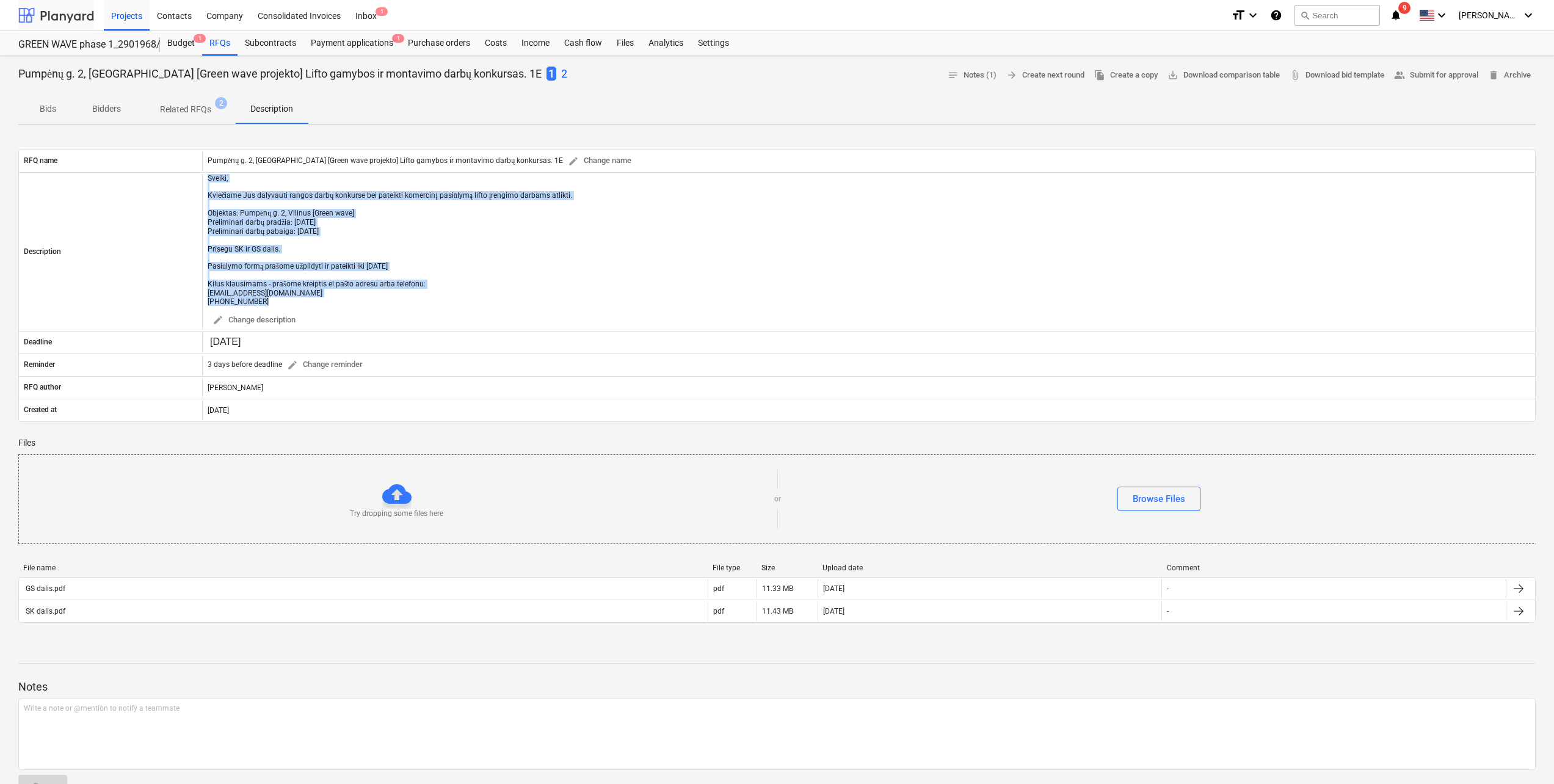
click at [41, 25] on div at bounding box center [56, 15] width 76 height 30
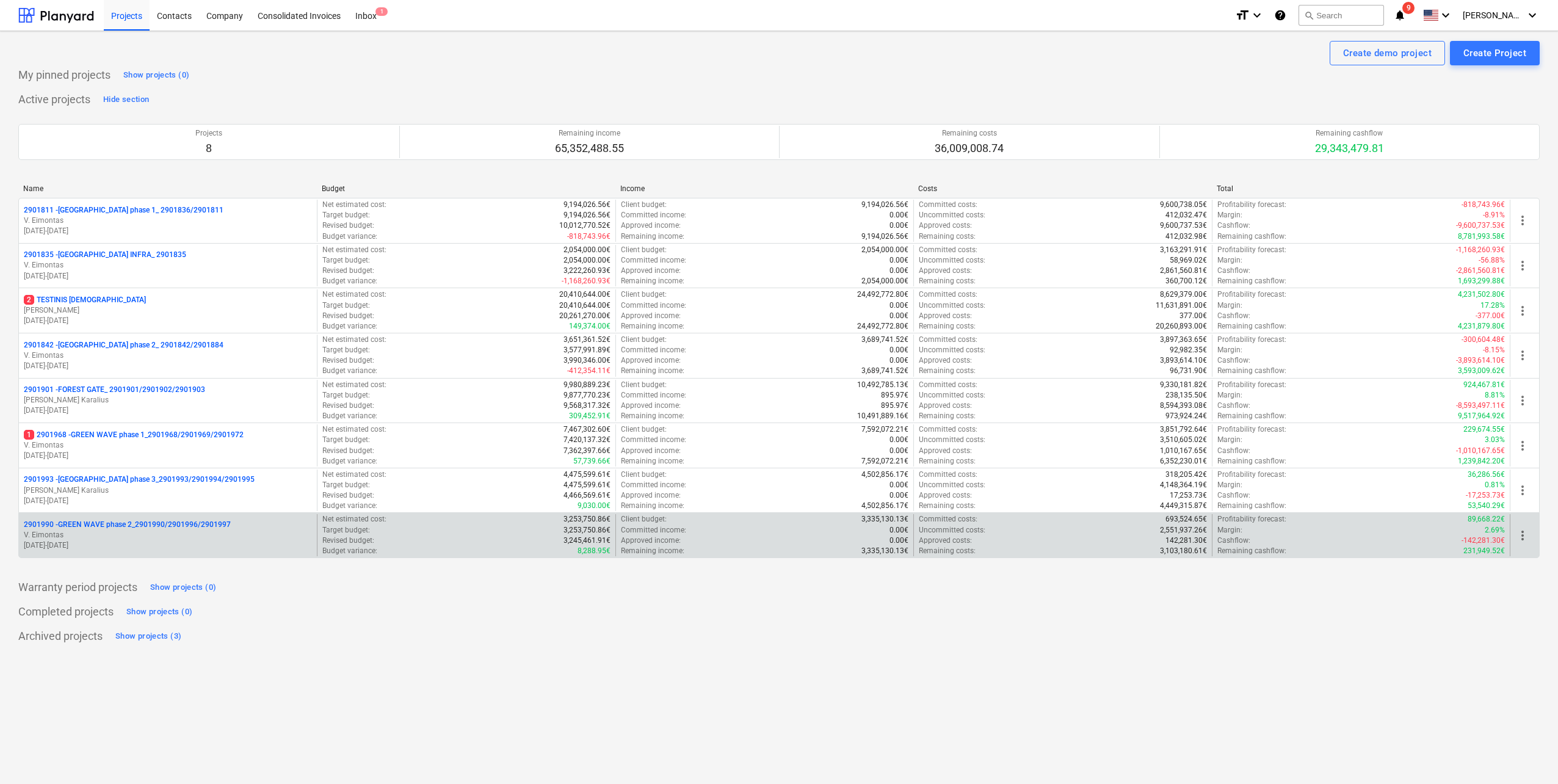
click at [175, 525] on p "2901990 - GREEN WAVE phase 2_2901990/2901996/2901997" at bounding box center [127, 524] width 207 height 10
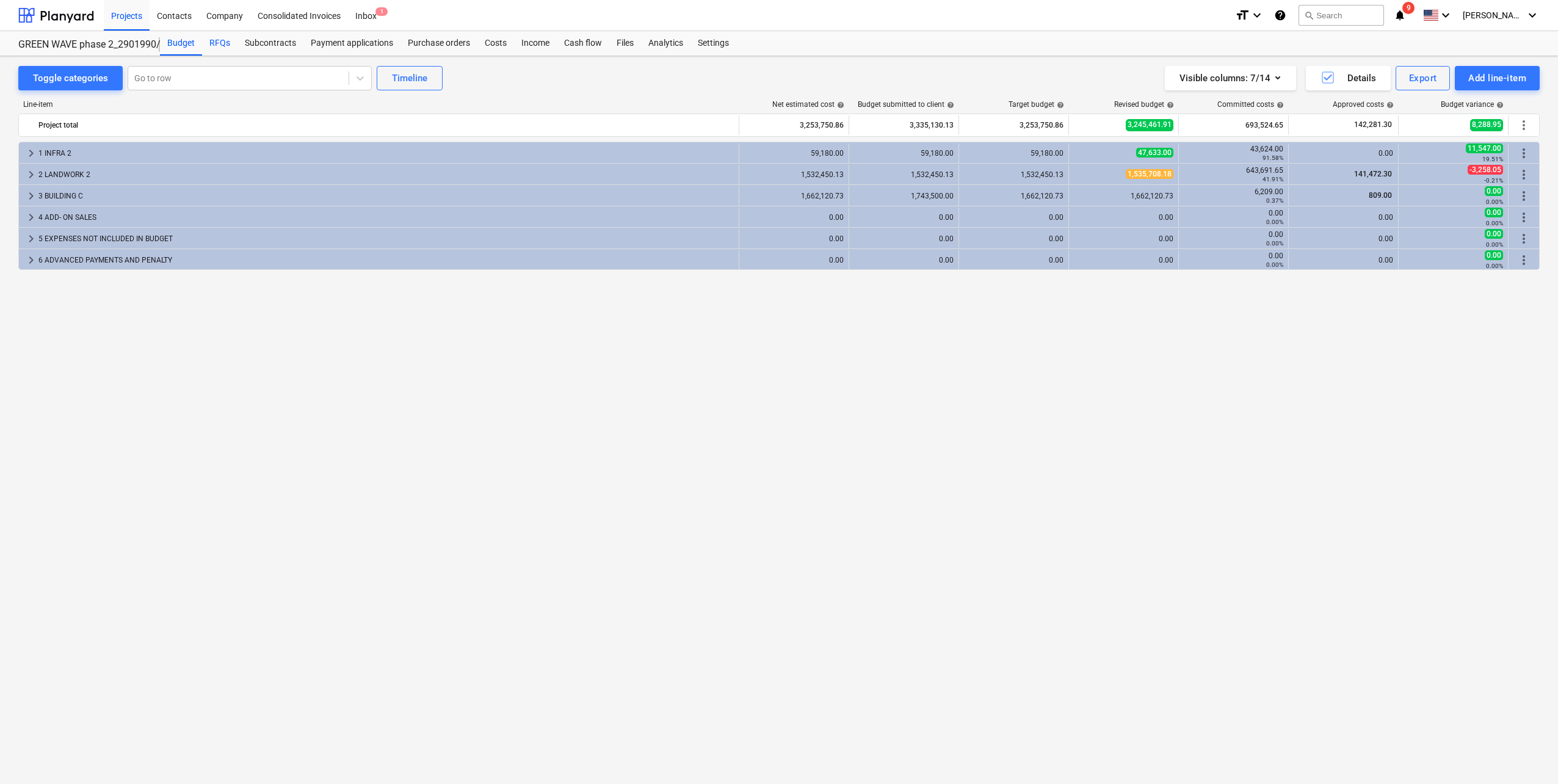
click at [228, 46] on div "RFQs" at bounding box center [219, 43] width 35 height 24
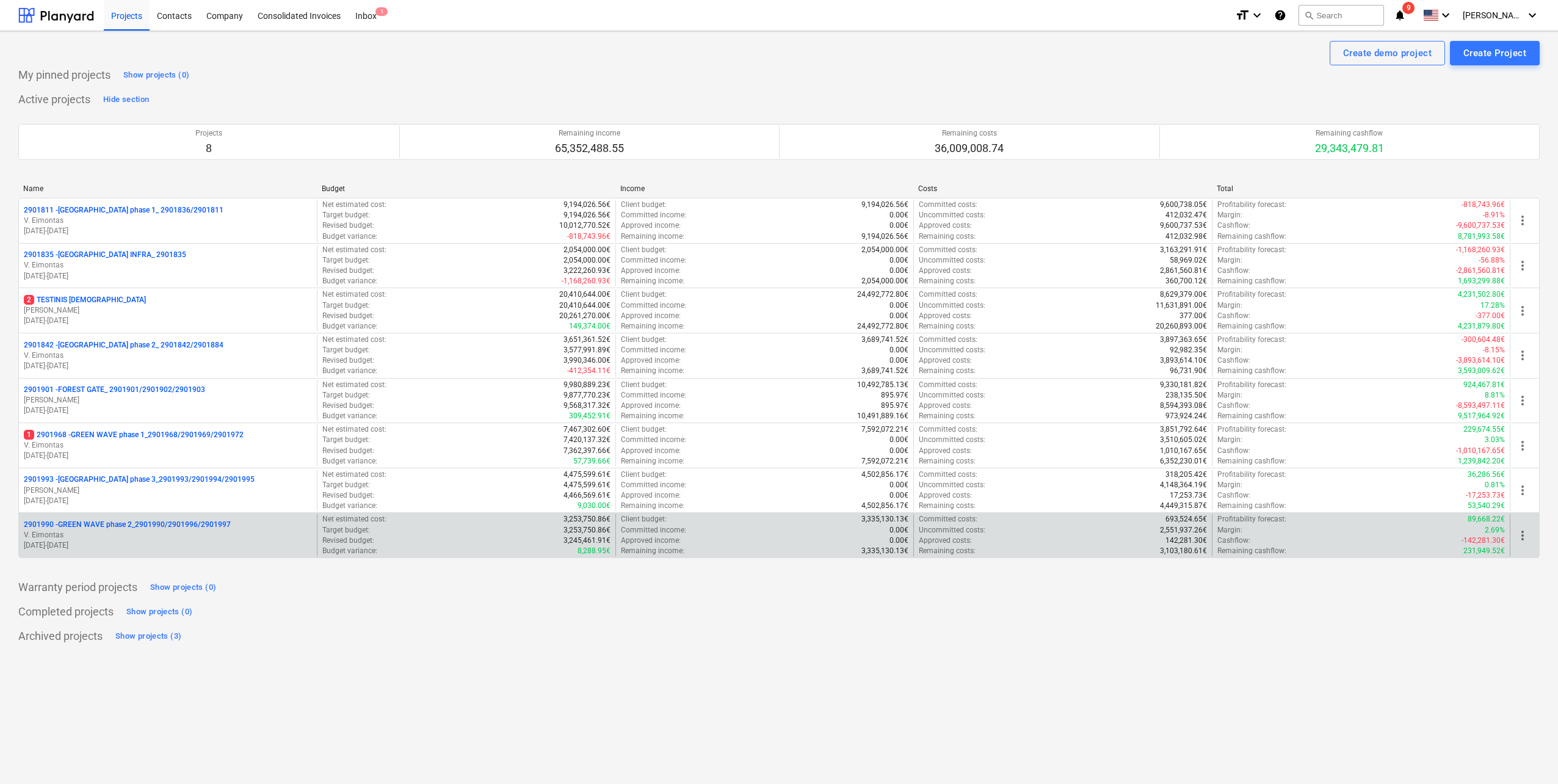
click at [171, 529] on p "2901990 - GREEN WAVE phase 2_2901990/2901996/2901997" at bounding box center [127, 524] width 207 height 10
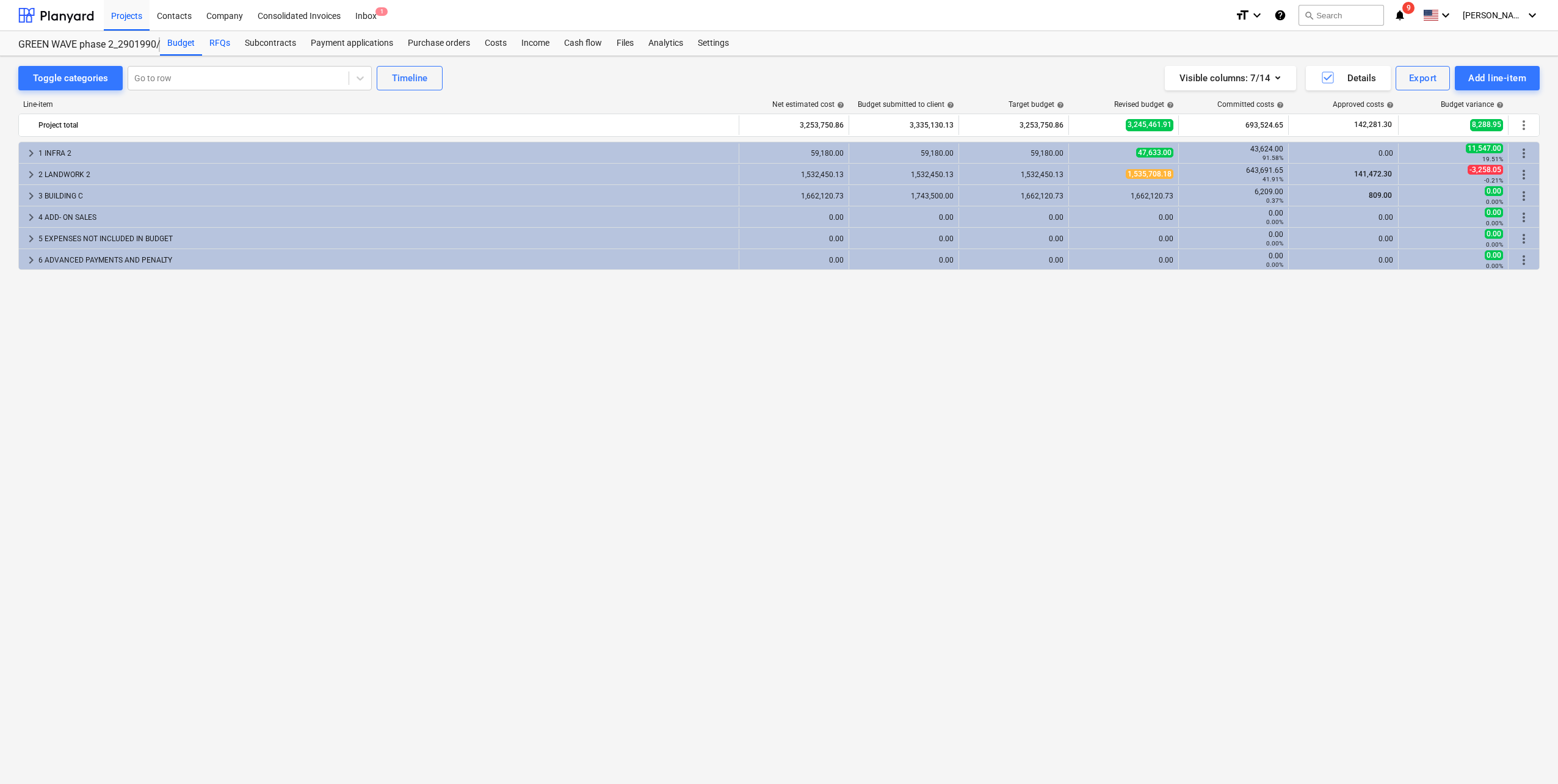
click at [213, 41] on div "RFQs" at bounding box center [219, 43] width 35 height 24
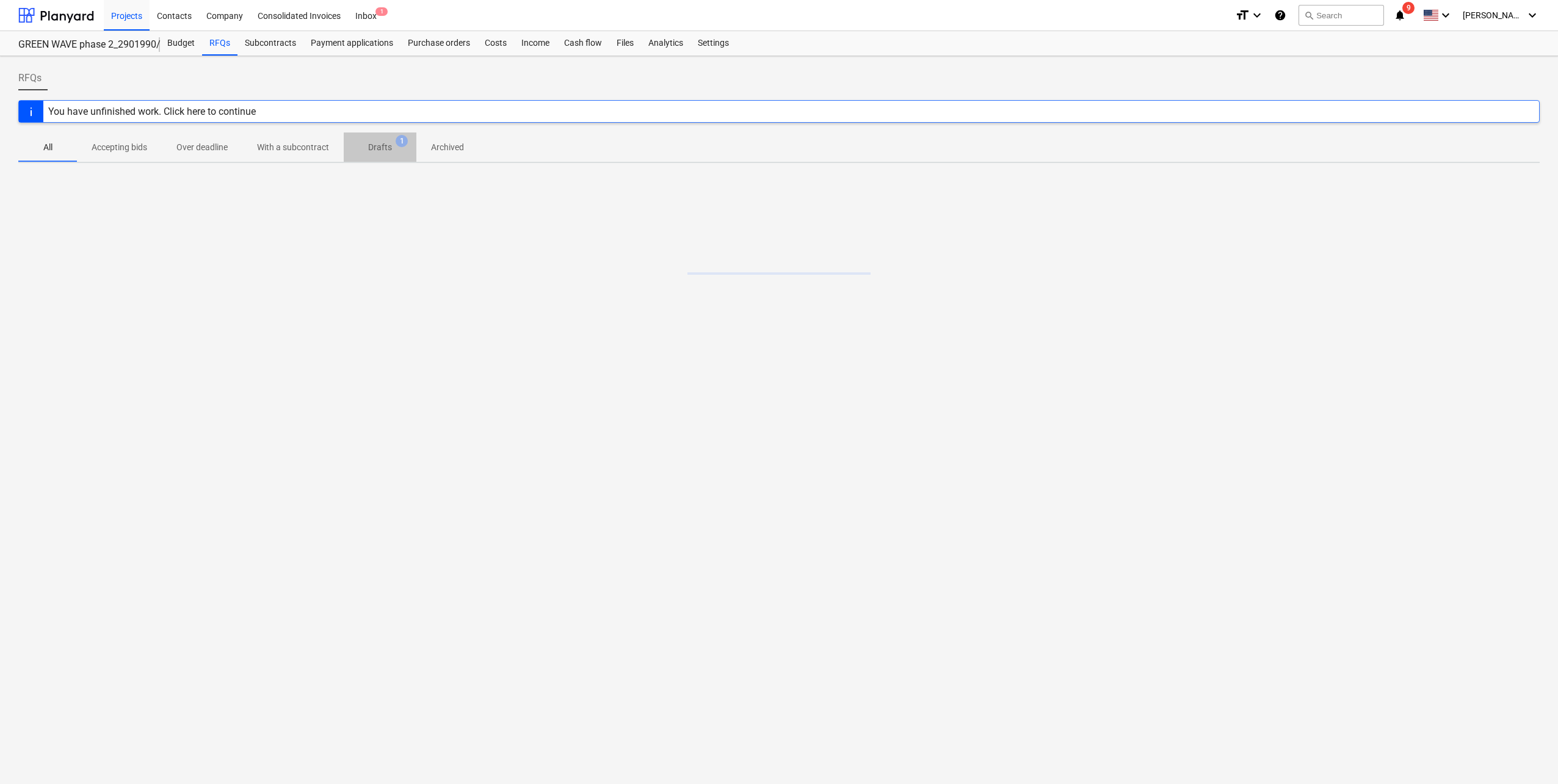
click at [375, 144] on p "Drafts" at bounding box center [380, 147] width 24 height 13
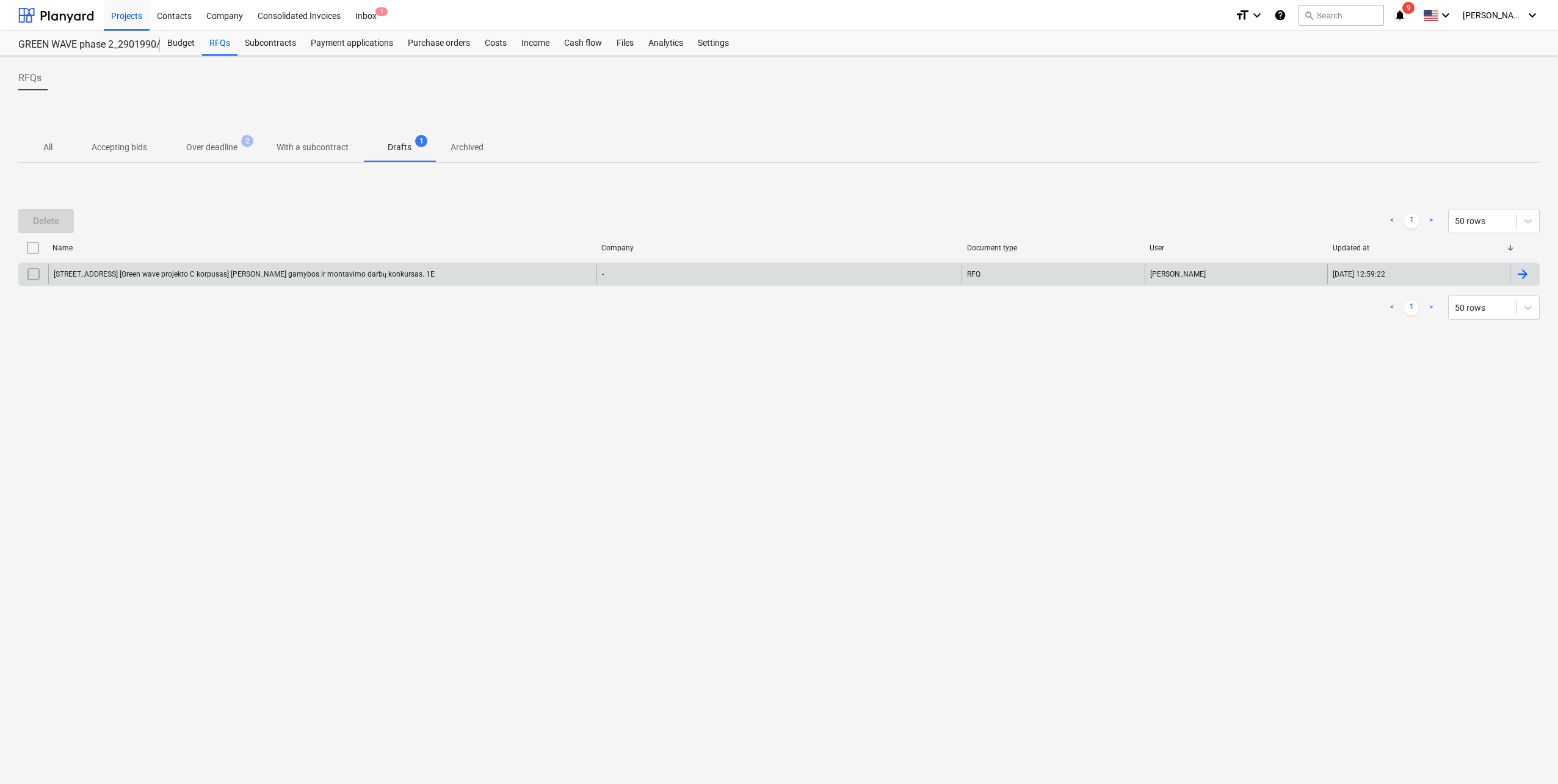
click at [344, 284] on div "Pumpėnų g. 2, Vilnius [Green wave projekto C korpusas] Lifto gamybos ir montavi…" at bounding box center [779, 274] width 1521 height 23
click at [344, 271] on div "Pumpėnų g. 2, Vilnius [Green wave projekto C korpusas] Lifto gamybos ir montavi…" at bounding box center [244, 274] width 381 height 9
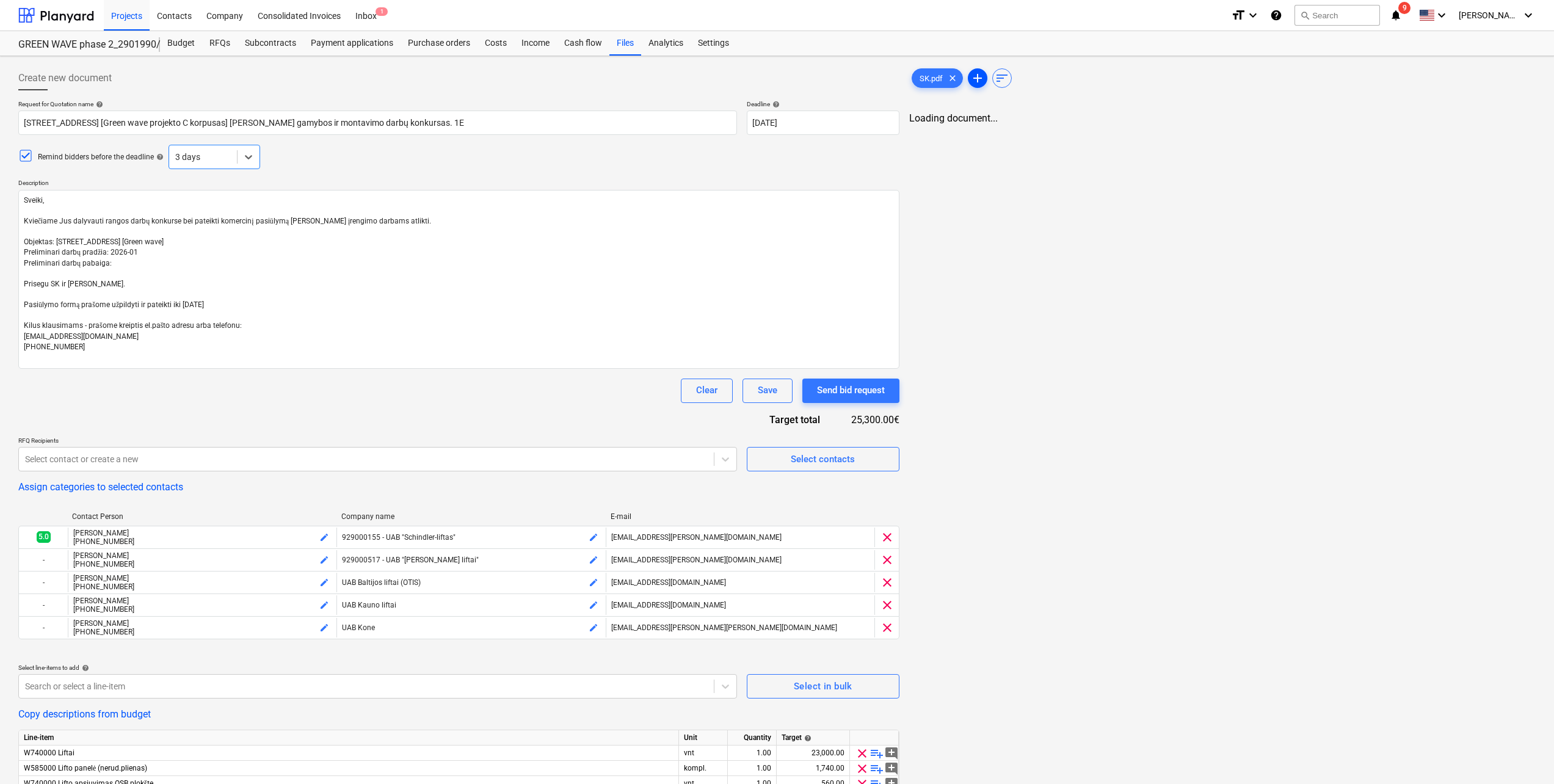
click at [978, 77] on span "add" at bounding box center [978, 79] width 15 height 15
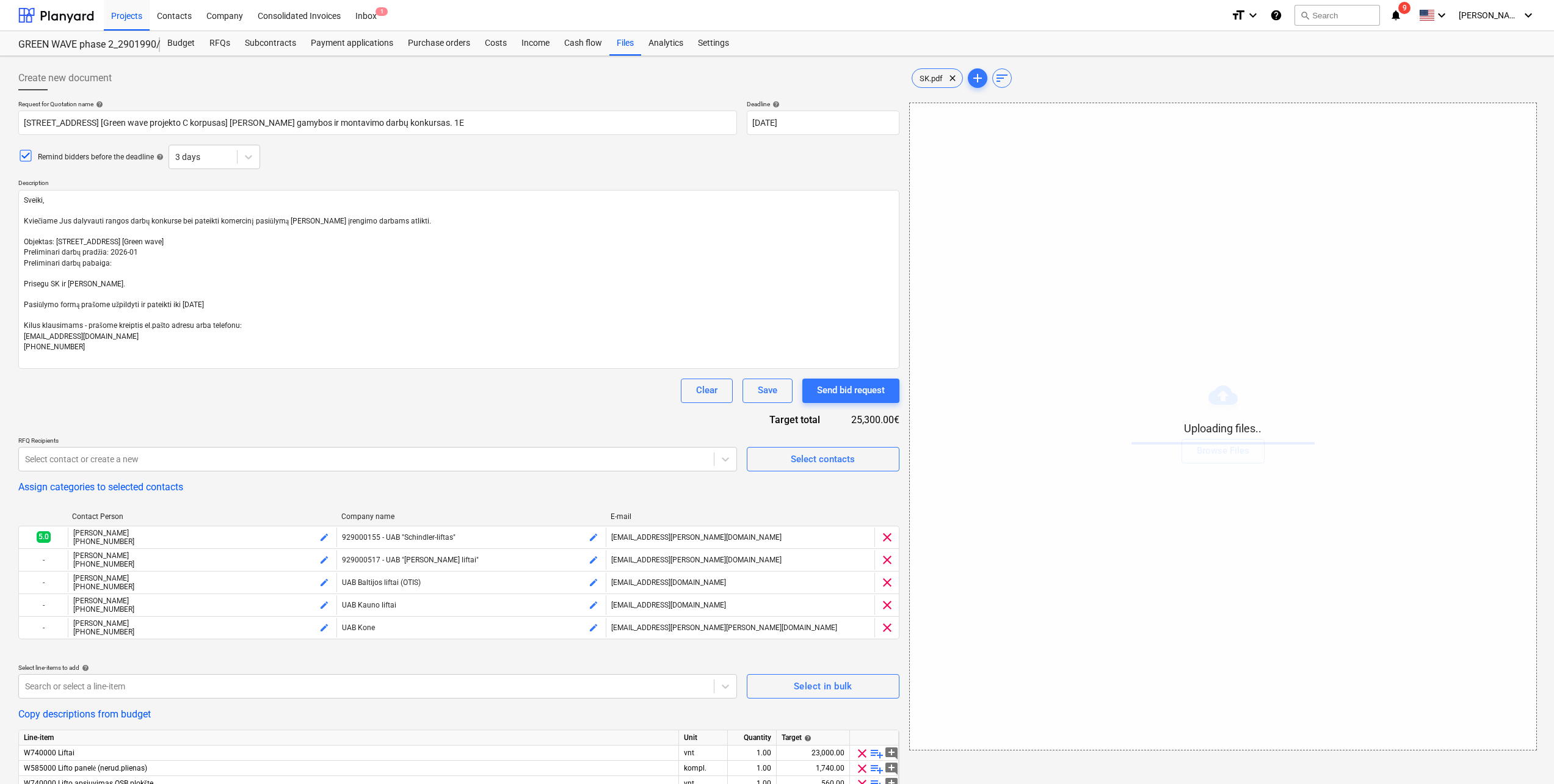
type textarea "x"
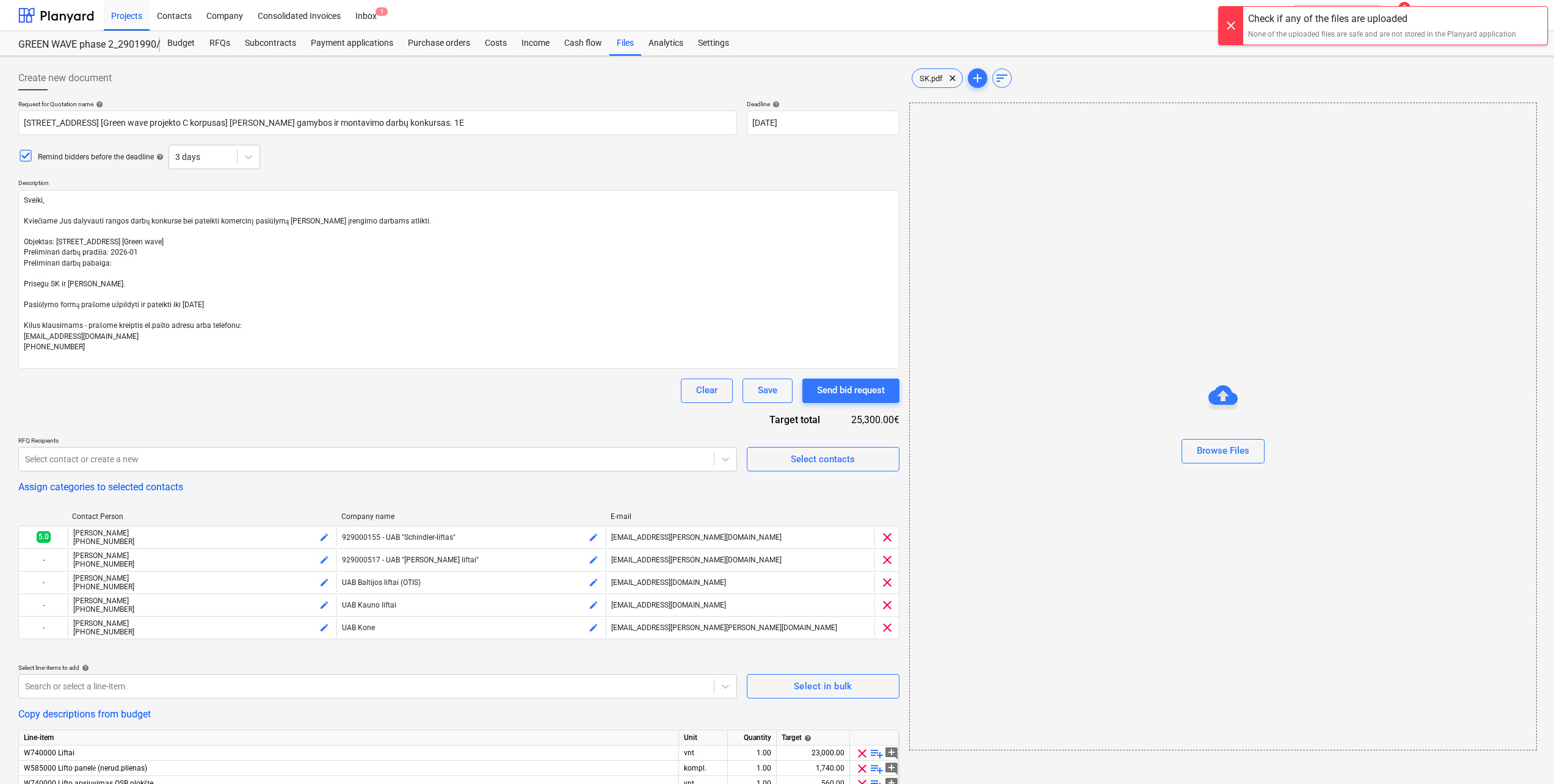
click at [1228, 22] on div at bounding box center [1231, 26] width 24 height 38
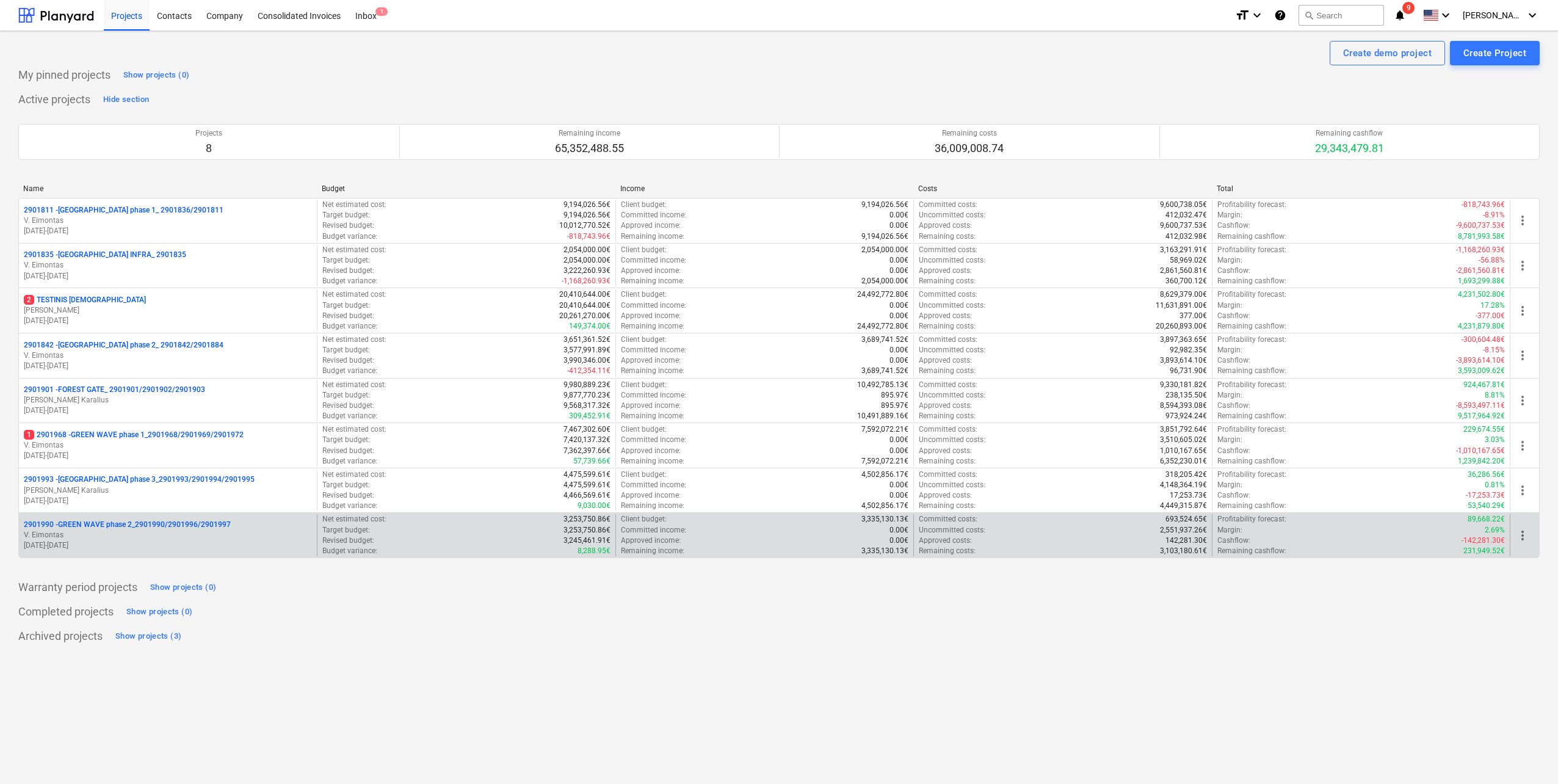
click at [202, 532] on p "V. Eimontas" at bounding box center [168, 535] width 288 height 10
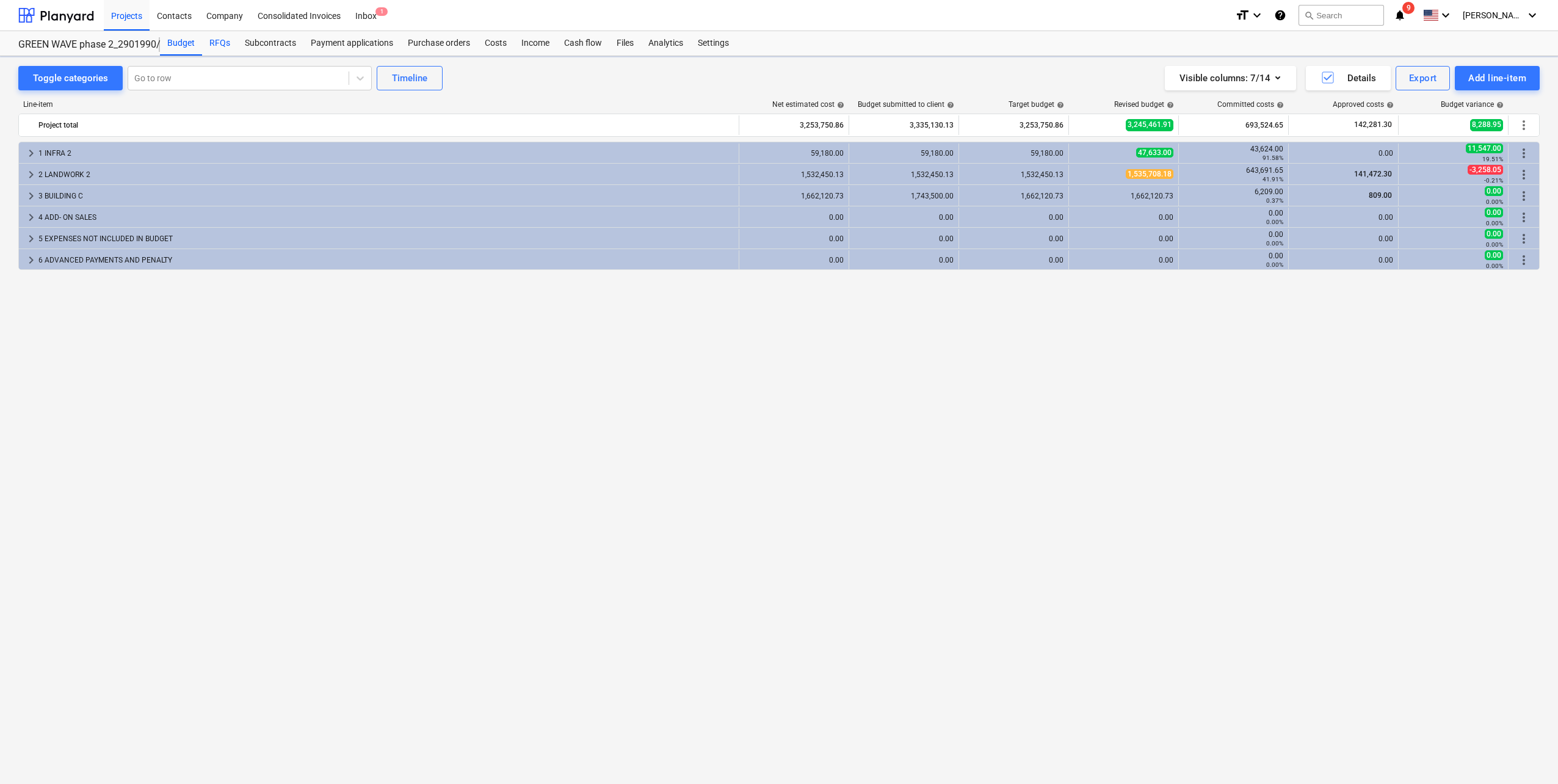
click at [226, 44] on div "RFQs" at bounding box center [219, 43] width 35 height 24
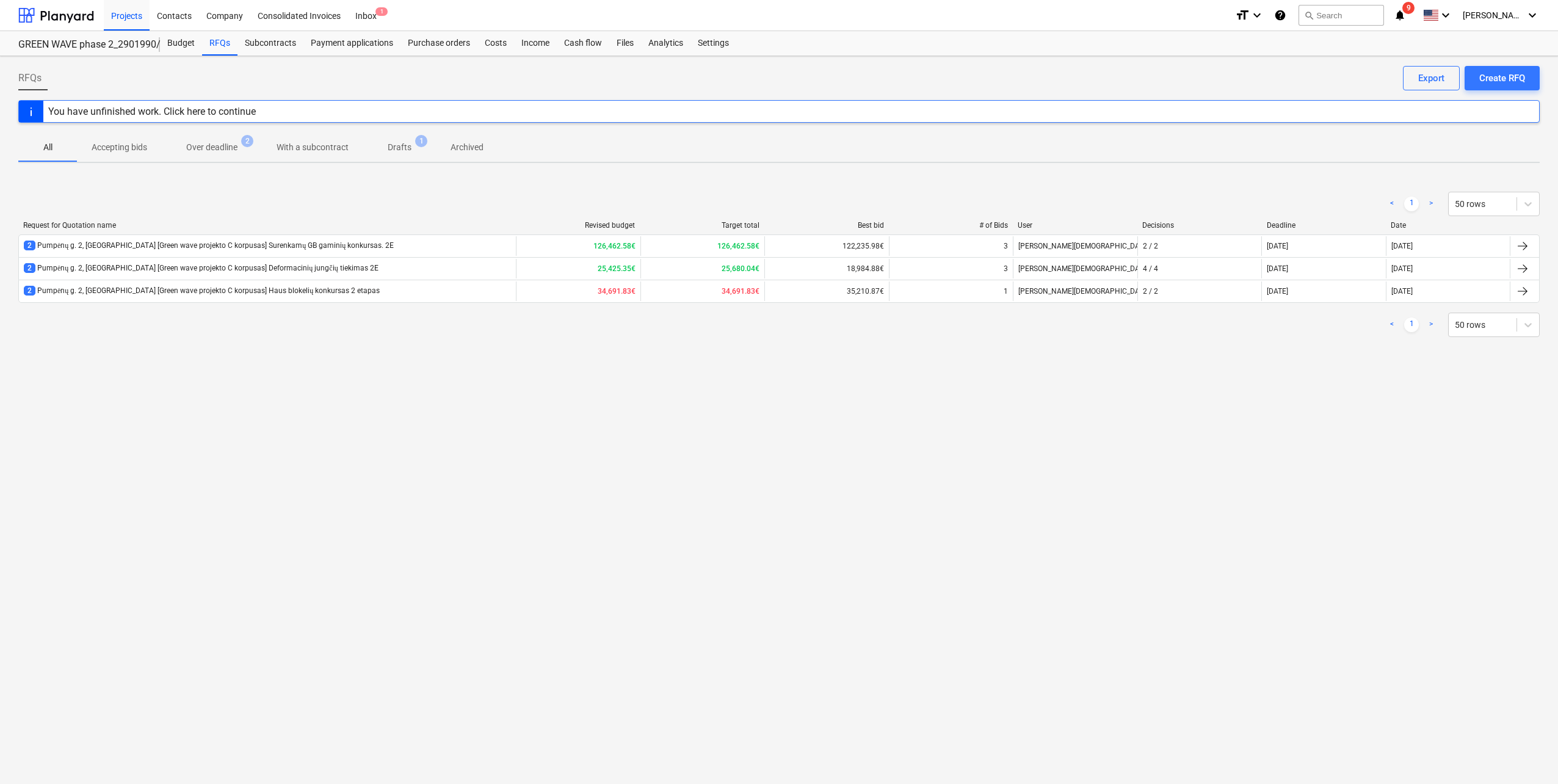
click at [412, 146] on span "Drafts 1" at bounding box center [399, 147] width 43 height 13
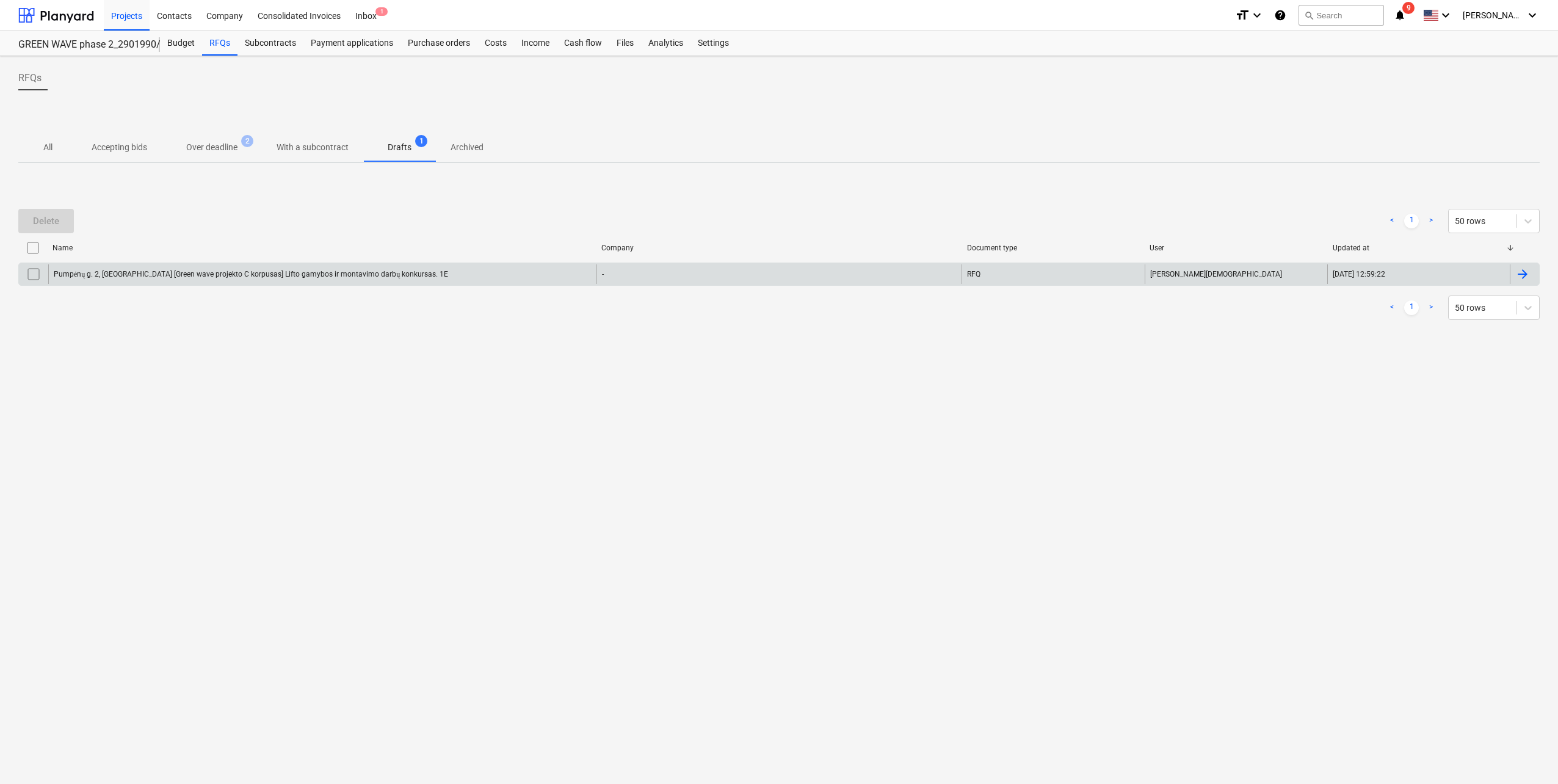
click at [405, 280] on div "Pumpėnų g. 2, Vilnius [Green wave projekto C korpusas] Lifto gamybos ir montavi…" at bounding box center [322, 274] width 548 height 20
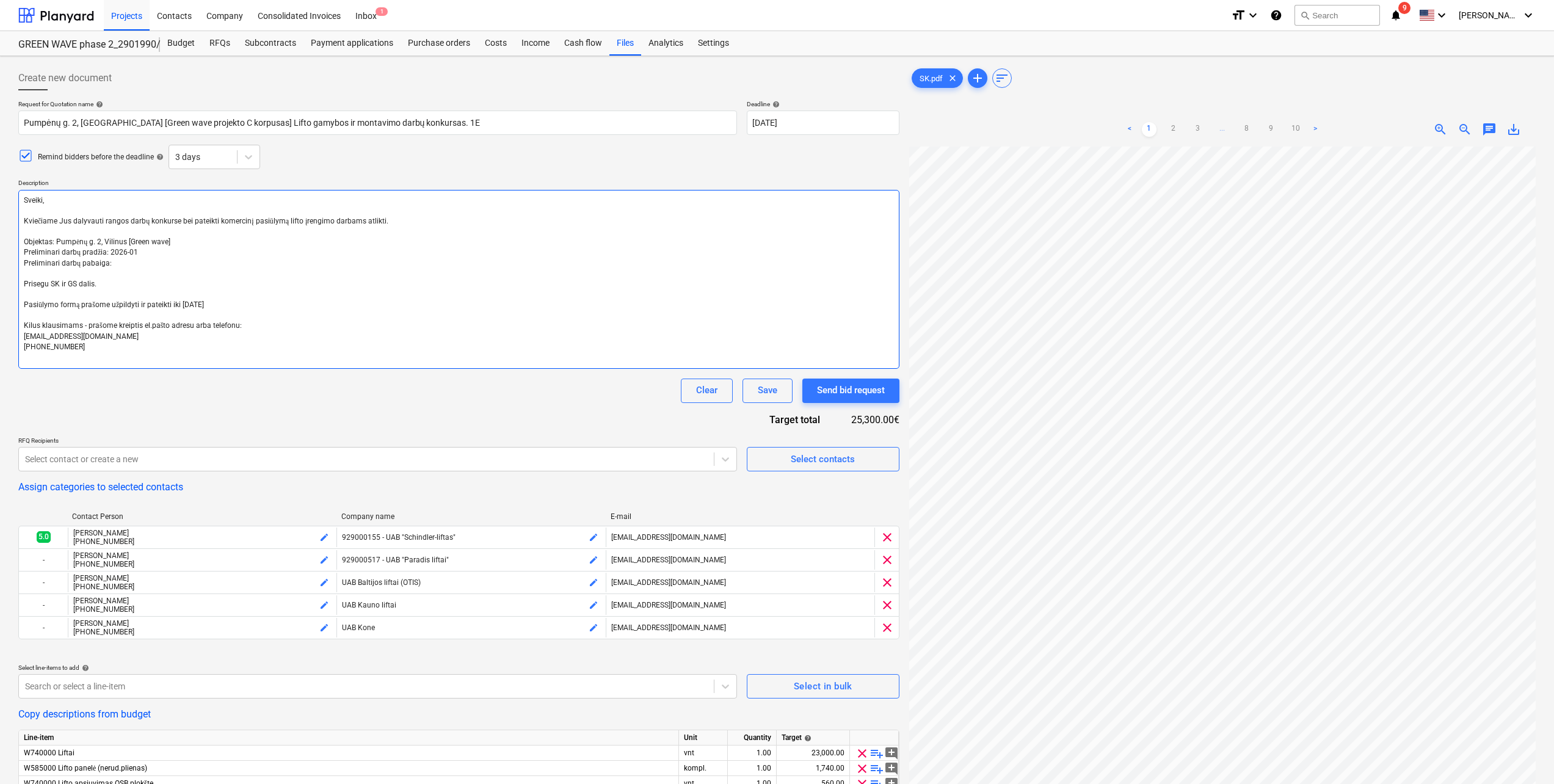
click at [166, 244] on textarea "Sveiki, Kviečiame Jus dalyvauti rangos darbų konkurse bei pateikti komercinį pa…" at bounding box center [459, 279] width 881 height 179
type textarea "x"
type textarea "Sveiki, Kviečiame Jus dalyvauti rangos darbų konkurse bei pateikti komercinį pa…"
type textarea "x"
type textarea "Sveiki, Kviečiame Jus dalyvauti rangos darbų konkurse bei pateikti komercinį pa…"
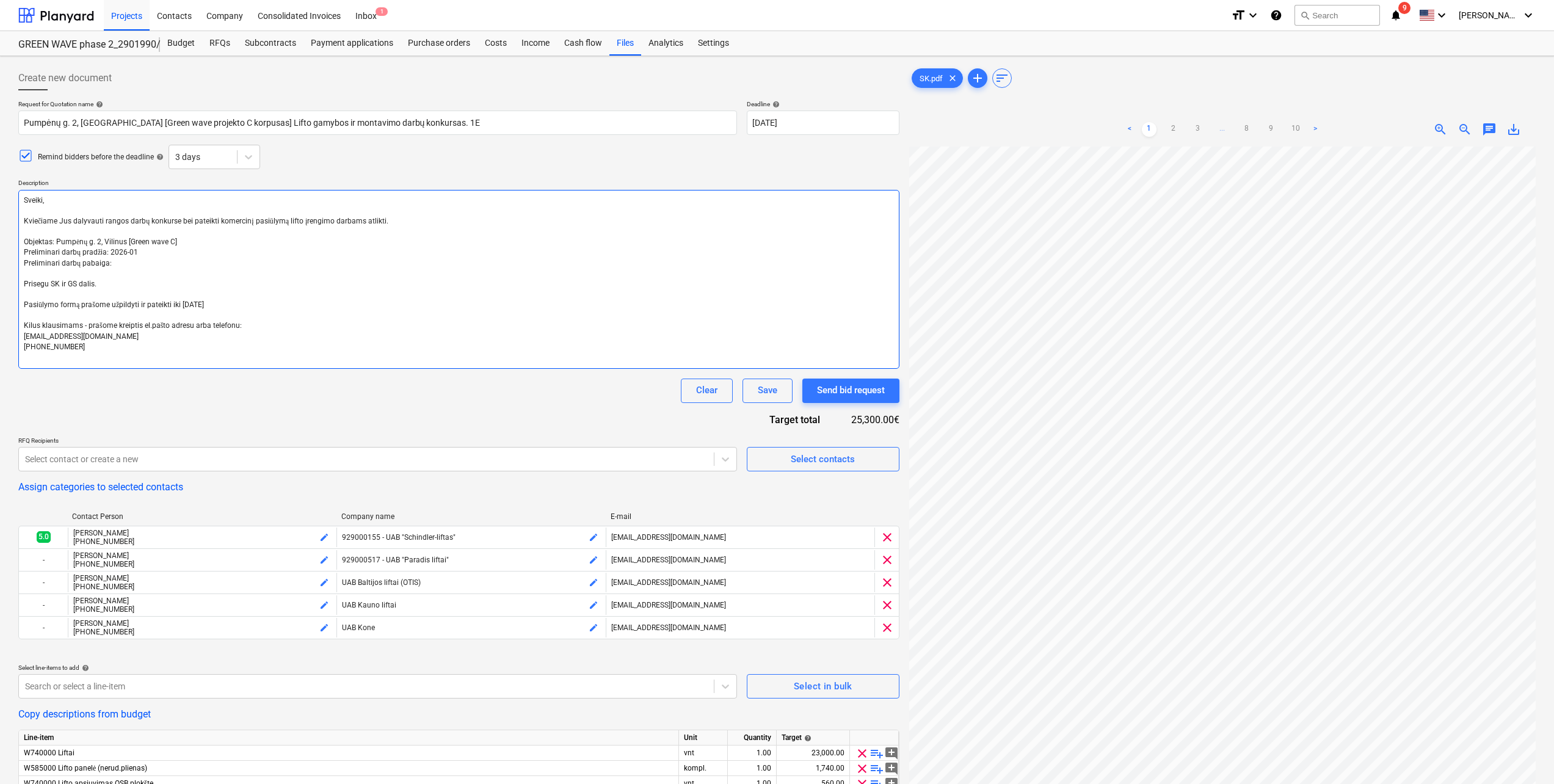
type textarea "x"
type textarea "Sveiki, Kviečiame Jus dalyvauti rangos darbų konkurse bei pateikti komercinį pa…"
type textarea "x"
type textarea "Sveiki, Kviečiame Jus dalyvauti rangos darbų konkurse bei pateikti komercinį pa…"
type textarea "x"
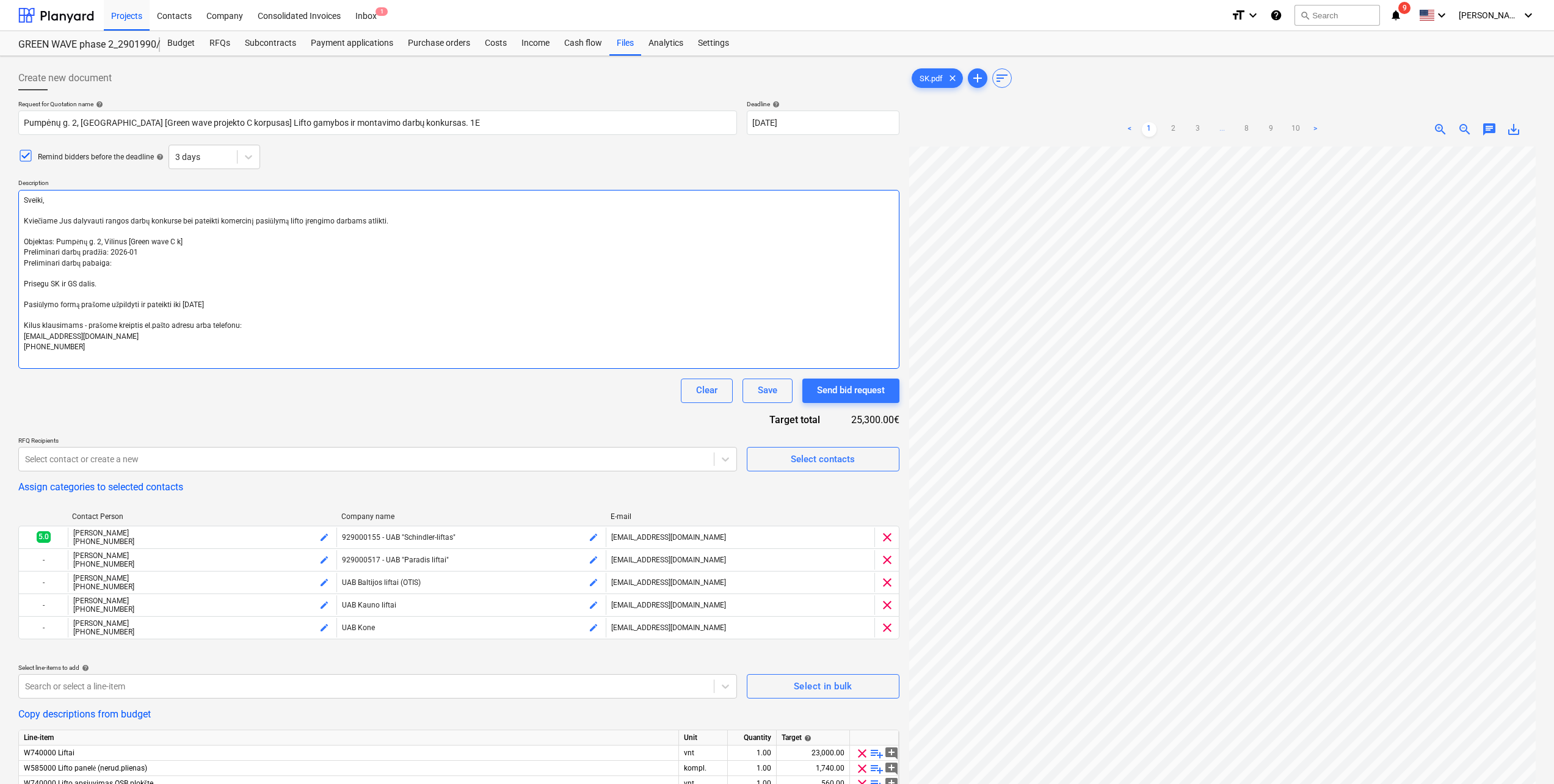
type textarea "Sveiki, Kviečiame Jus dalyvauti rangos darbų konkurse bei pateikti komercinį pa…"
type textarea "x"
type textarea "Sveiki, Kviečiame Jus dalyvauti rangos darbų konkurse bei pateikti komercinį pa…"
type textarea "x"
type textarea "Sveiki, Kviečiame Jus dalyvauti rangos darbų konkurse bei pateikti komercinį pa…"
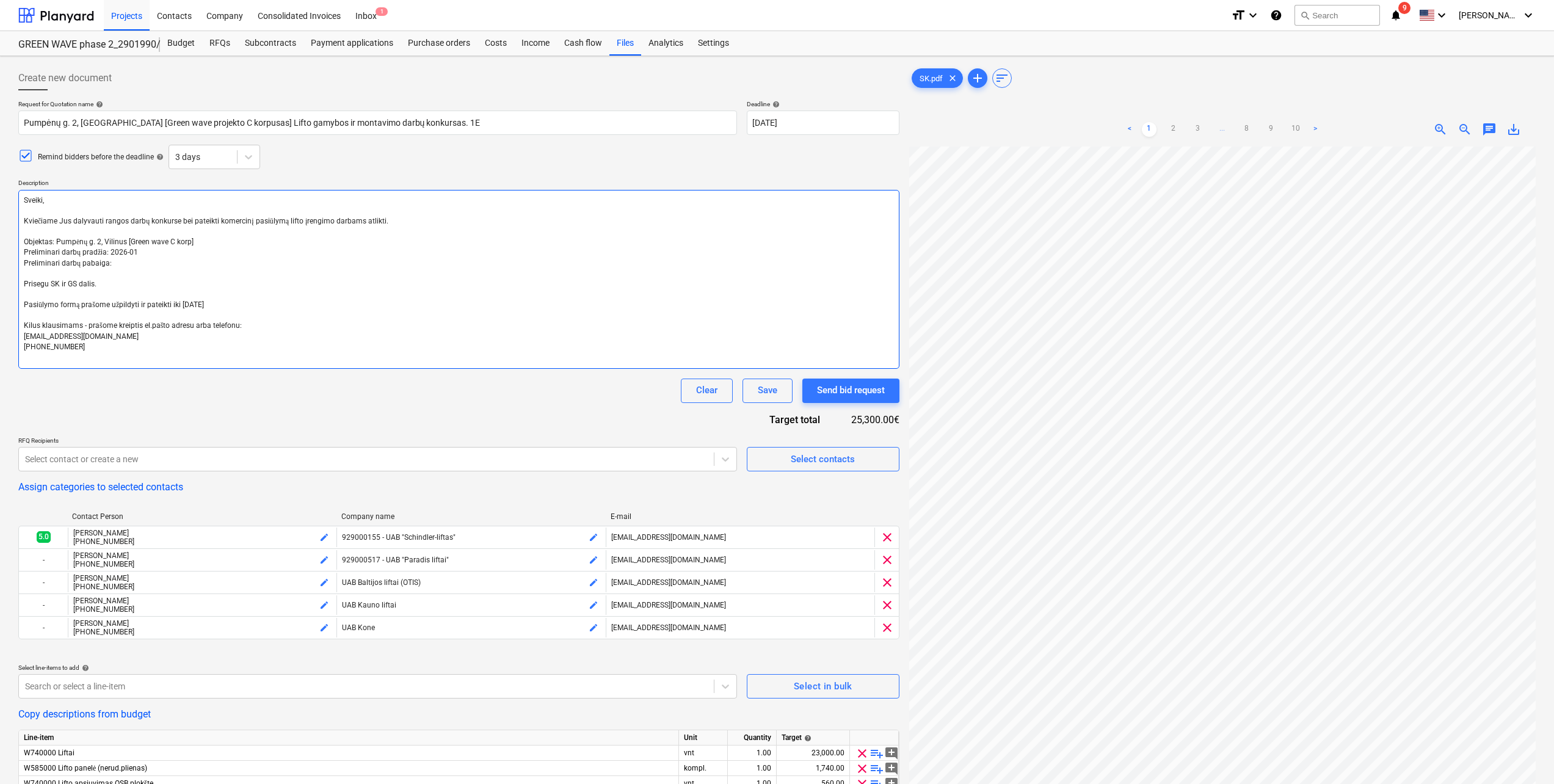
type textarea "x"
type textarea "Sveiki, Kviečiame Jus dalyvauti rangos darbų konkurse bei pateikti komercinį pa…"
type textarea "x"
type textarea "Sveiki, Kviečiame Jus dalyvauti rangos darbų konkurse bei pateikti komercinį pa…"
type textarea "x"
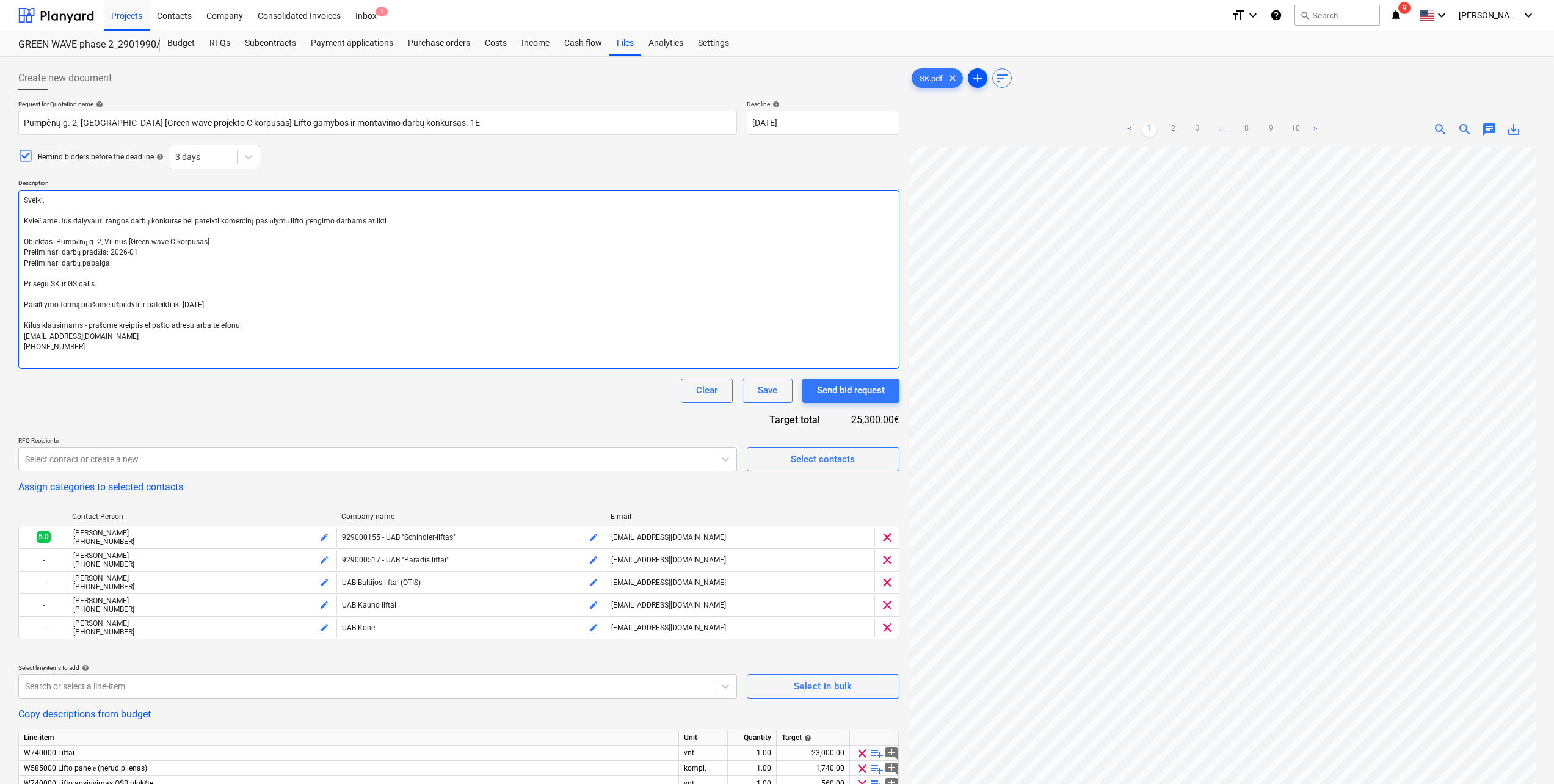
type textarea "Sveiki, Kviečiame Jus dalyvauti rangos darbų konkurse bei pateikti komercinį pa…"
click at [977, 76] on span "add" at bounding box center [978, 79] width 15 height 15
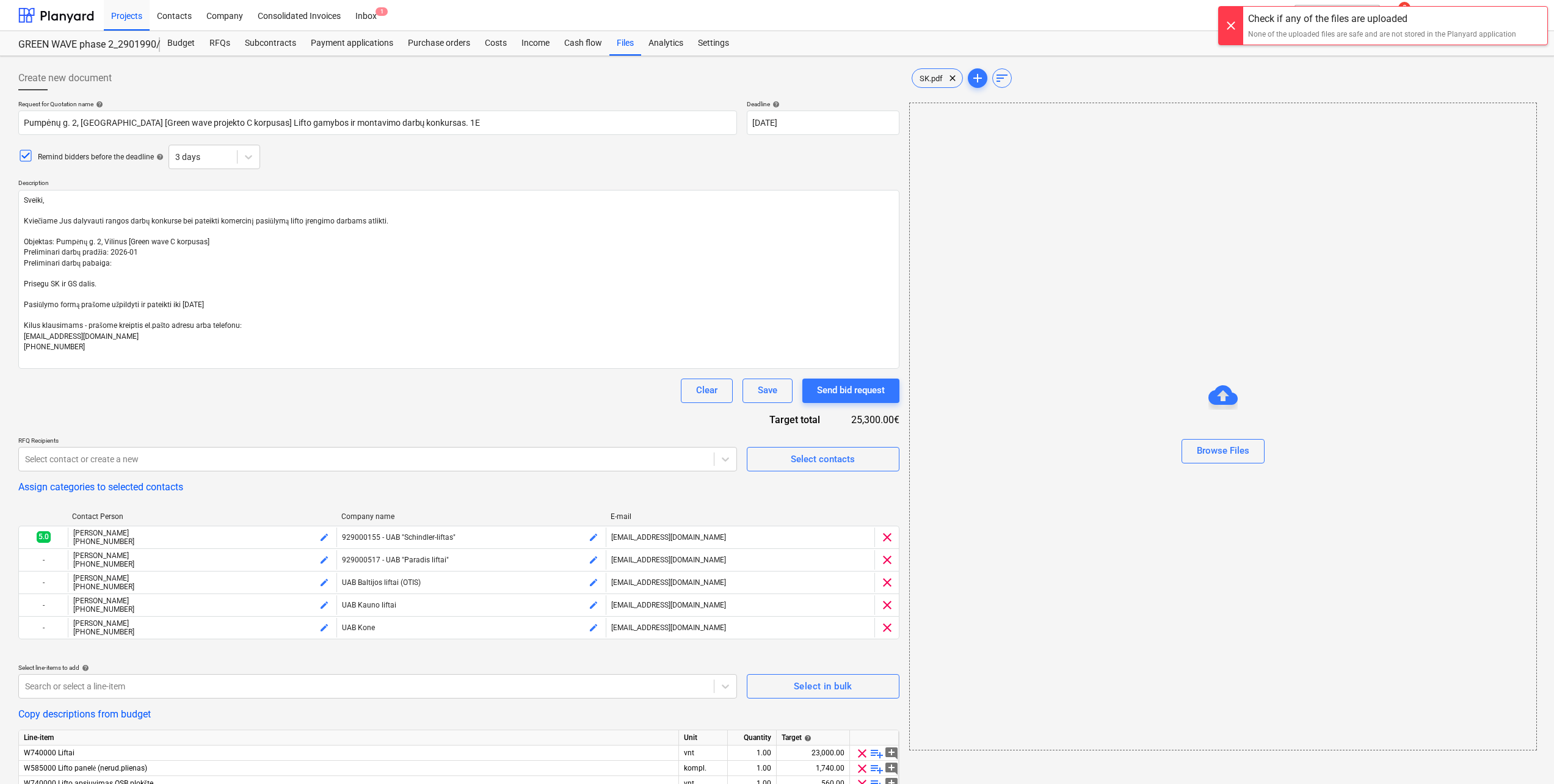
click at [1237, 30] on div at bounding box center [1231, 26] width 24 height 38
click at [978, 84] on span "add" at bounding box center [978, 79] width 15 height 15
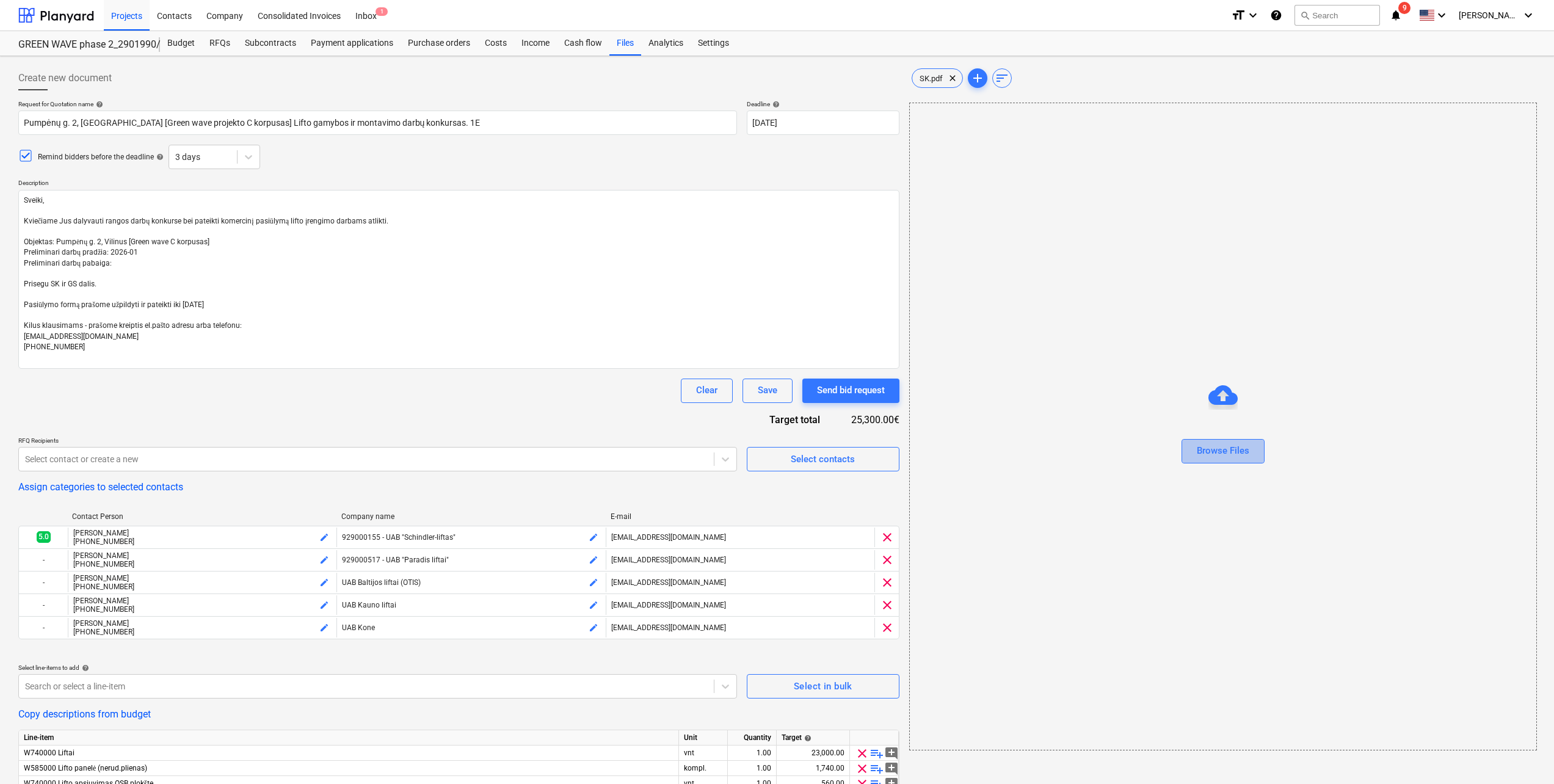
click at [1192, 450] on button "Browse Files" at bounding box center [1223, 451] width 83 height 24
click at [1225, 28] on div at bounding box center [1231, 26] width 24 height 38
click at [1010, 81] on span "sort" at bounding box center [1002, 79] width 18 height 15
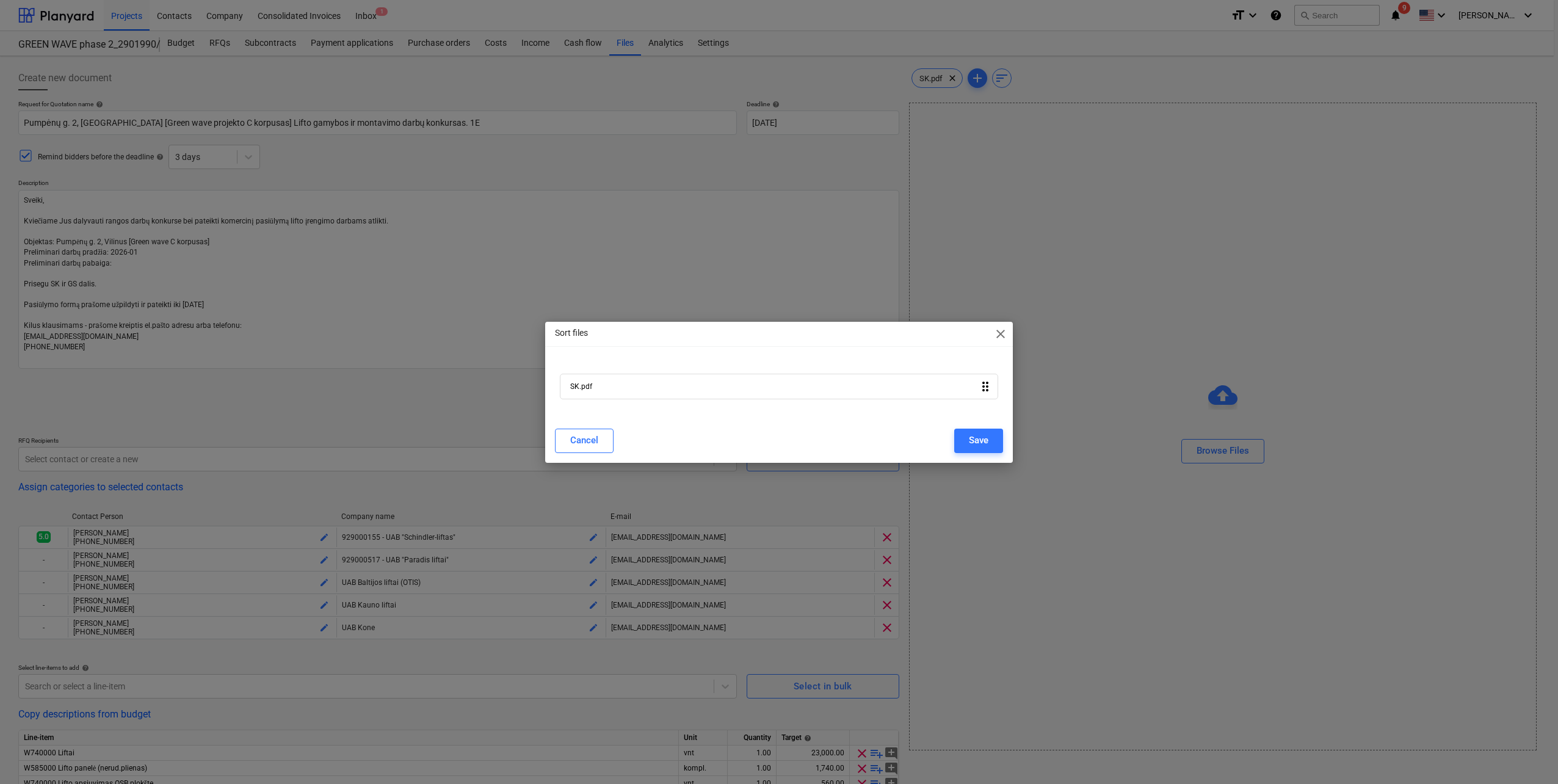
click at [1001, 332] on span "close" at bounding box center [1001, 334] width 15 height 15
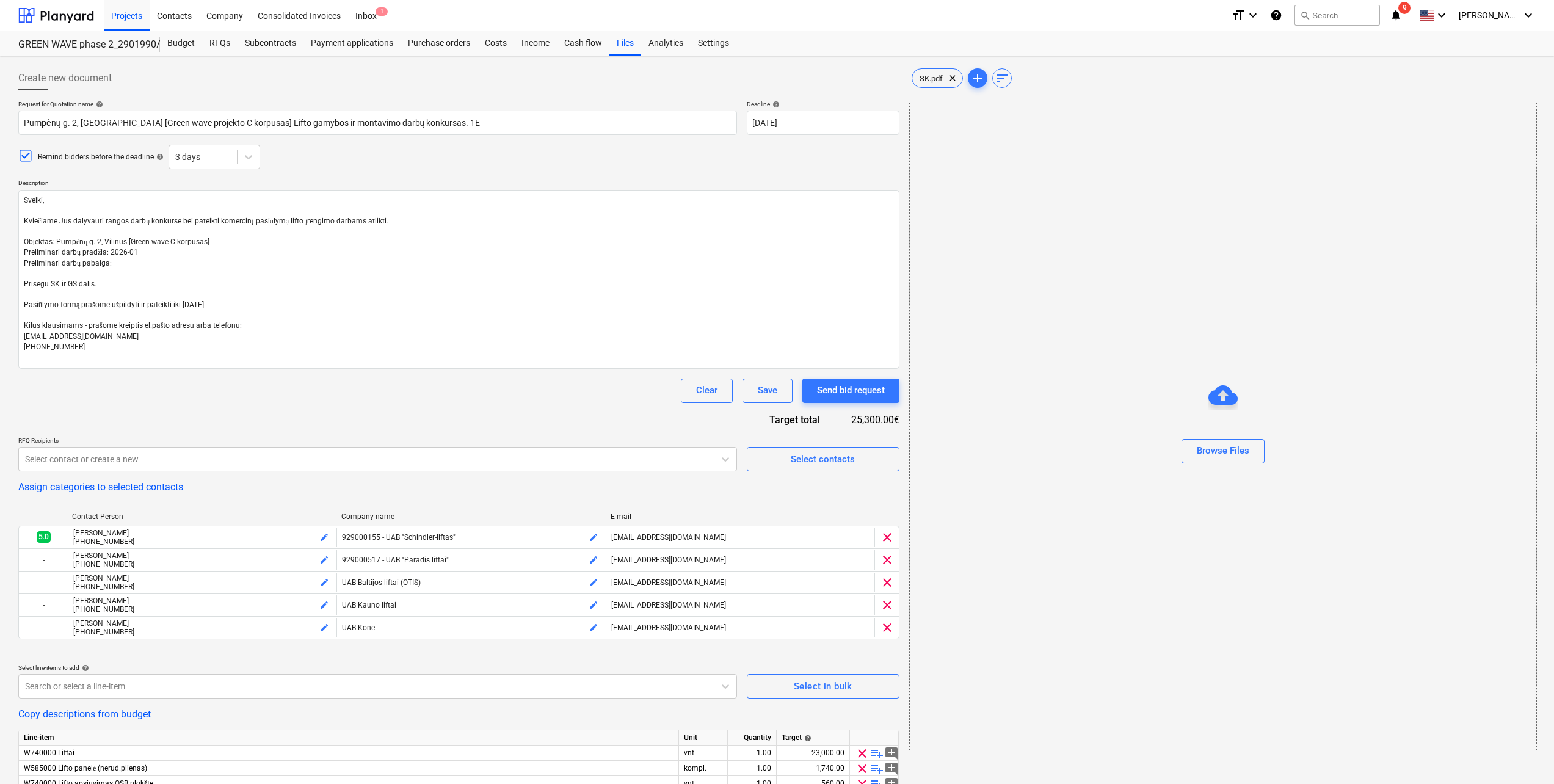
click at [1022, 324] on div "Browse Files" at bounding box center [1223, 426] width 628 height 648
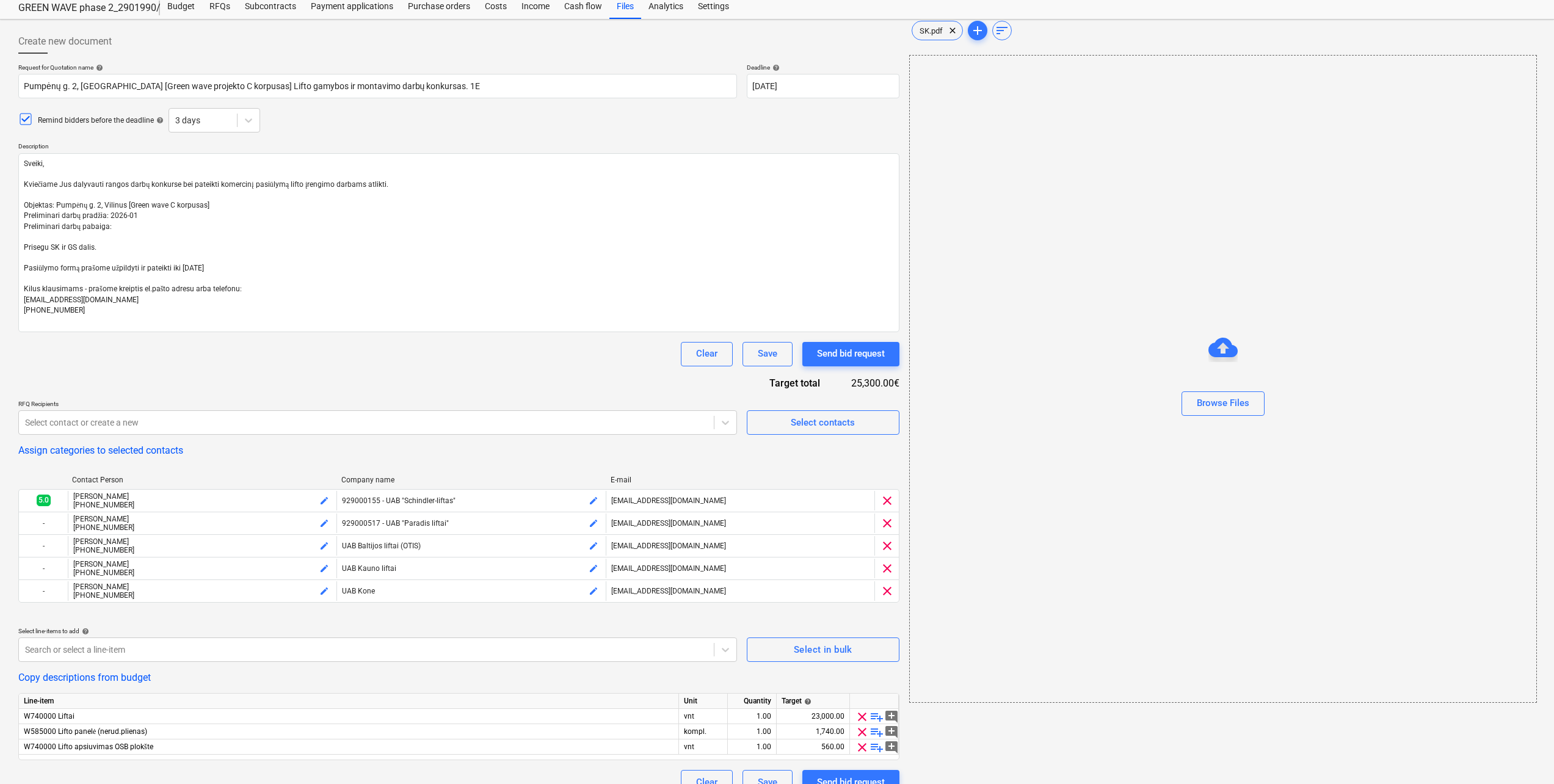
scroll to position [57, 0]
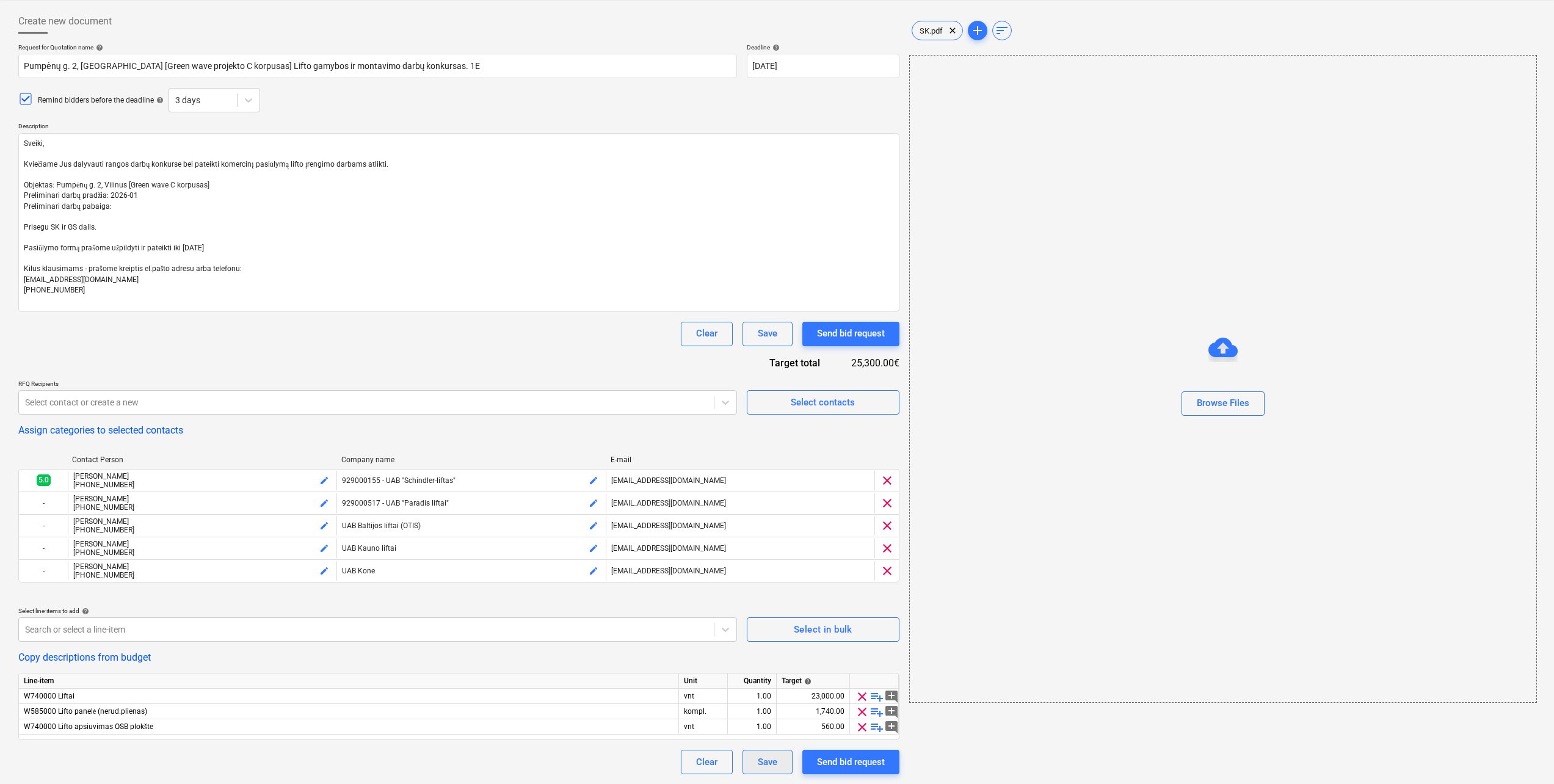
click at [763, 766] on div "Save" at bounding box center [768, 761] width 20 height 16
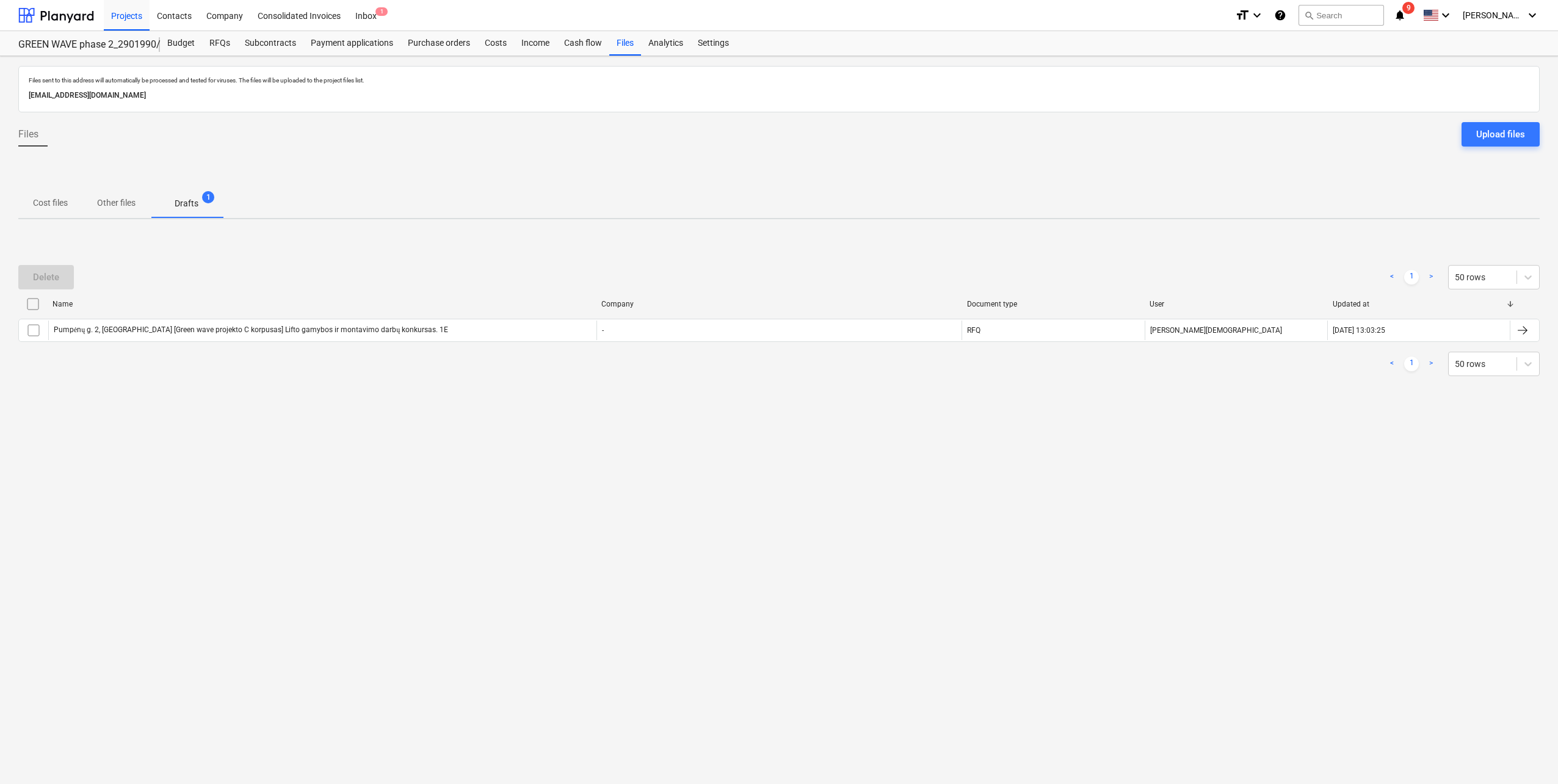
click at [576, 175] on div at bounding box center [779, 173] width 1521 height 32
click at [478, 435] on div "Files sent to this address will automatically be processed and tested for virus…" at bounding box center [779, 420] width 1558 height 728
click at [410, 517] on div "Files sent to this address will automatically be processed and tested for virus…" at bounding box center [779, 420] width 1558 height 728
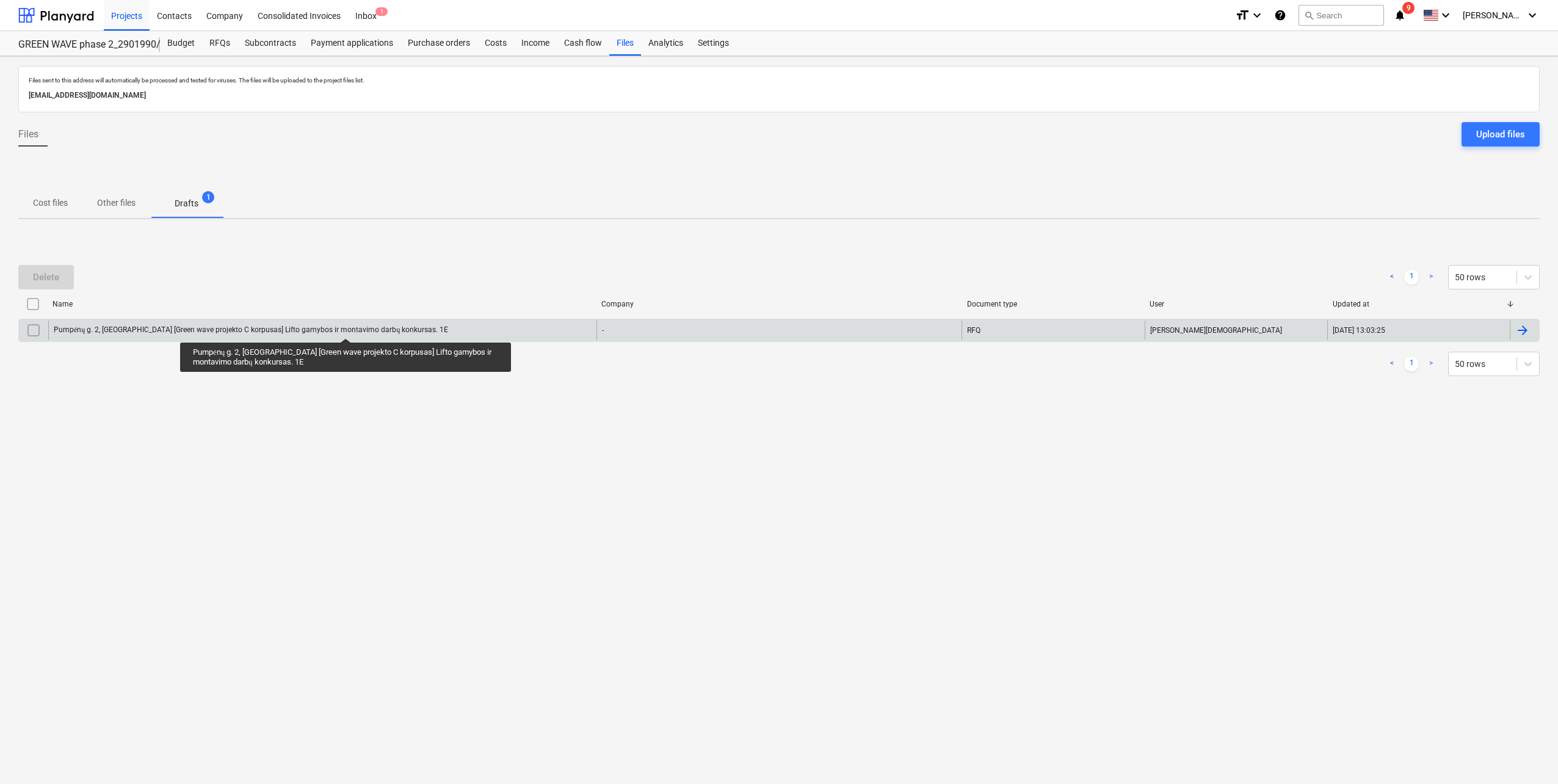
click at [345, 326] on div "Pumpėnų g. 2, Vilnius [Green wave projekto C korpusas] Lifto gamybos ir montavi…" at bounding box center [251, 330] width 394 height 9
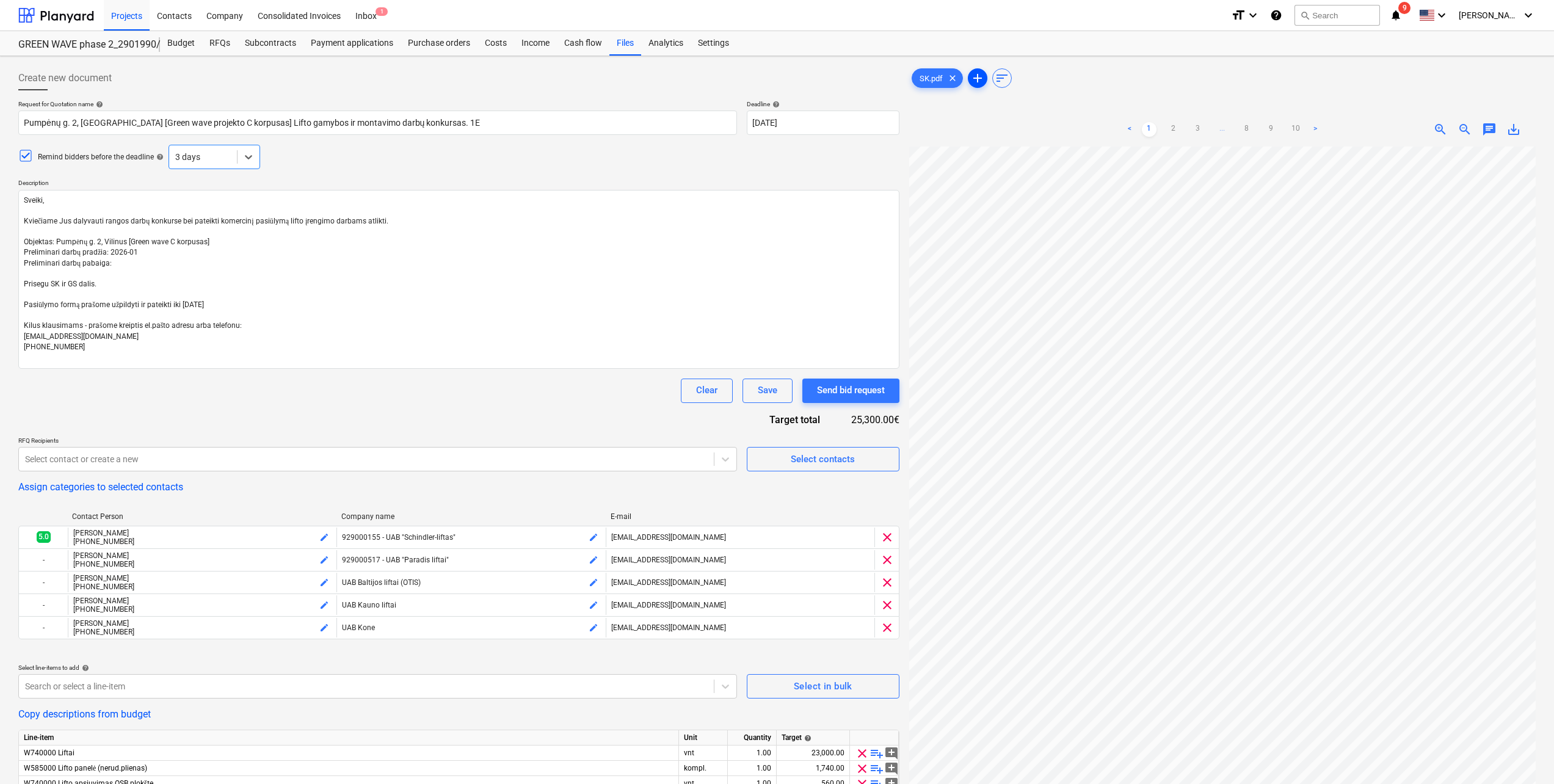
click at [977, 74] on span "add" at bounding box center [978, 79] width 15 height 15
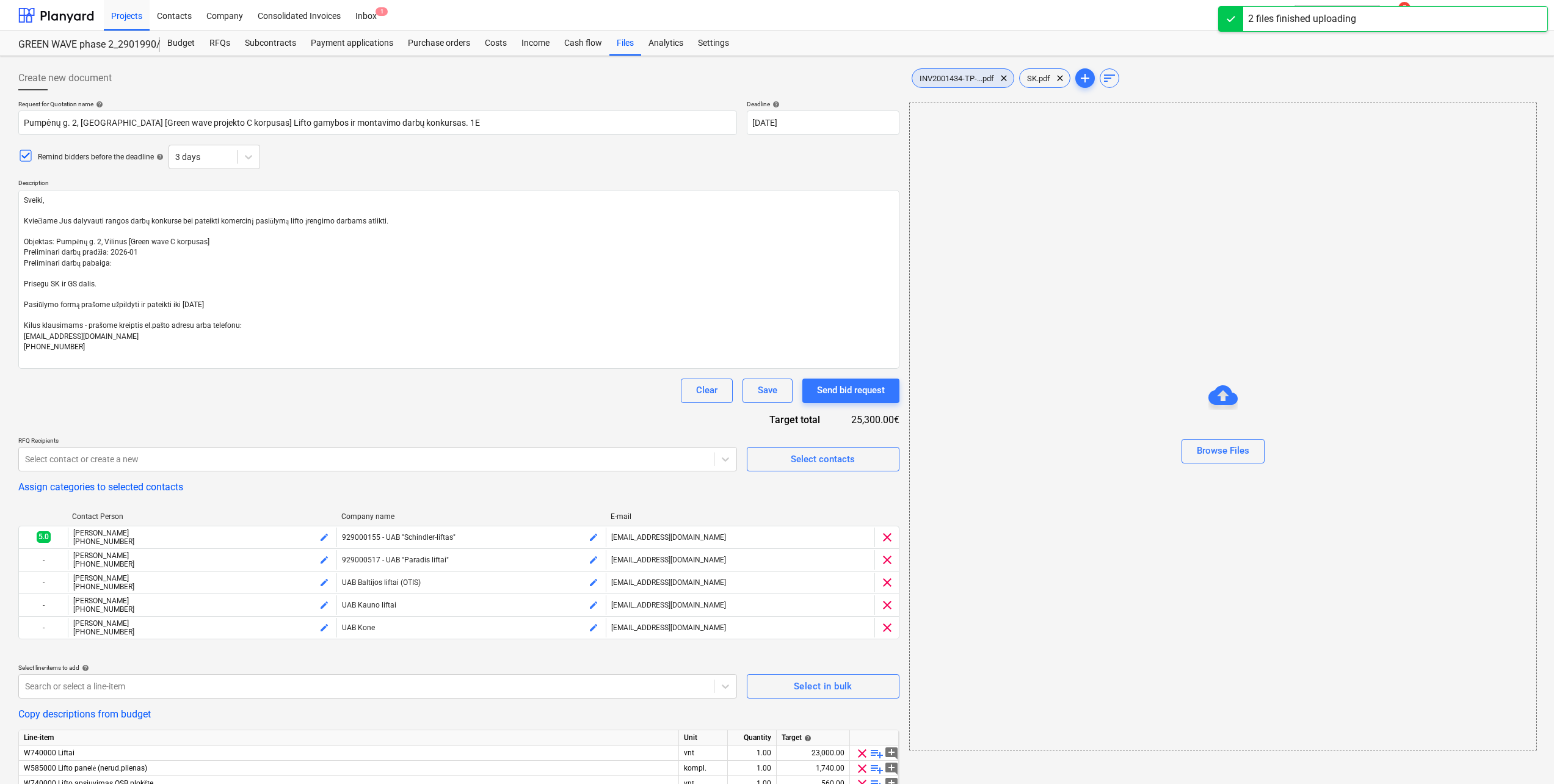
click at [943, 77] on span "INV2001434-TP-...pdf" at bounding box center [957, 79] width 89 height 9
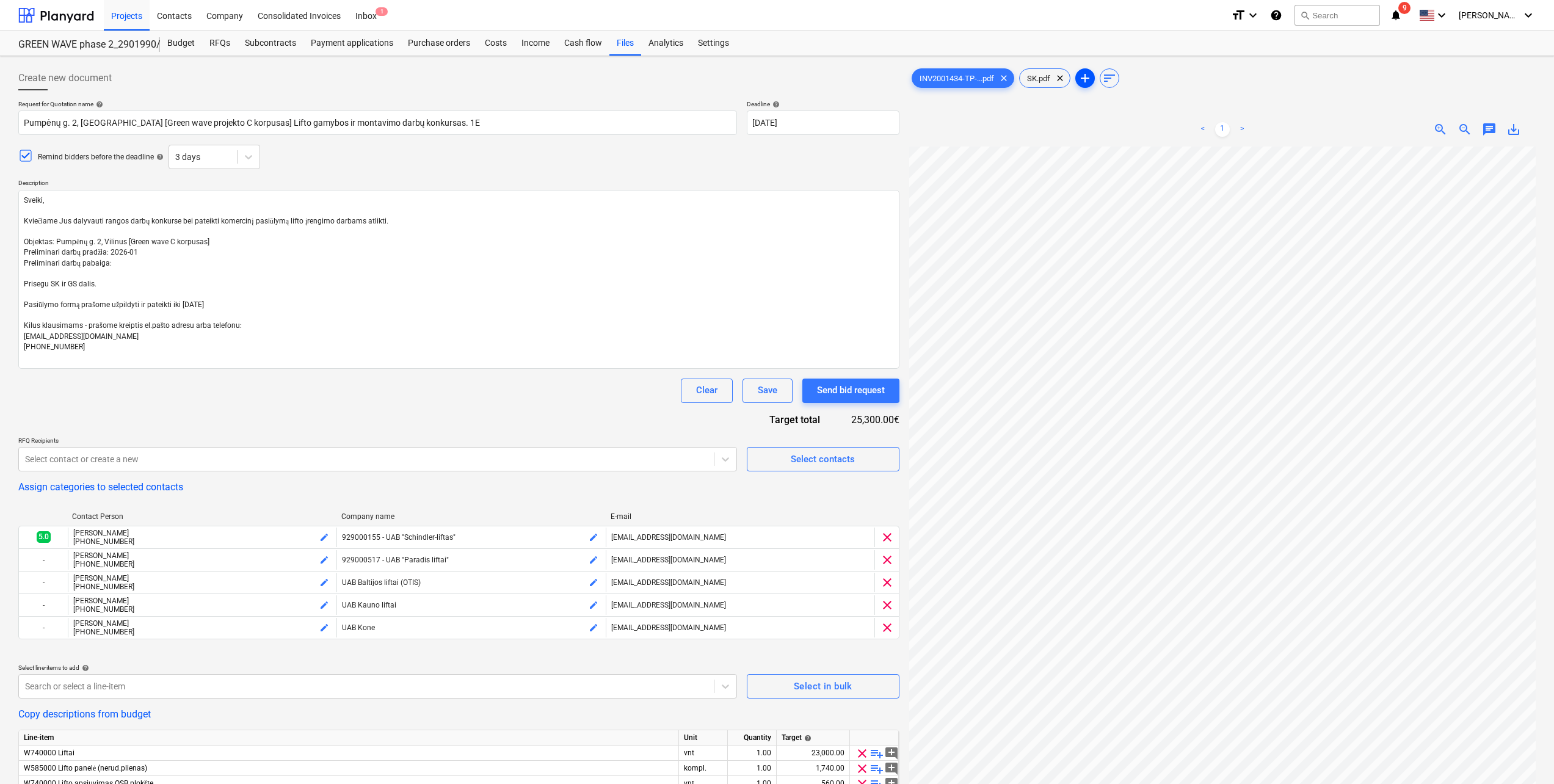
click at [1088, 71] on span "add" at bounding box center [1085, 79] width 15 height 15
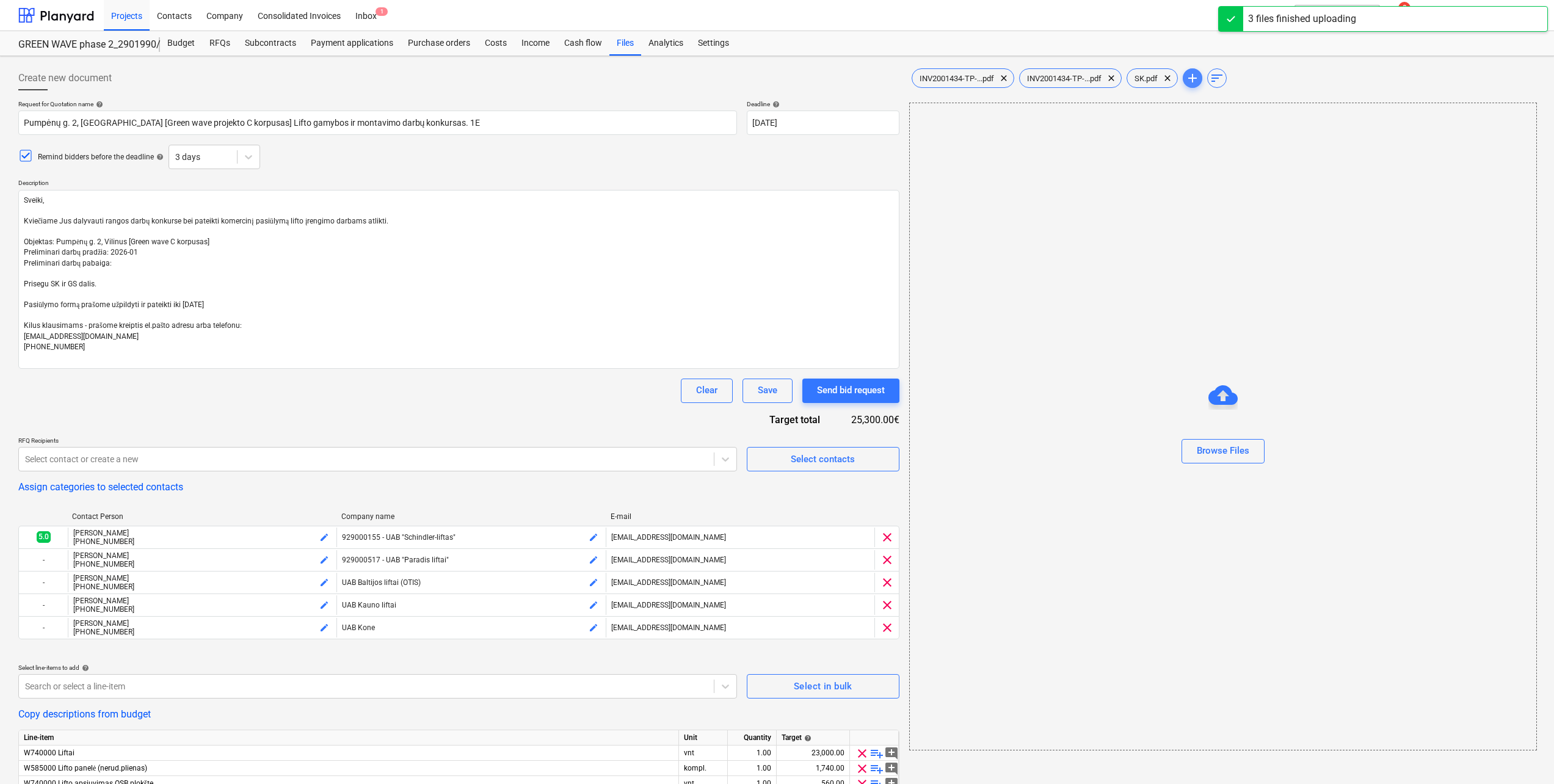
click at [1202, 85] on button "add" at bounding box center [1192, 78] width 20 height 20
click at [1200, 80] on span "add" at bounding box center [1193, 79] width 15 height 15
click at [1306, 80] on span "add" at bounding box center [1301, 79] width 15 height 15
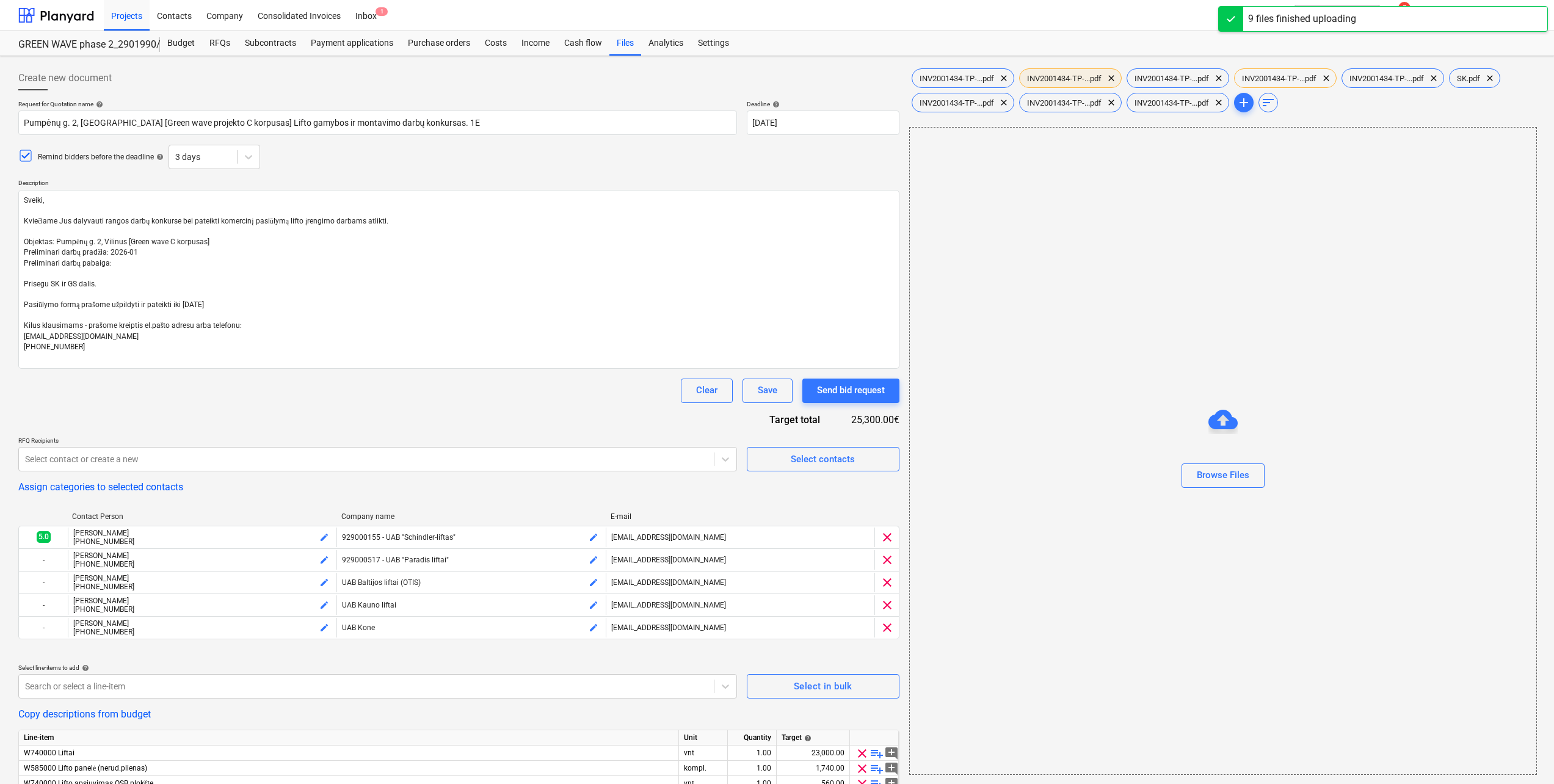
click at [1060, 81] on span "INV2001434-TP-...pdf" at bounding box center [1065, 79] width 89 height 9
click at [1293, 79] on span "INV2001434-TP-...pdf" at bounding box center [1280, 79] width 89 height 9
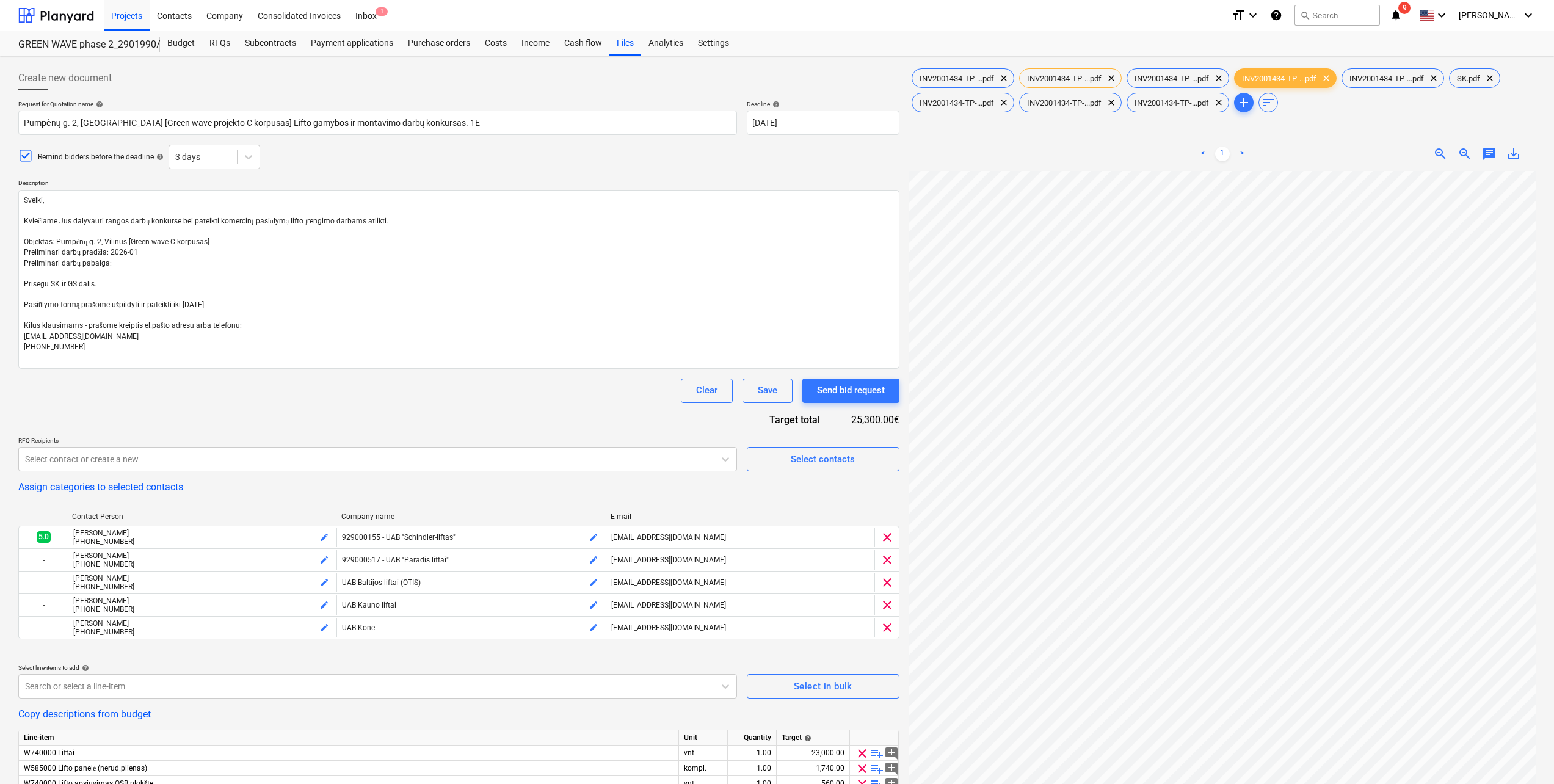
click at [1194, 37] on div "Budget RFQs Subcontracts Payment applications Purchase orders Costs Income Cash…" at bounding box center [847, 43] width 1376 height 24
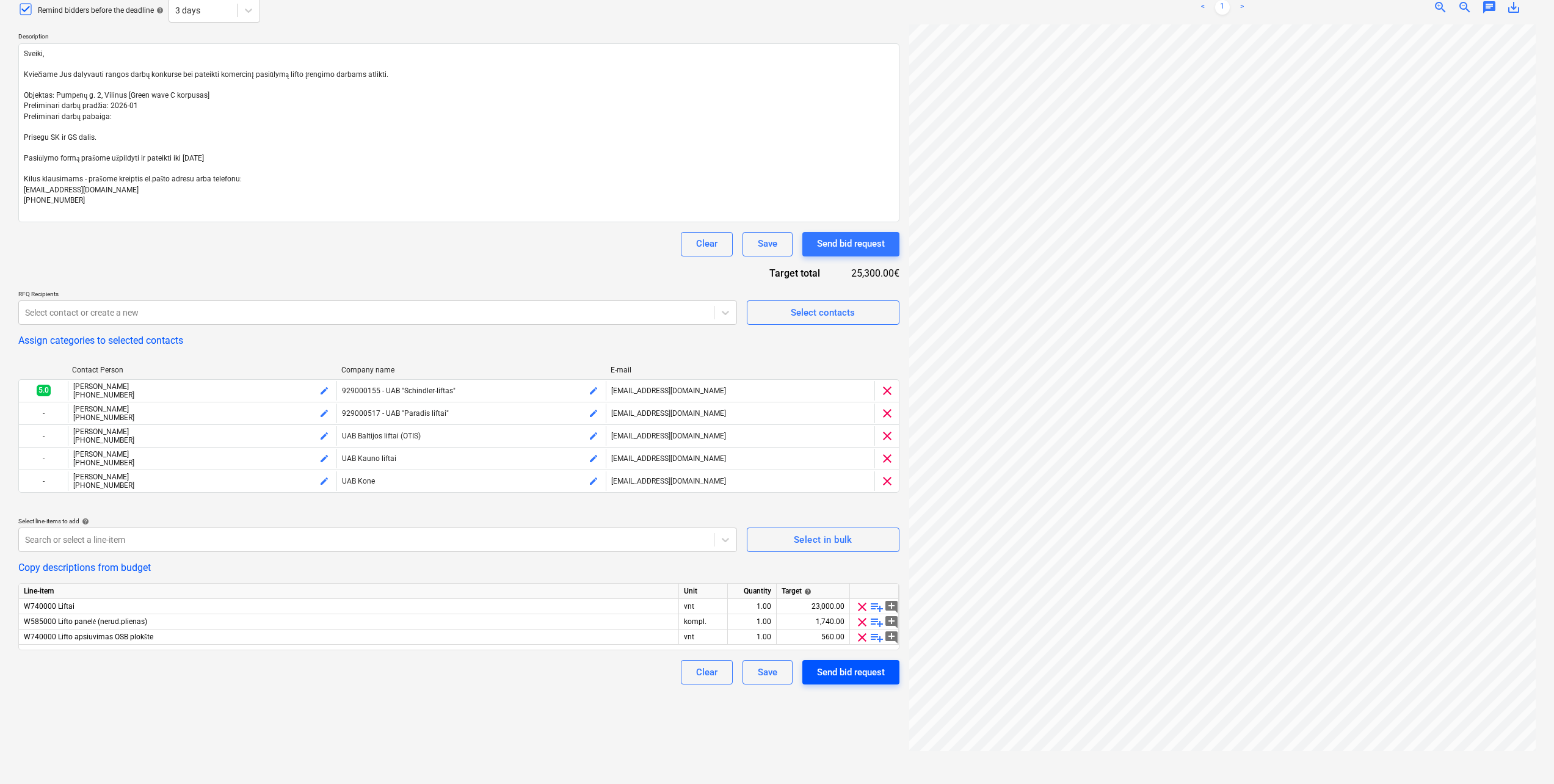
click at [862, 684] on button "Send bid request" at bounding box center [851, 672] width 97 height 24
type textarea "x"
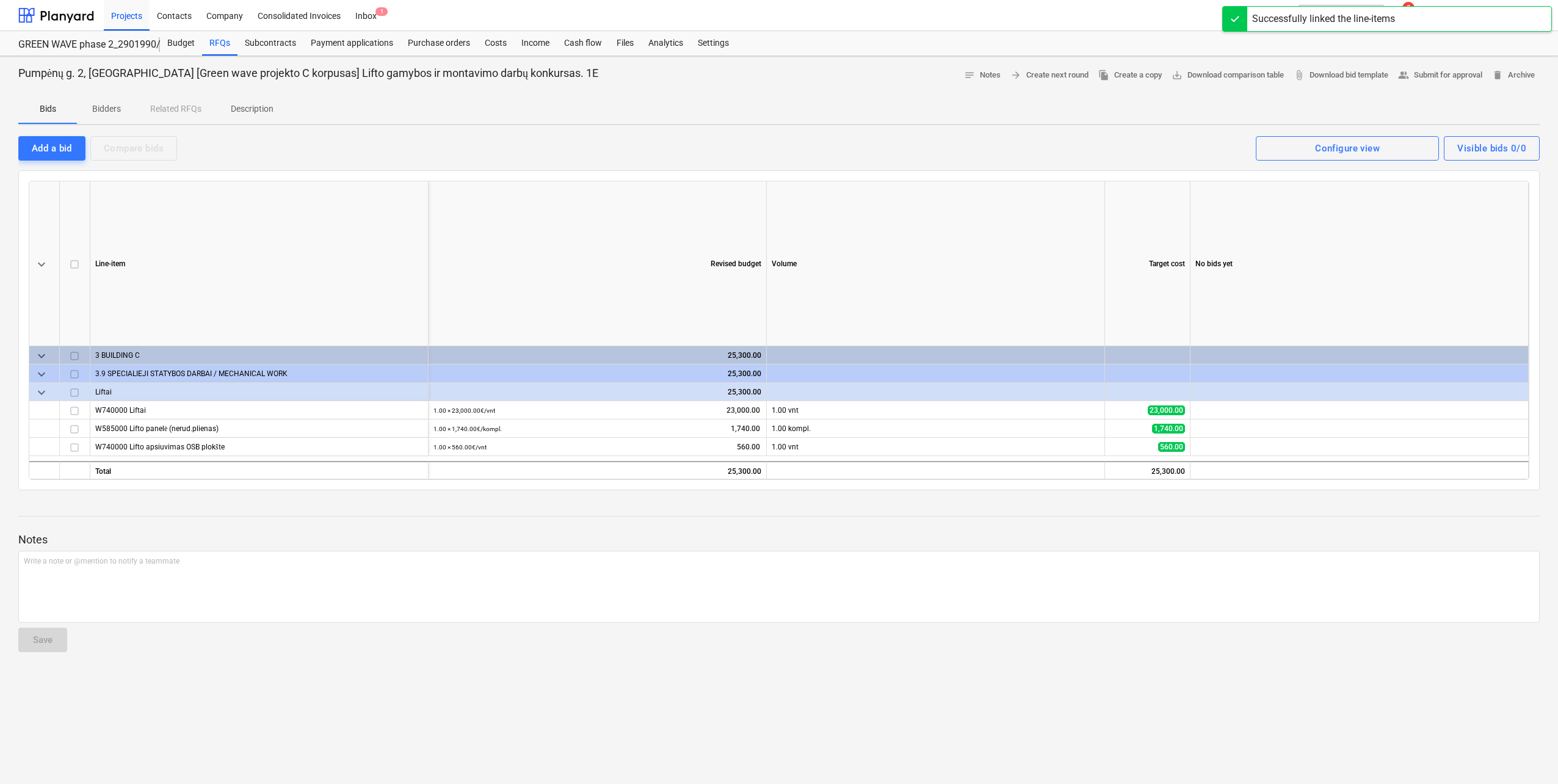
click at [1240, 18] on div at bounding box center [1235, 19] width 24 height 24
click at [54, 11] on div at bounding box center [56, 15] width 76 height 30
